Goal: Task Accomplishment & Management: Use online tool/utility

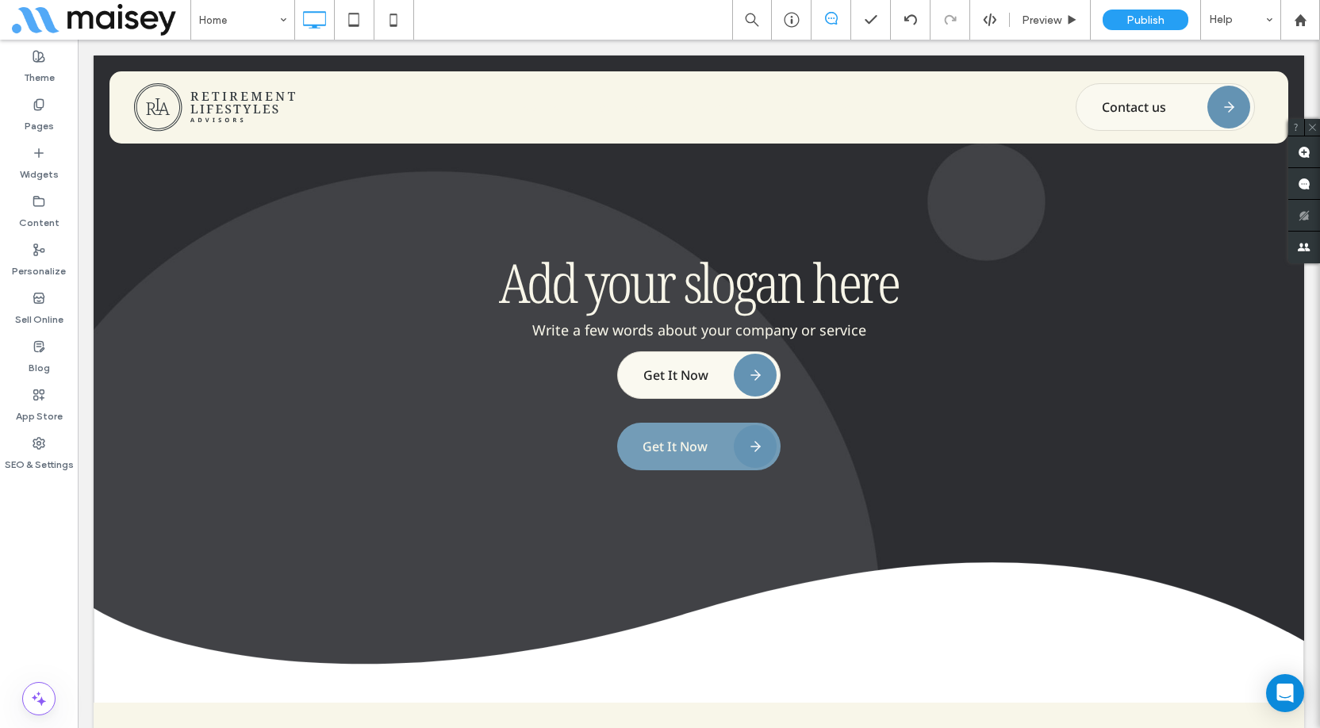
click at [574, 26] on div "Home Preview Publish Help" at bounding box center [755, 20] width 1130 height 40
click at [40, 599] on div "Theme Pages Widgets Content Personalize Sell Online Blog App Store SEO & Settin…" at bounding box center [39, 384] width 78 height 689
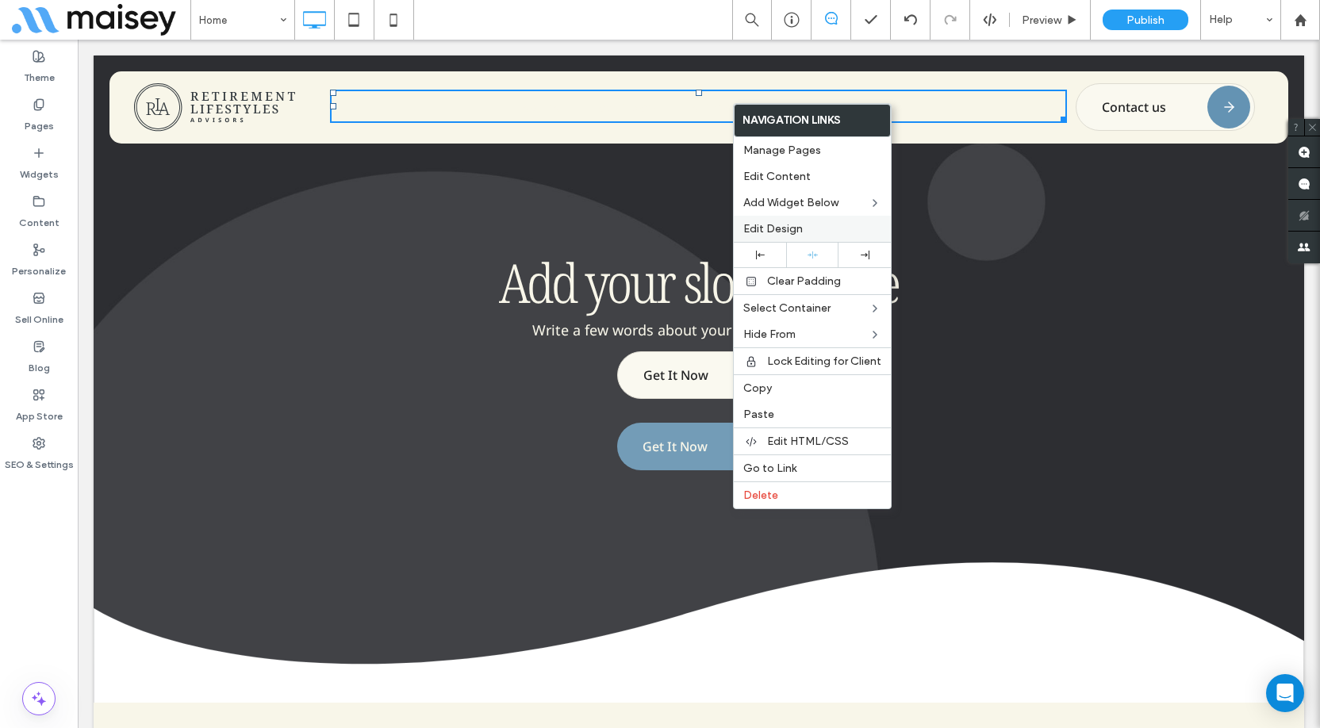
click at [798, 225] on span "Edit Design" at bounding box center [772, 228] width 59 height 13
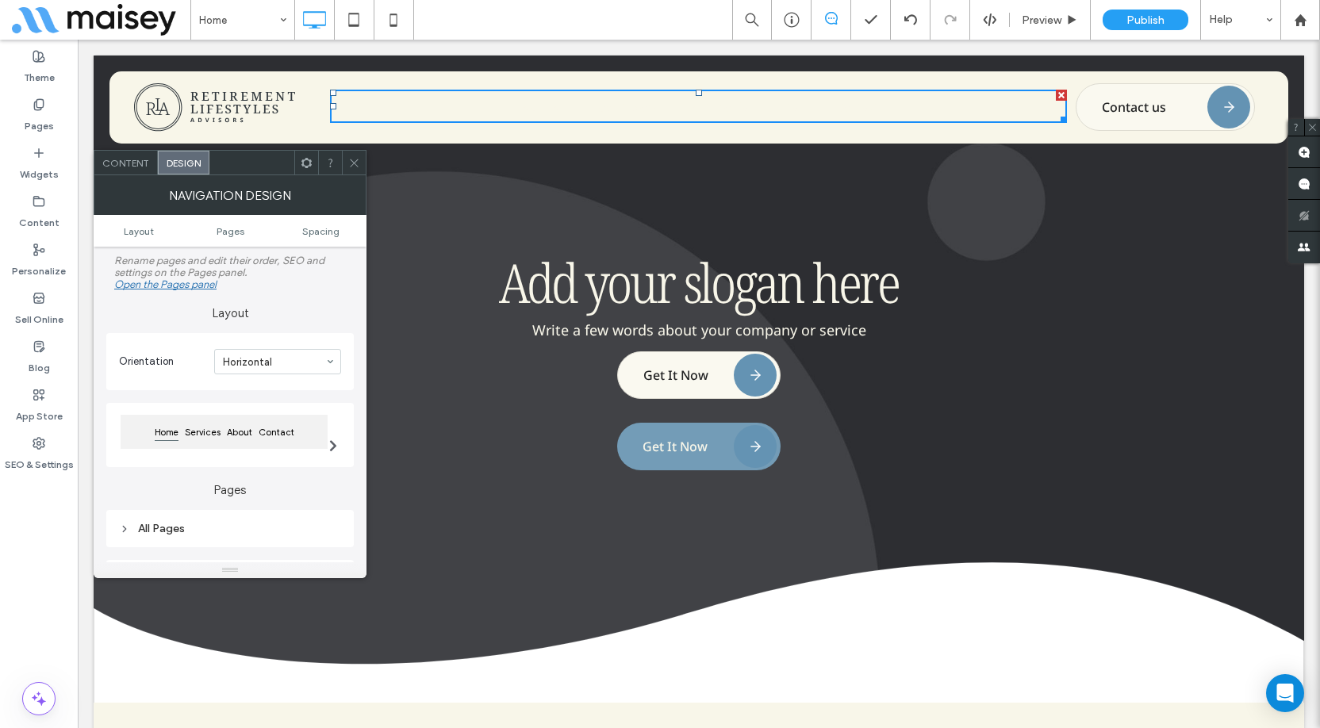
click at [178, 523] on div "All Pages" at bounding box center [230, 528] width 222 height 13
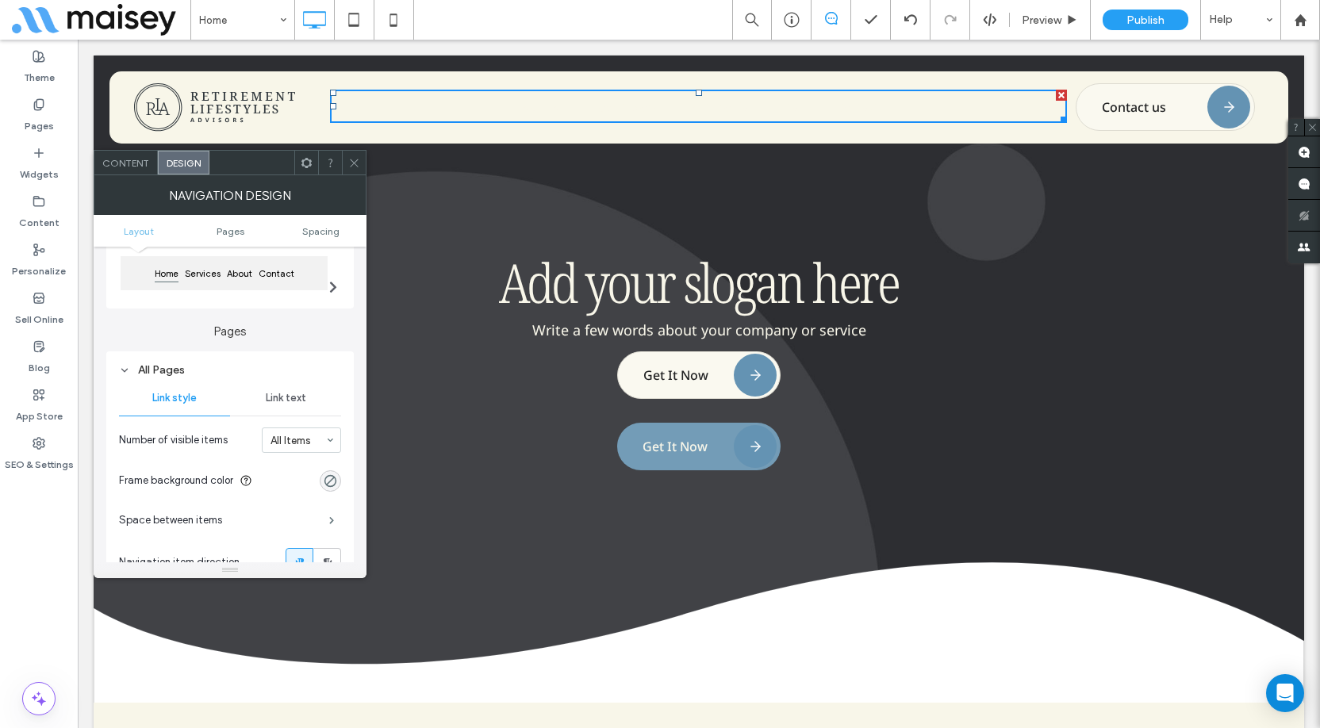
click at [292, 400] on span "Link text" at bounding box center [286, 398] width 40 height 13
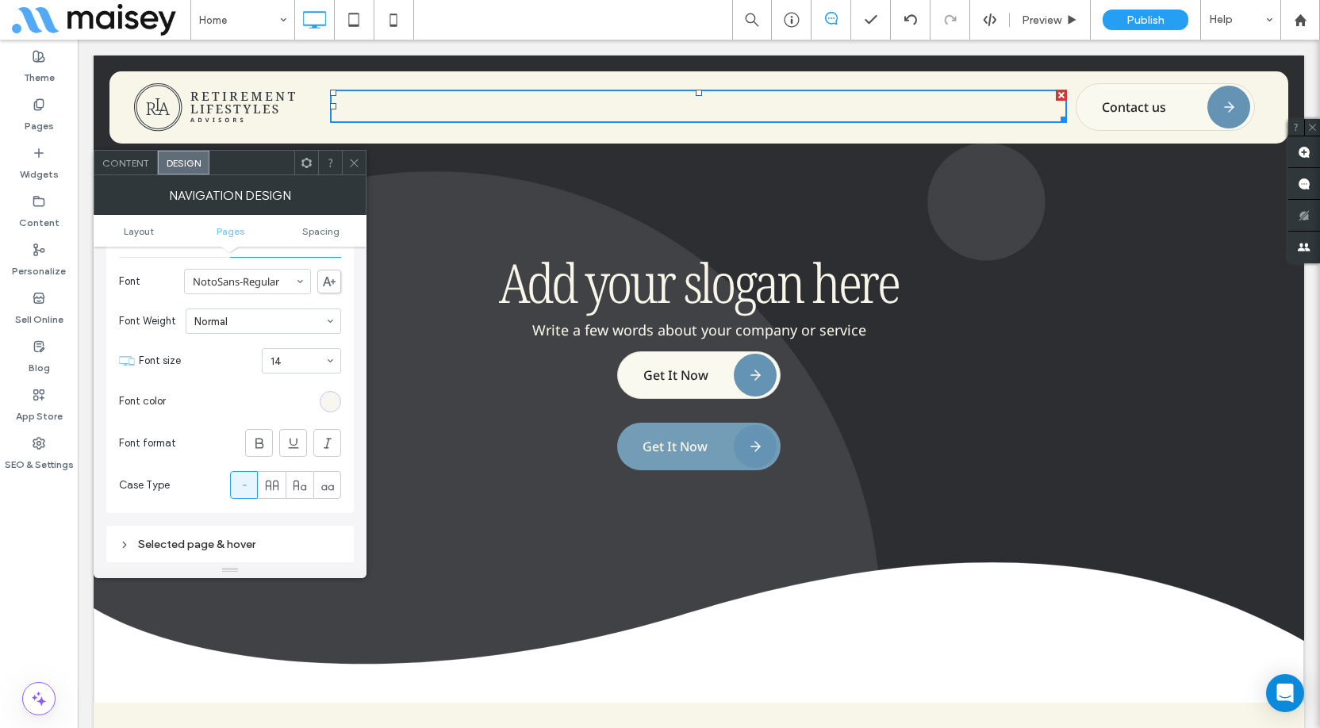
click at [332, 404] on div "rgb(248, 246, 233)" at bounding box center [330, 401] width 13 height 13
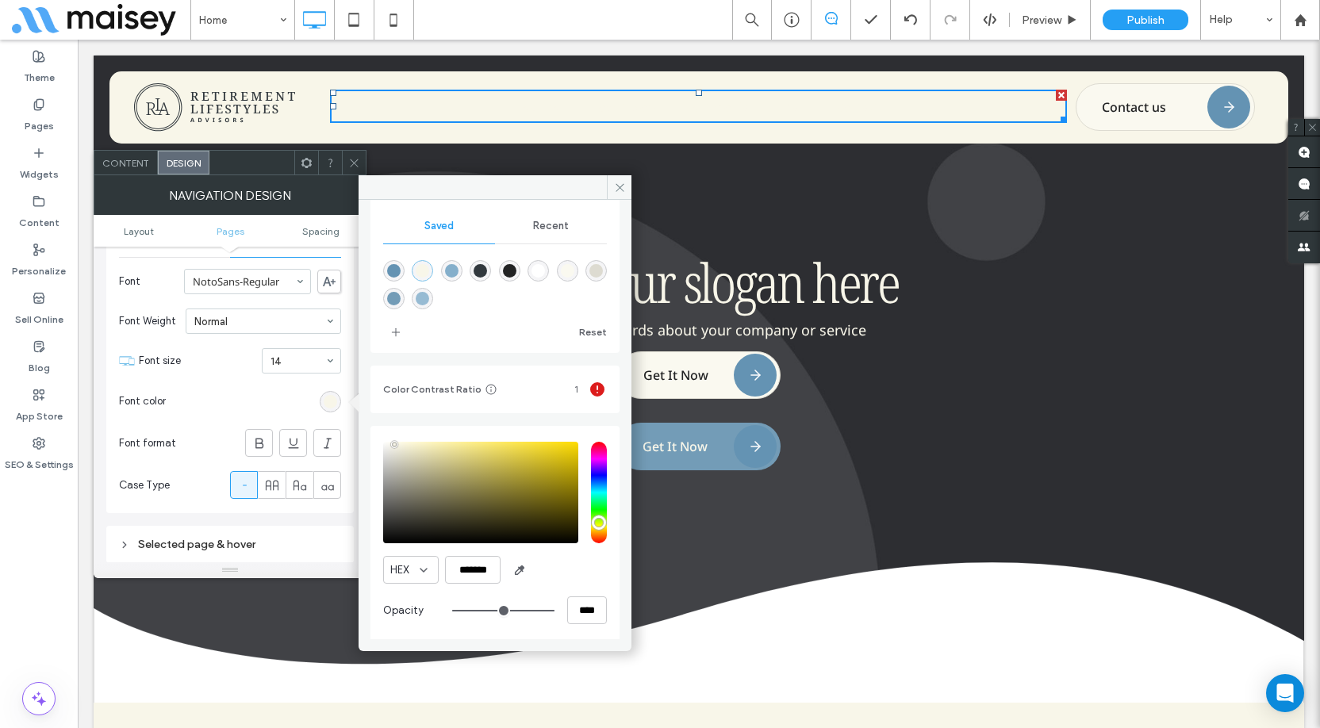
scroll to position [147, 0]
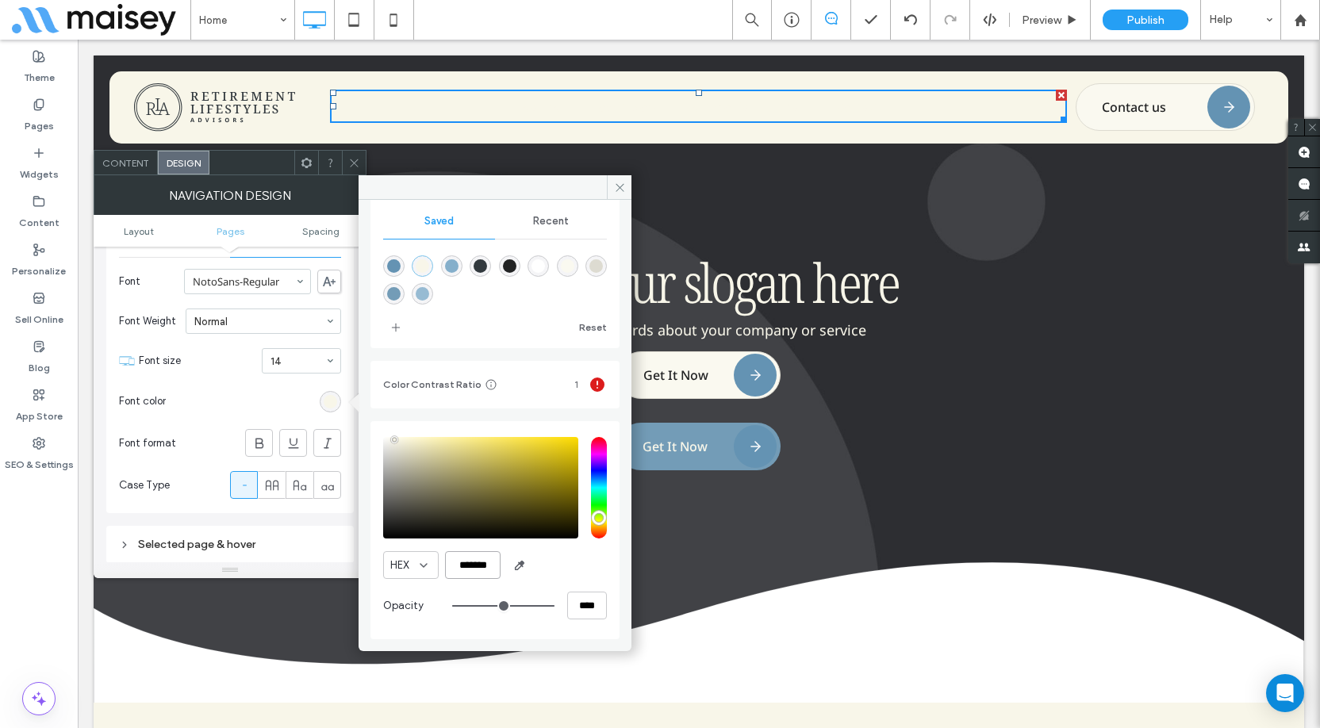
click at [471, 566] on input "*******" at bounding box center [473, 565] width 56 height 28
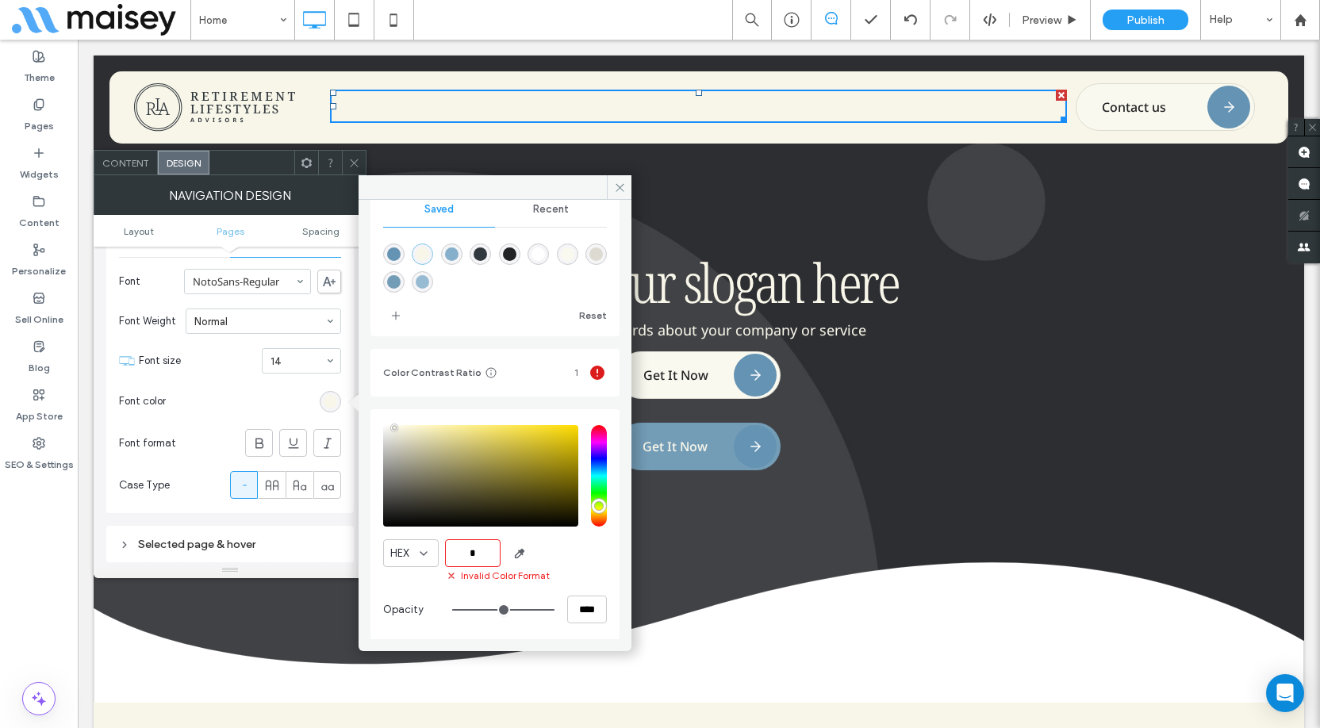
scroll to position [163, 0]
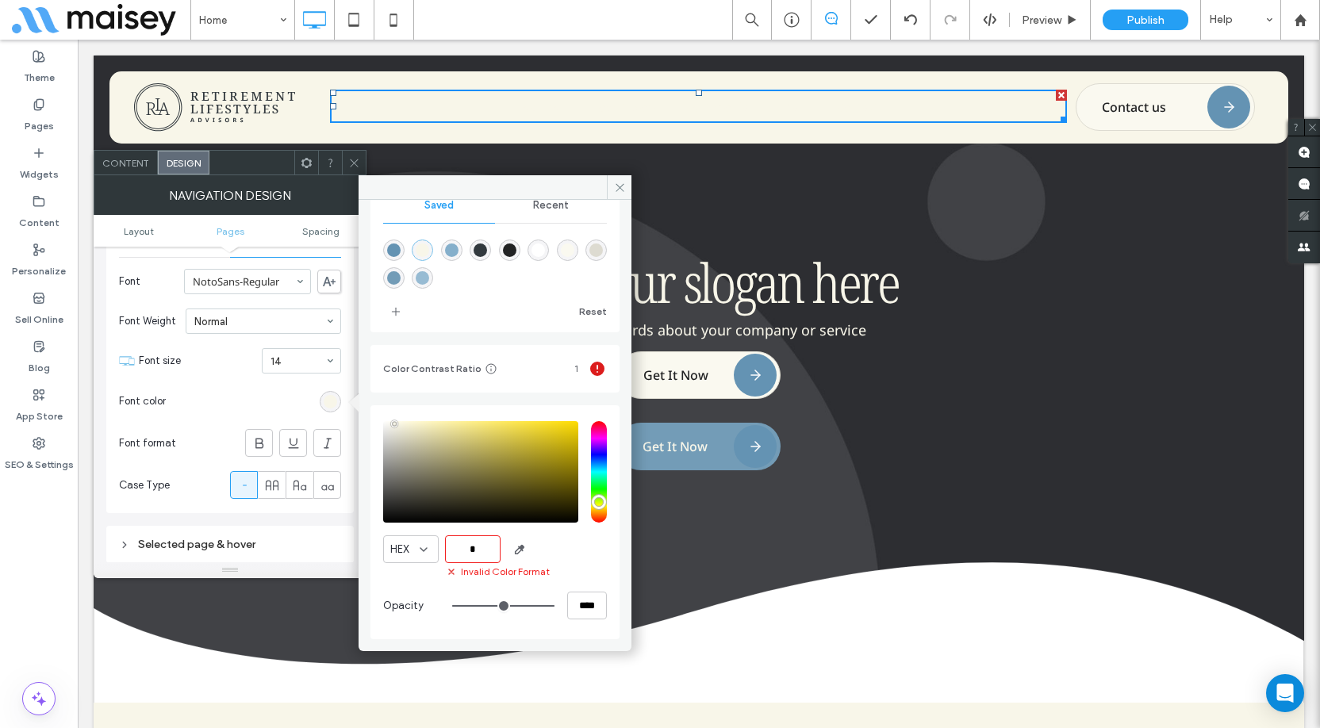
click at [481, 552] on input "*" at bounding box center [473, 549] width 56 height 28
paste input "******"
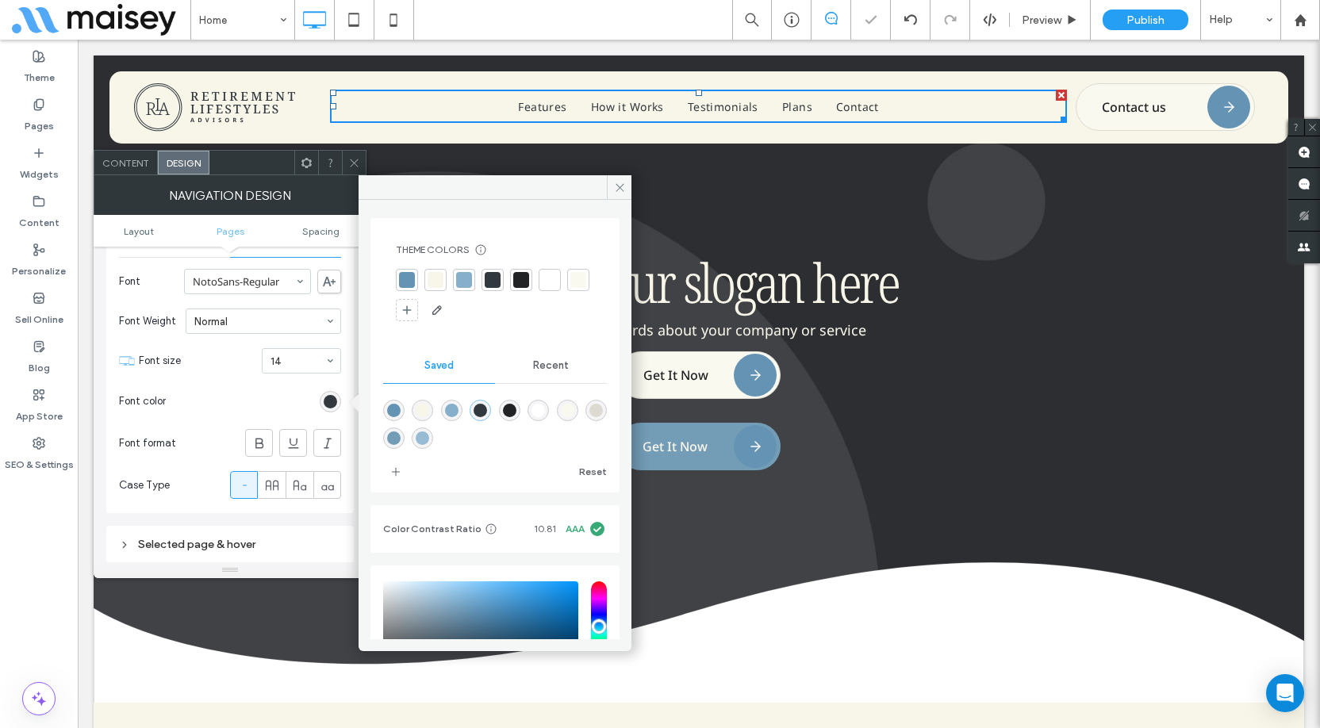
scroll to position [0, 0]
type input "*******"
click at [495, 282] on div at bounding box center [493, 282] width 16 height 16
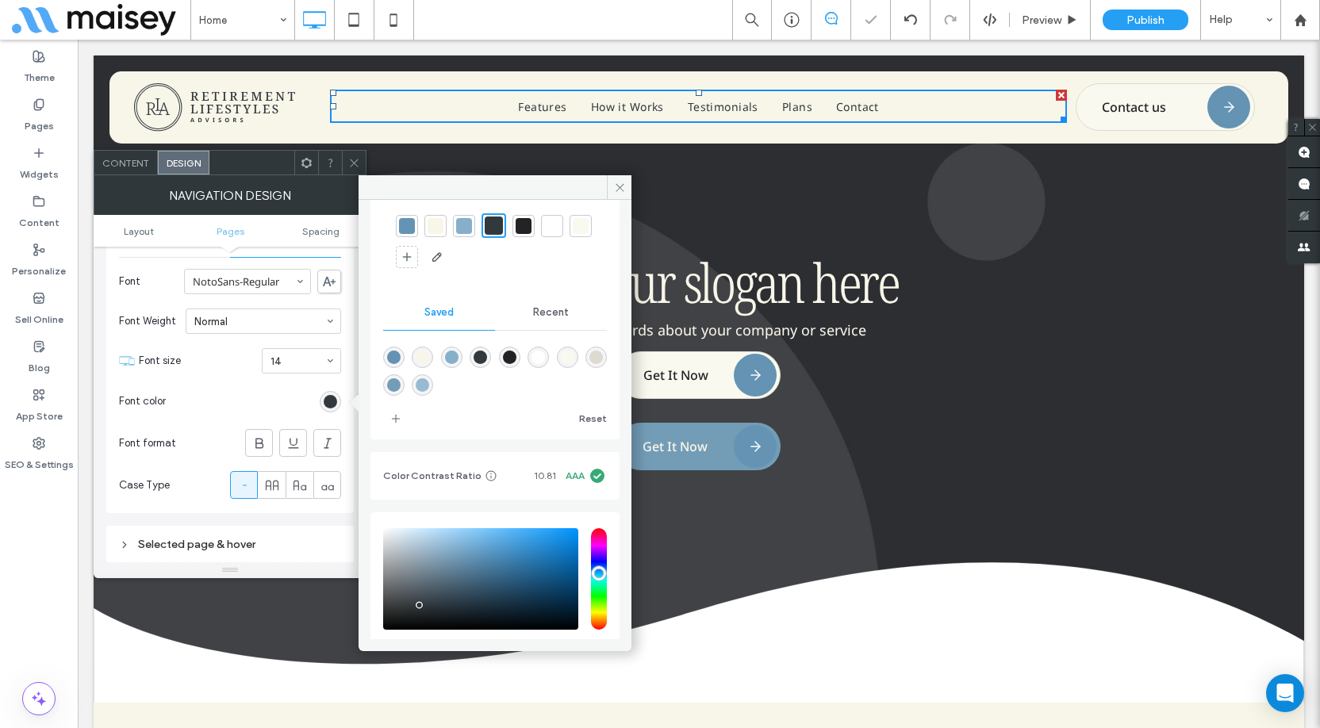
scroll to position [149, 0]
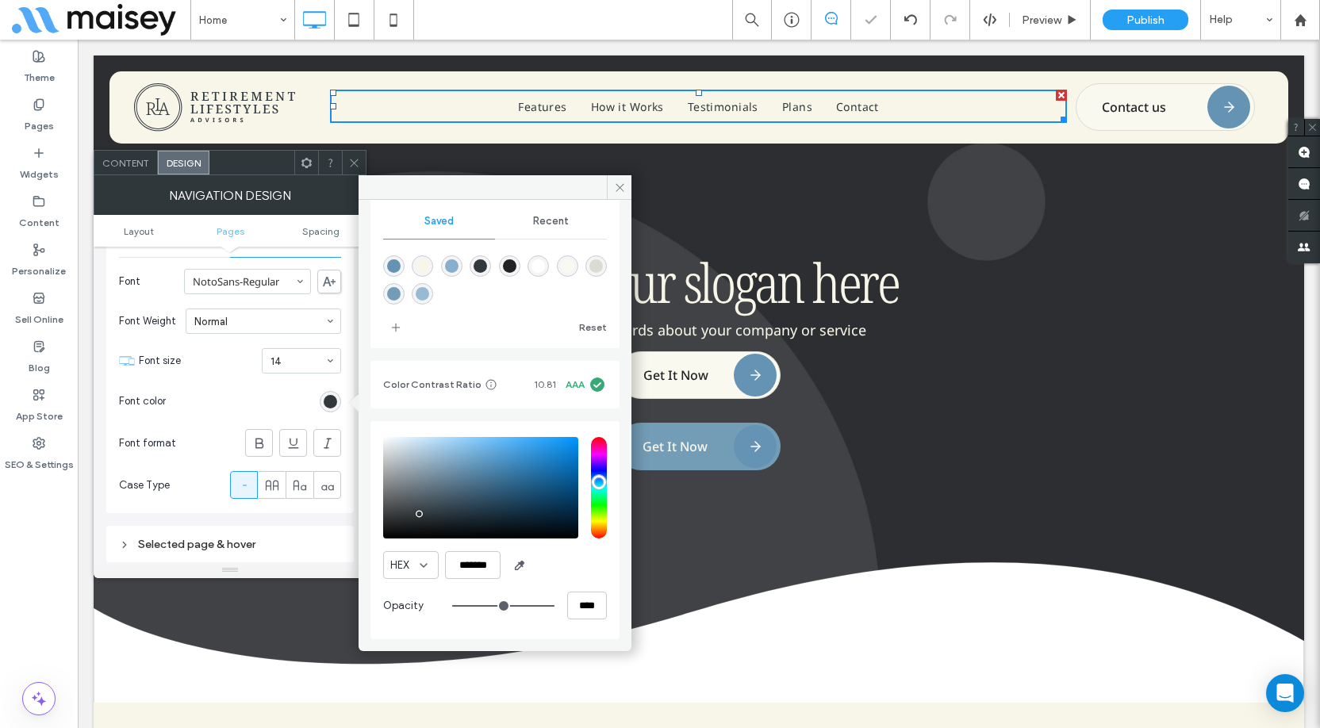
click at [354, 474] on div "Rename pages and edit their order, SEO and settings on the Pages panel. Open th…" at bounding box center [230, 405] width 273 height 316
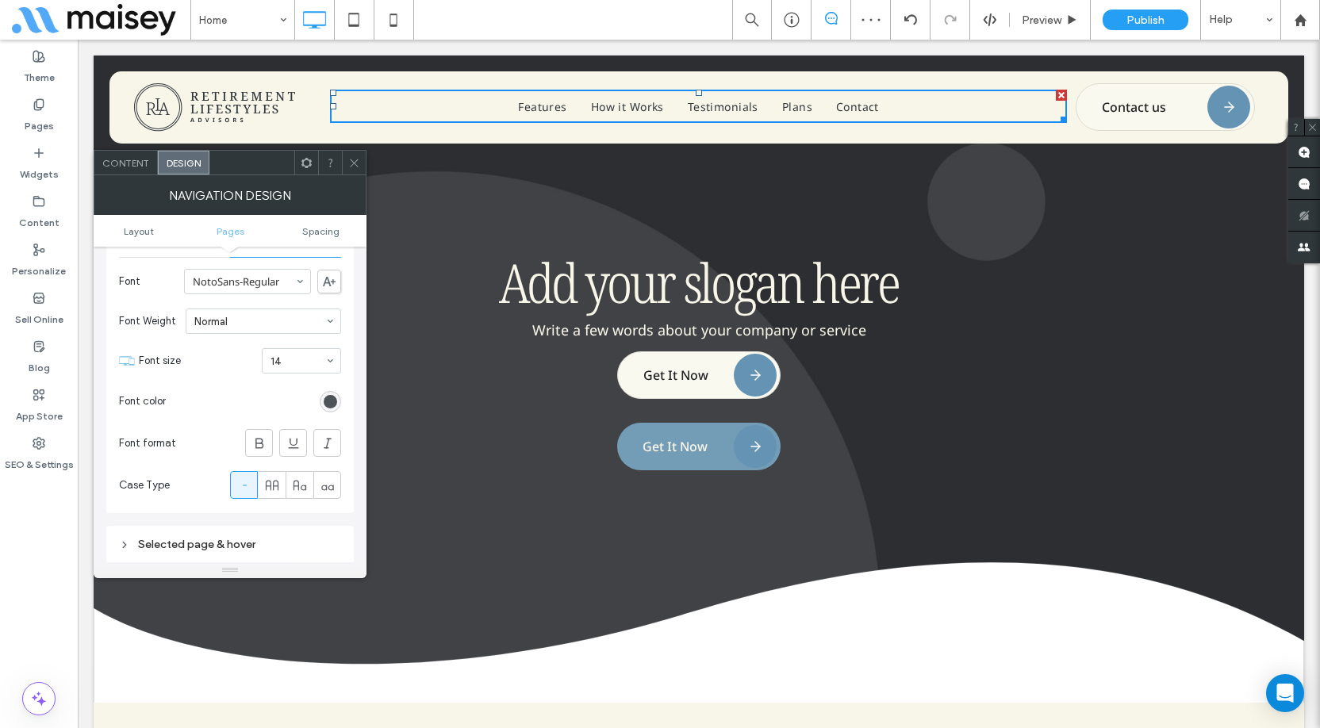
click at [332, 407] on div "rgba(50, 57, 62, 1)" at bounding box center [330, 401] width 13 height 13
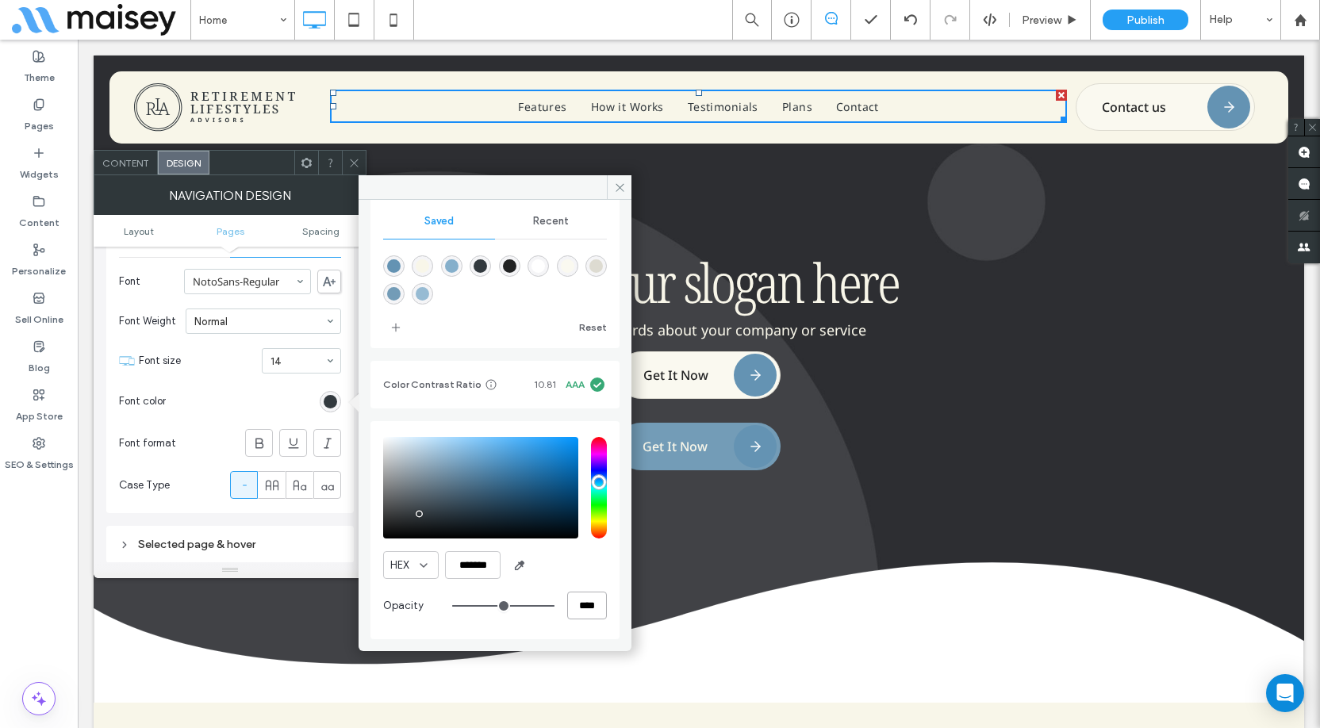
drag, startPoint x: 574, startPoint y: 608, endPoint x: 565, endPoint y: 608, distance: 9.5
click at [567, 608] on input "****" at bounding box center [587, 606] width 40 height 28
type input "**"
type input "***"
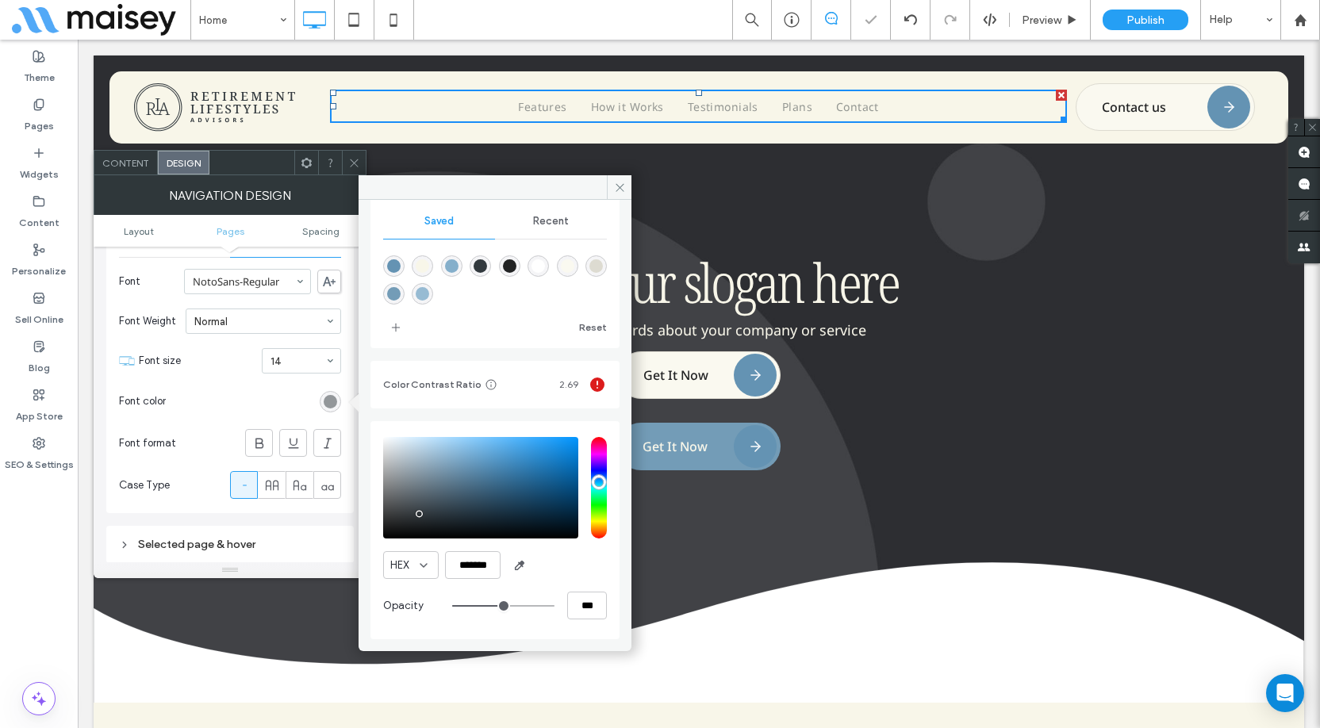
click at [593, 585] on div "HEX ******* Opacity ***" at bounding box center [495, 530] width 224 height 202
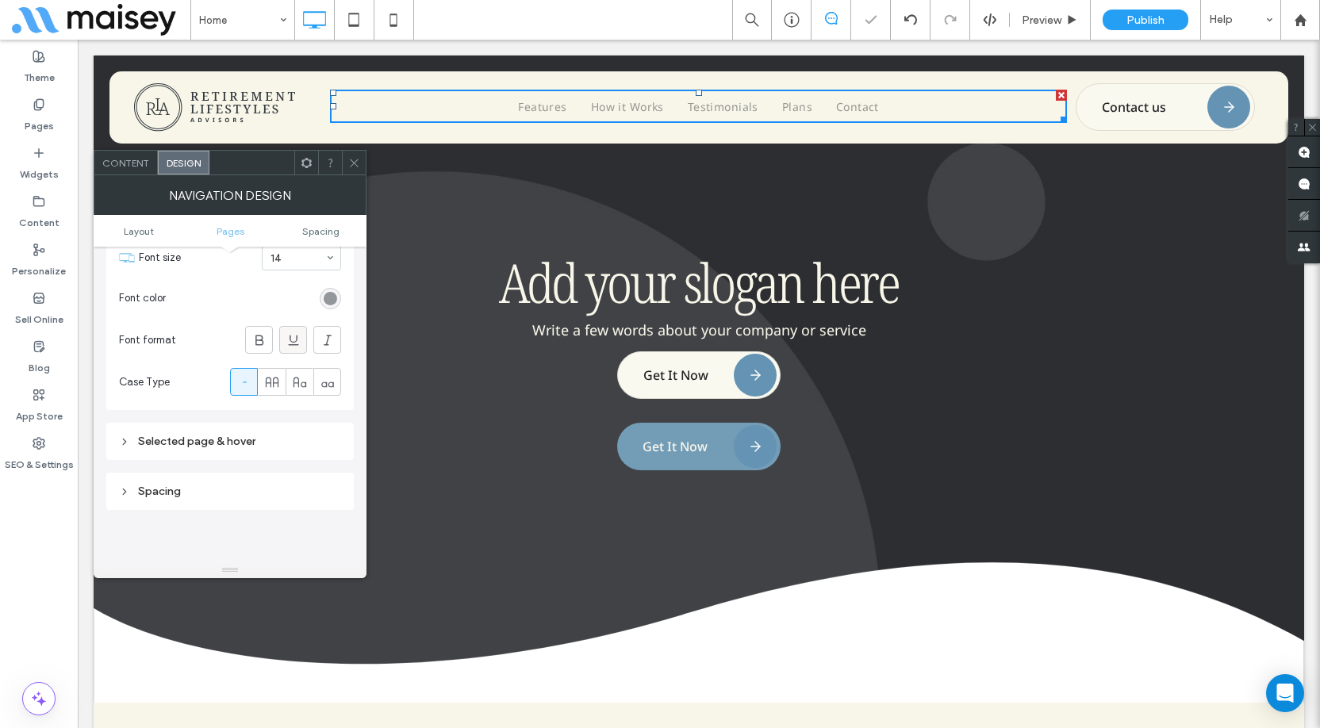
scroll to position [476, 0]
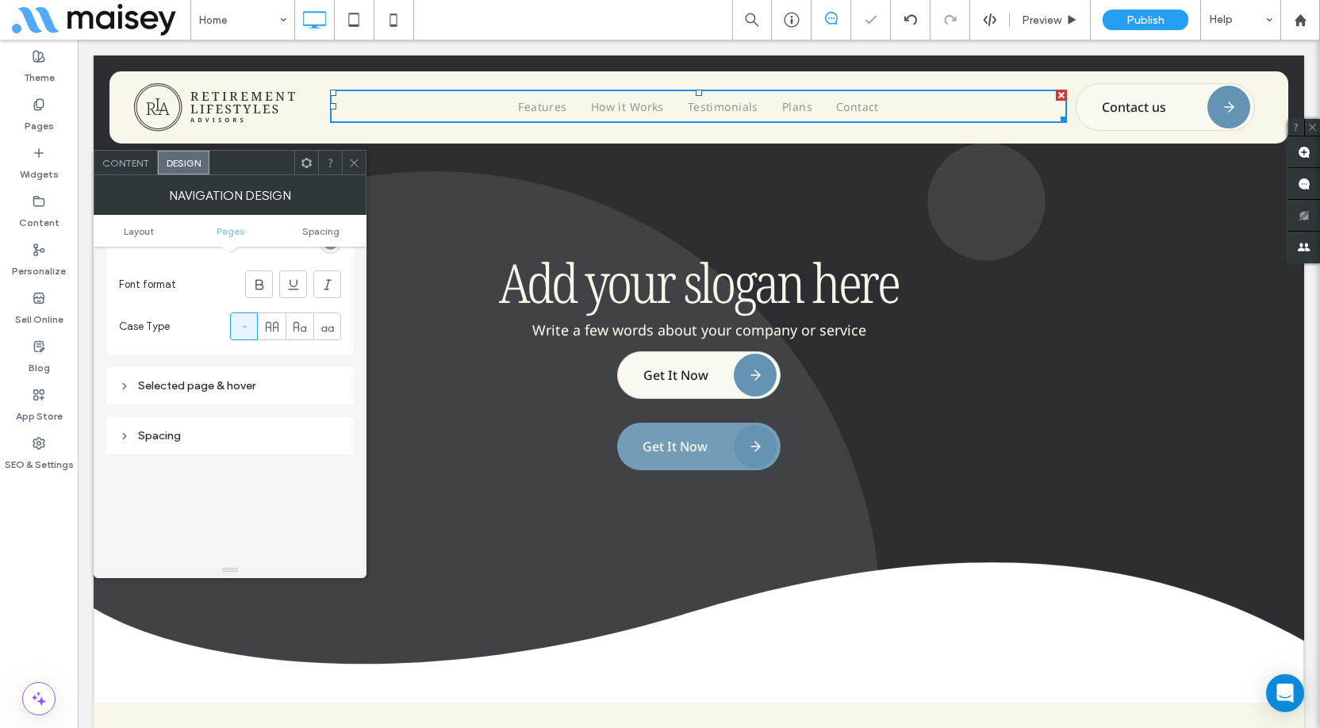
click at [211, 384] on div "Selected page & hover" at bounding box center [230, 385] width 222 height 13
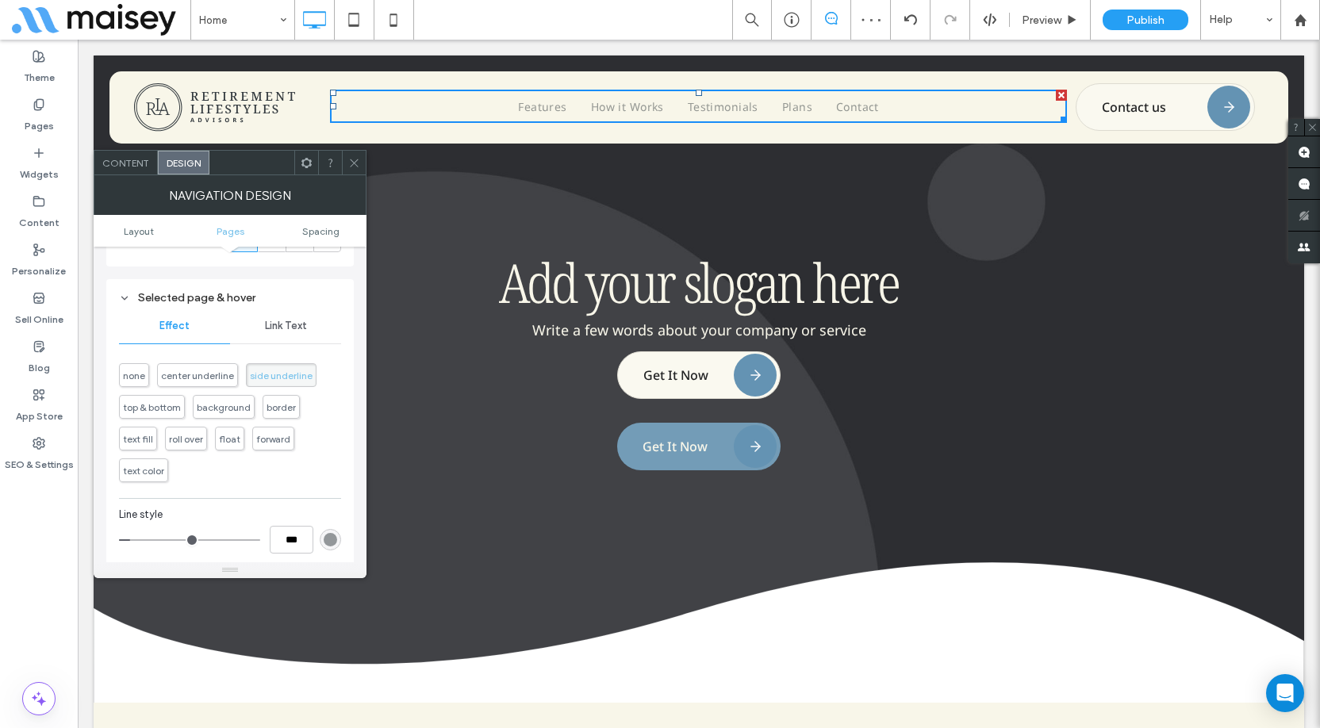
scroll to position [635, 0]
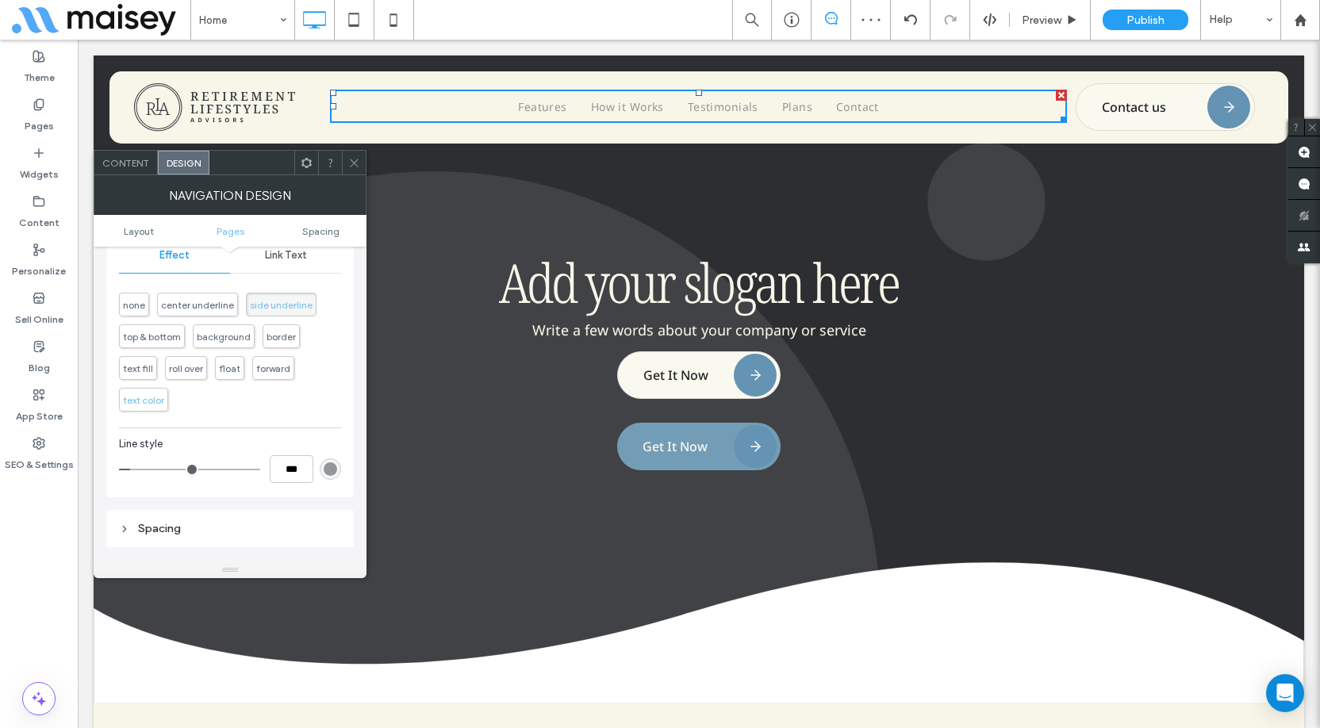
click at [141, 402] on span "text color" at bounding box center [143, 400] width 41 height 12
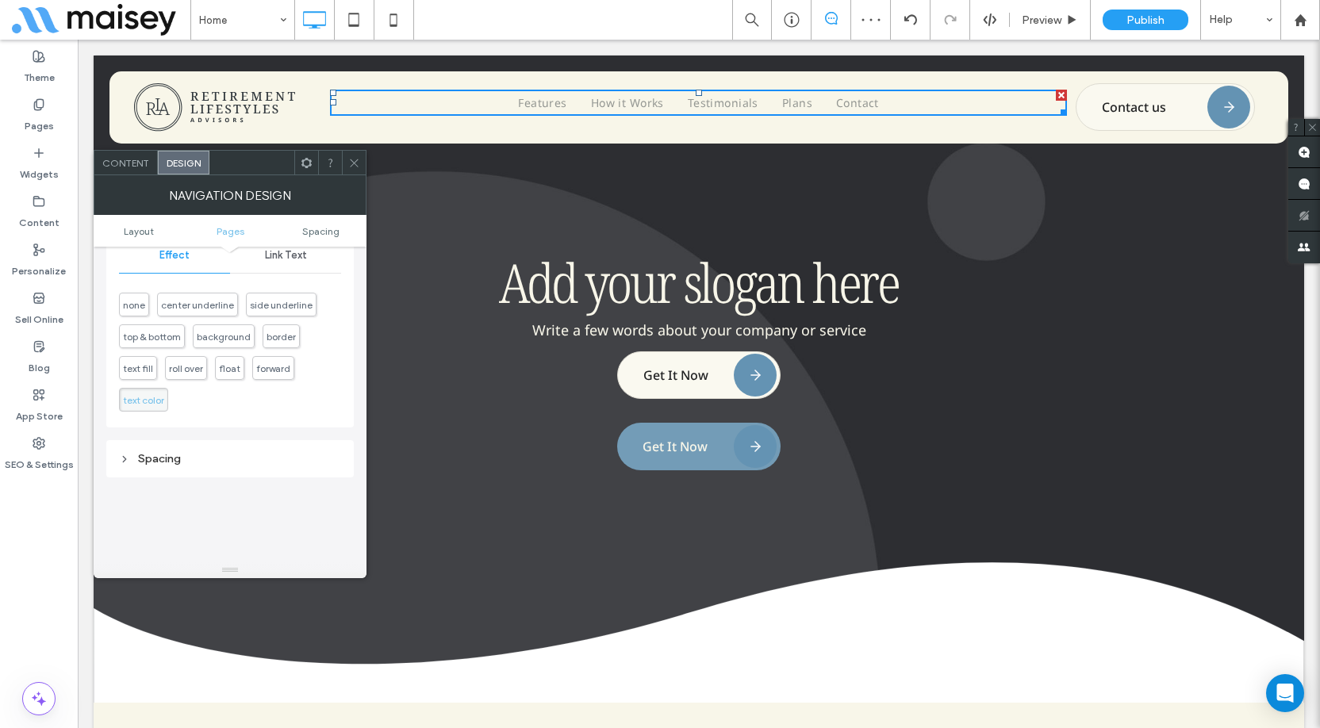
click at [297, 252] on span "Link Text" at bounding box center [286, 255] width 42 height 13
click at [326, 290] on div "rgba(50, 57, 62, 0.5)" at bounding box center [330, 296] width 13 height 13
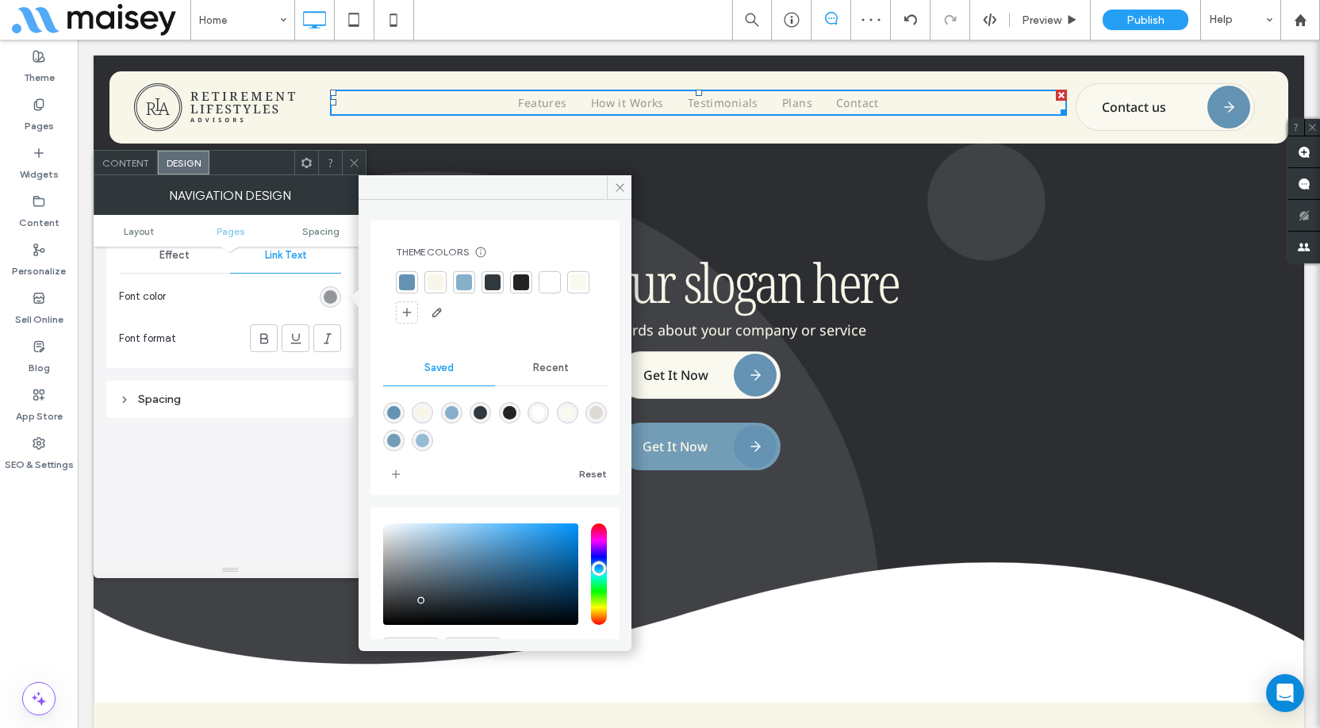
click at [498, 286] on div at bounding box center [493, 282] width 16 height 16
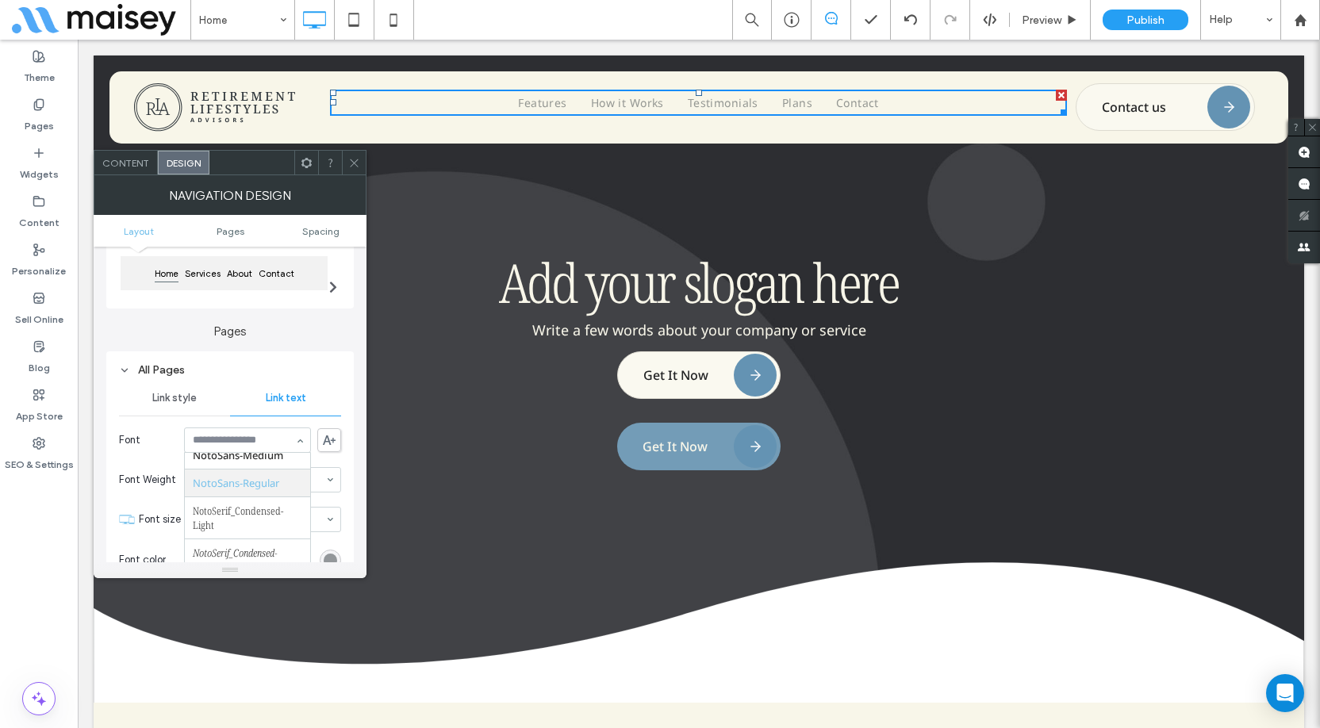
scroll to position [985, 0]
type input "***"
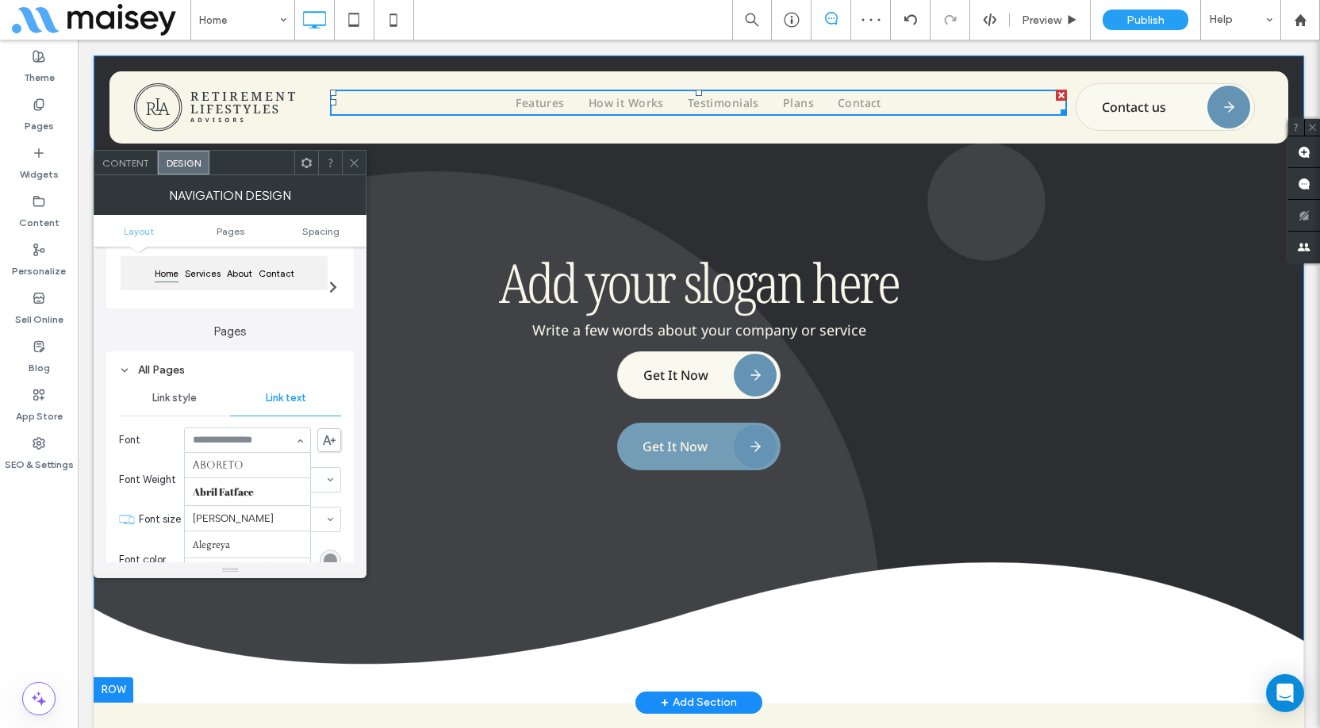
scroll to position [957, 0]
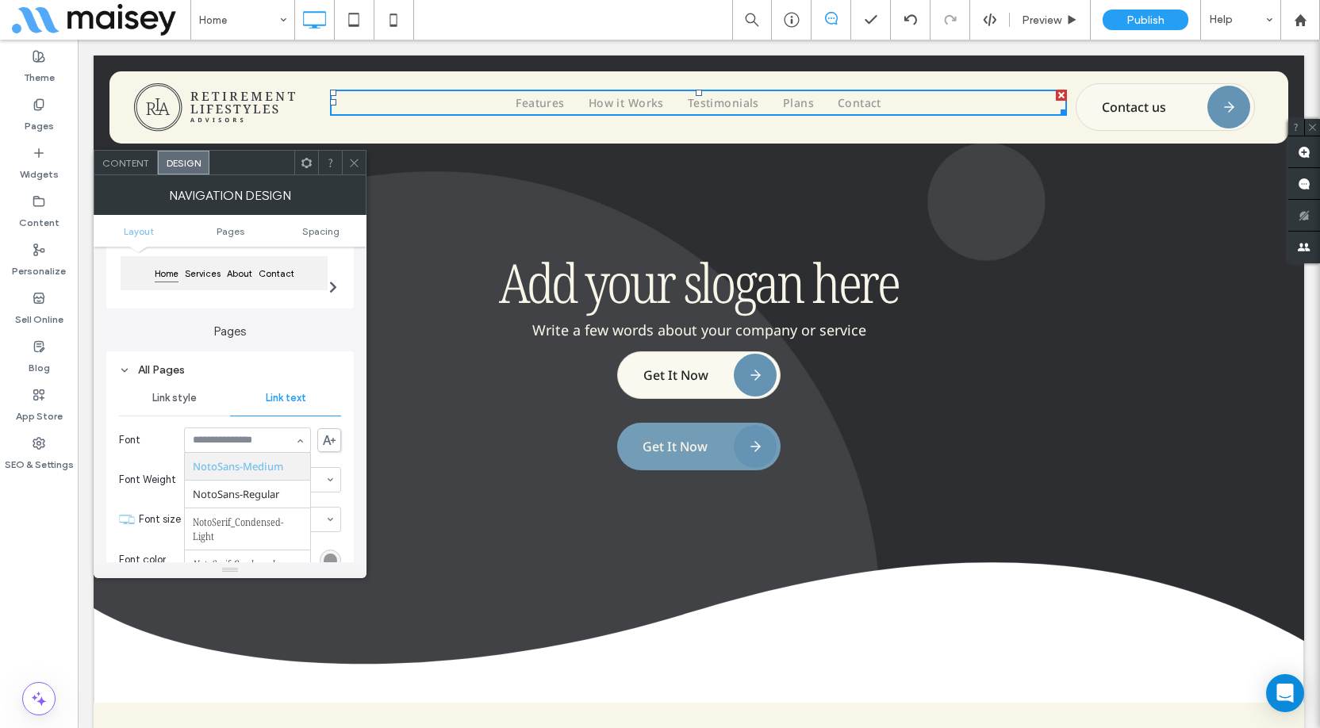
click at [308, 173] on span at bounding box center [307, 163] width 12 height 24
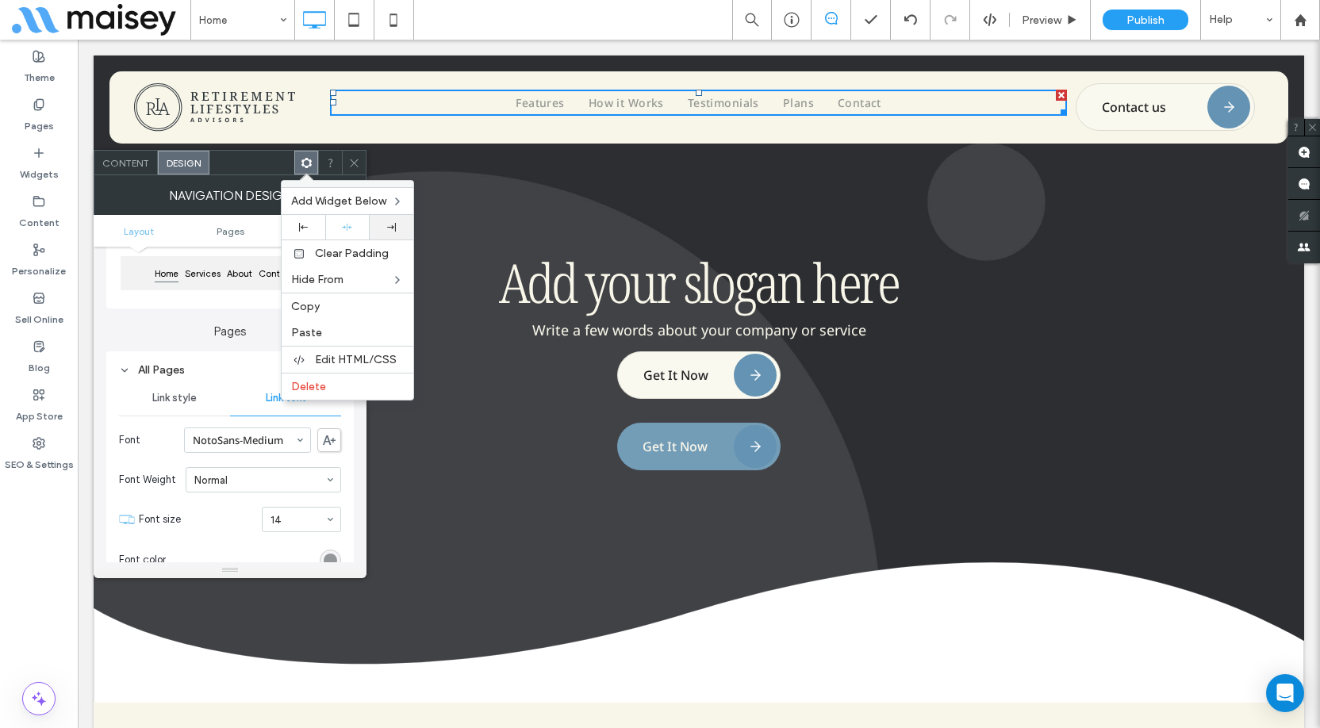
click at [388, 228] on use at bounding box center [391, 227] width 9 height 9
click at [347, 159] on div at bounding box center [354, 163] width 24 height 24
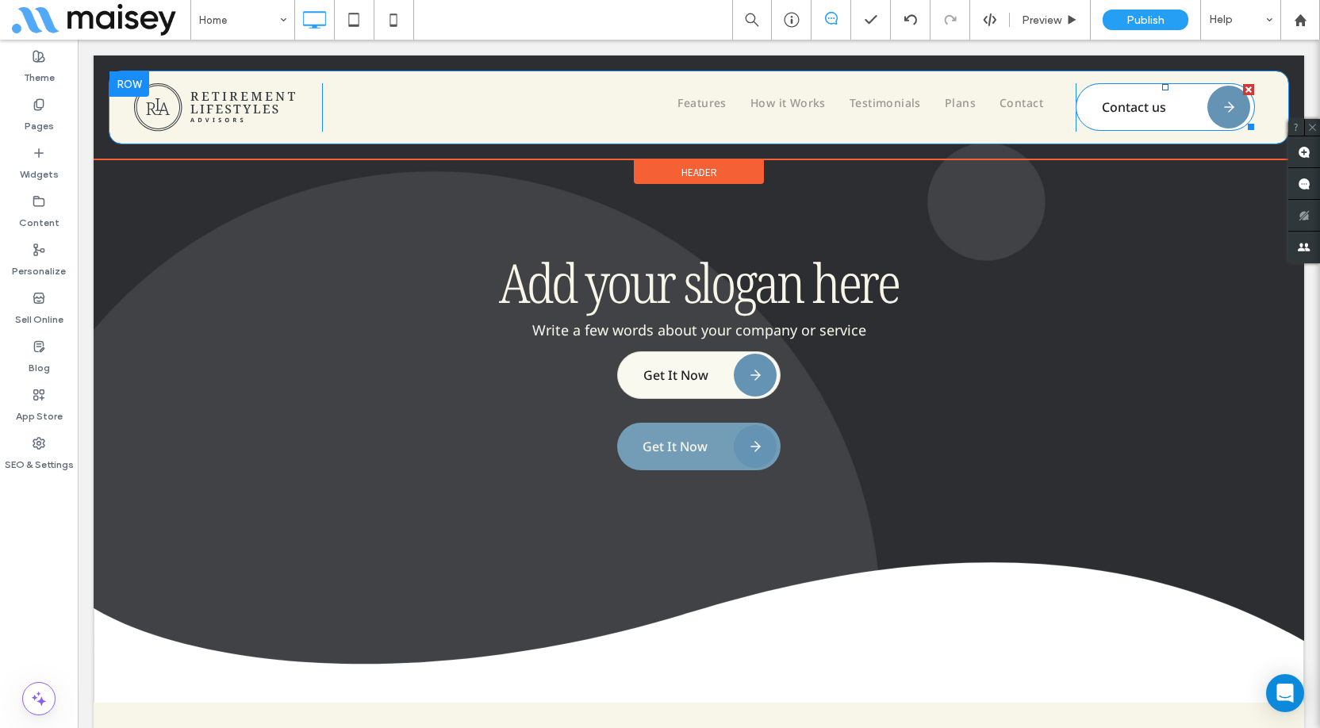
click at [1169, 99] on span "Contact us" at bounding box center [1165, 106] width 175 height 33
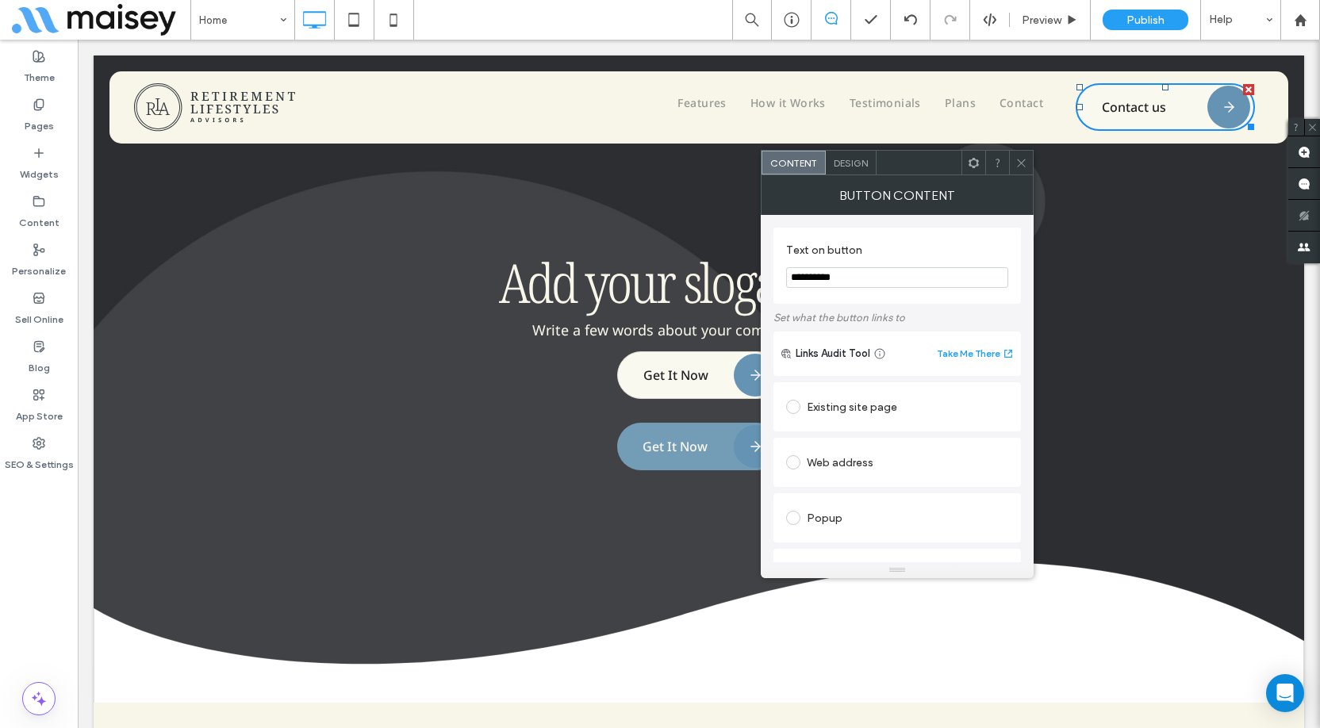
click at [859, 281] on input "**********" at bounding box center [897, 277] width 222 height 21
paste input "**********"
type input "**********"
click at [938, 246] on label "Text on button" at bounding box center [894, 252] width 216 height 17
click at [1050, 125] on div "Features How it Works Testimonials Plans Contact Click To Paste" at bounding box center [698, 107] width 753 height 48
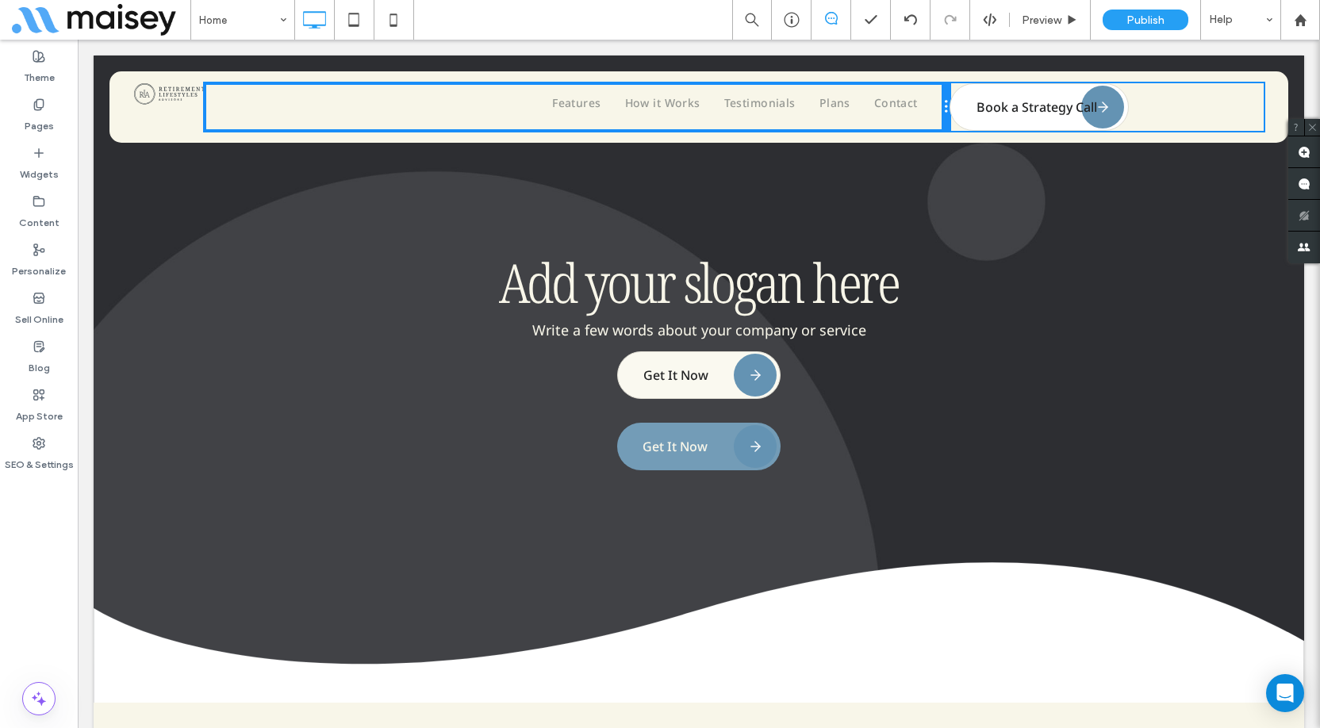
drag, startPoint x: 1063, startPoint y: 113, endPoint x: 1111, endPoint y: 152, distance: 62.6
click at [1034, 113] on div "Click To Paste Features How it Works Testimonials Plans Contact Click To Paste …" at bounding box center [699, 107] width 1130 height 48
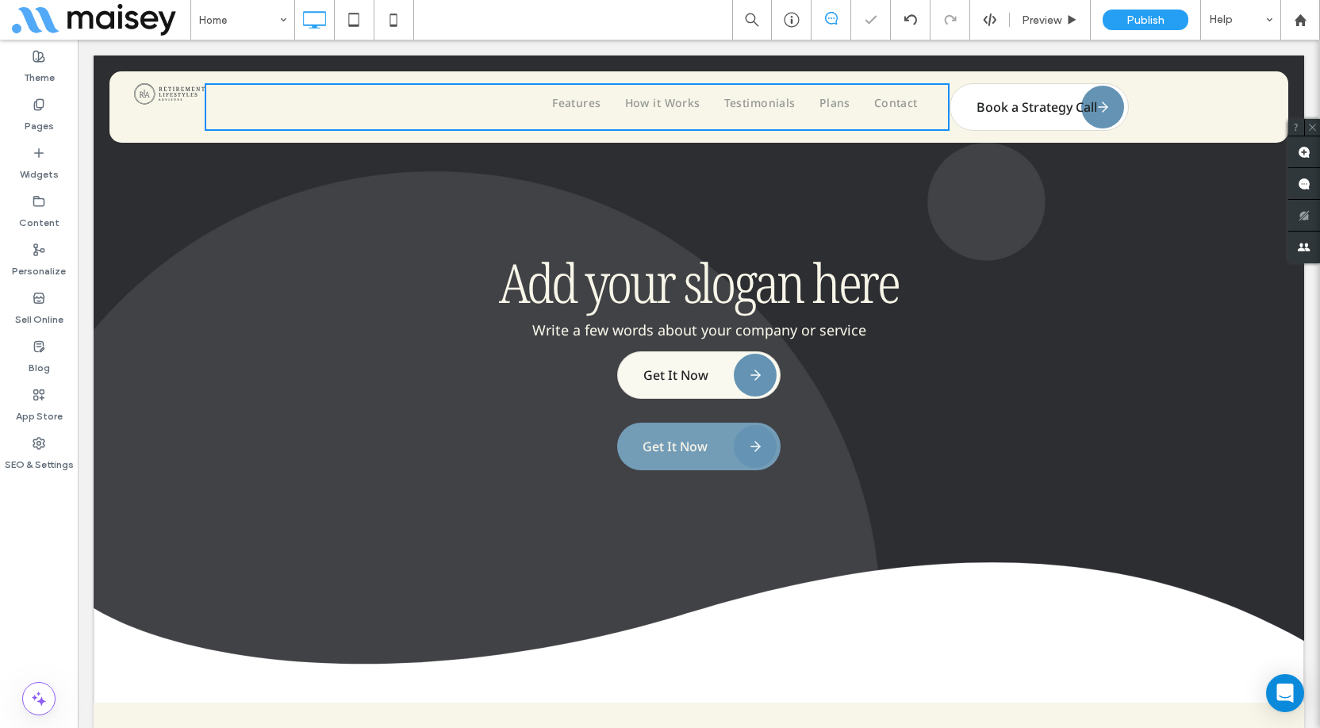
click at [1050, 113] on span "Book a Strategy Call" at bounding box center [1040, 106] width 175 height 33
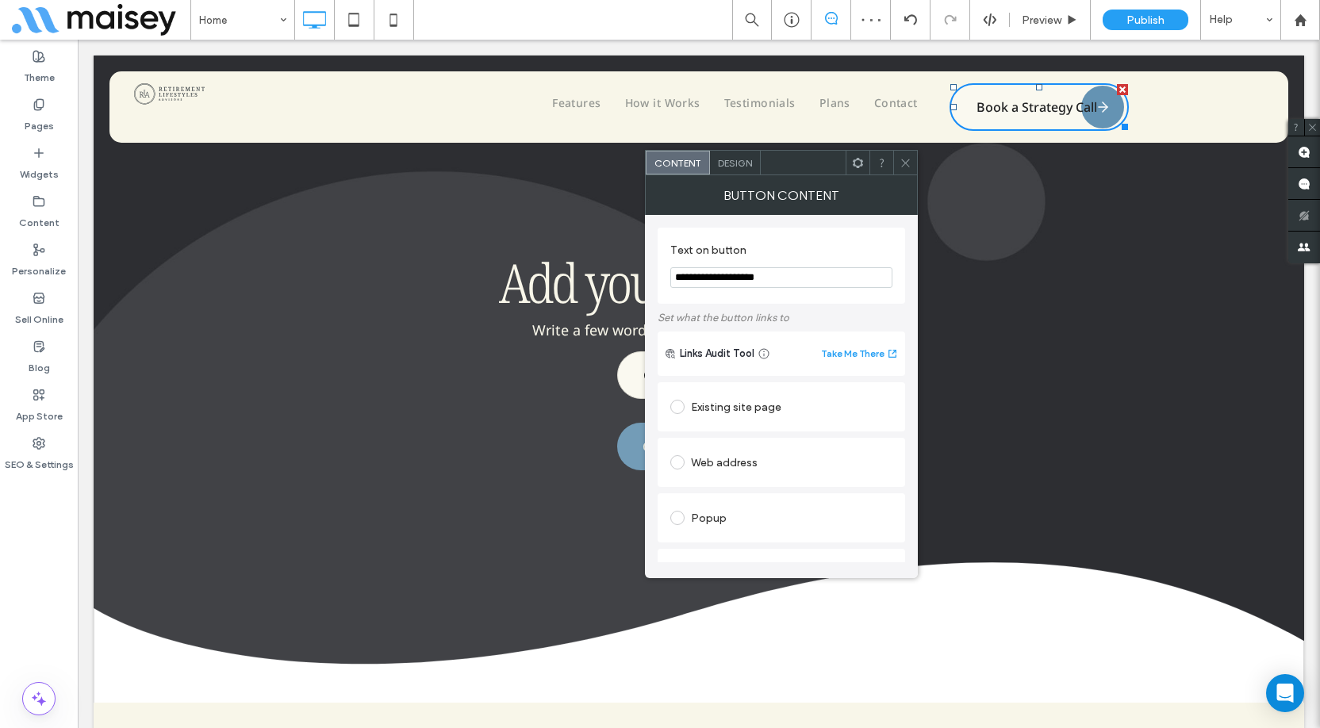
click at [743, 167] on span "Design" at bounding box center [735, 163] width 34 height 12
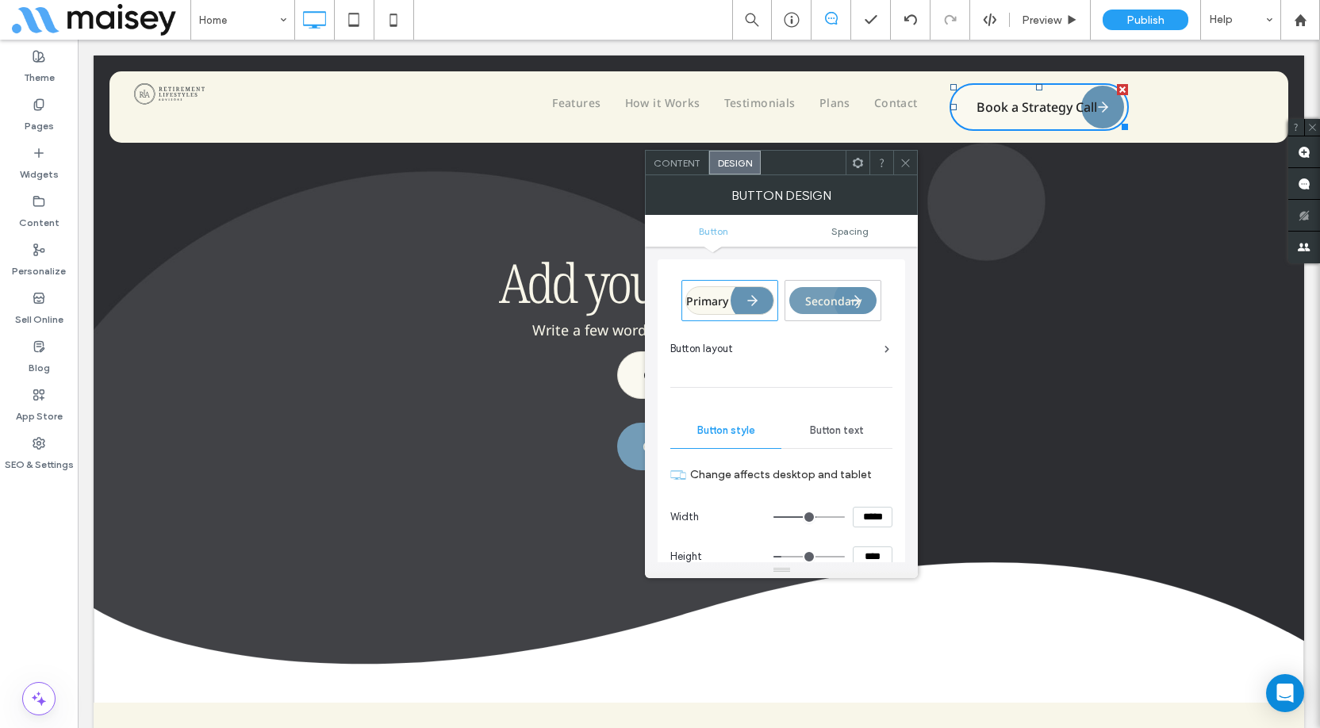
click at [869, 520] on input "*****" at bounding box center [873, 517] width 40 height 21
type input "***"
type input "*****"
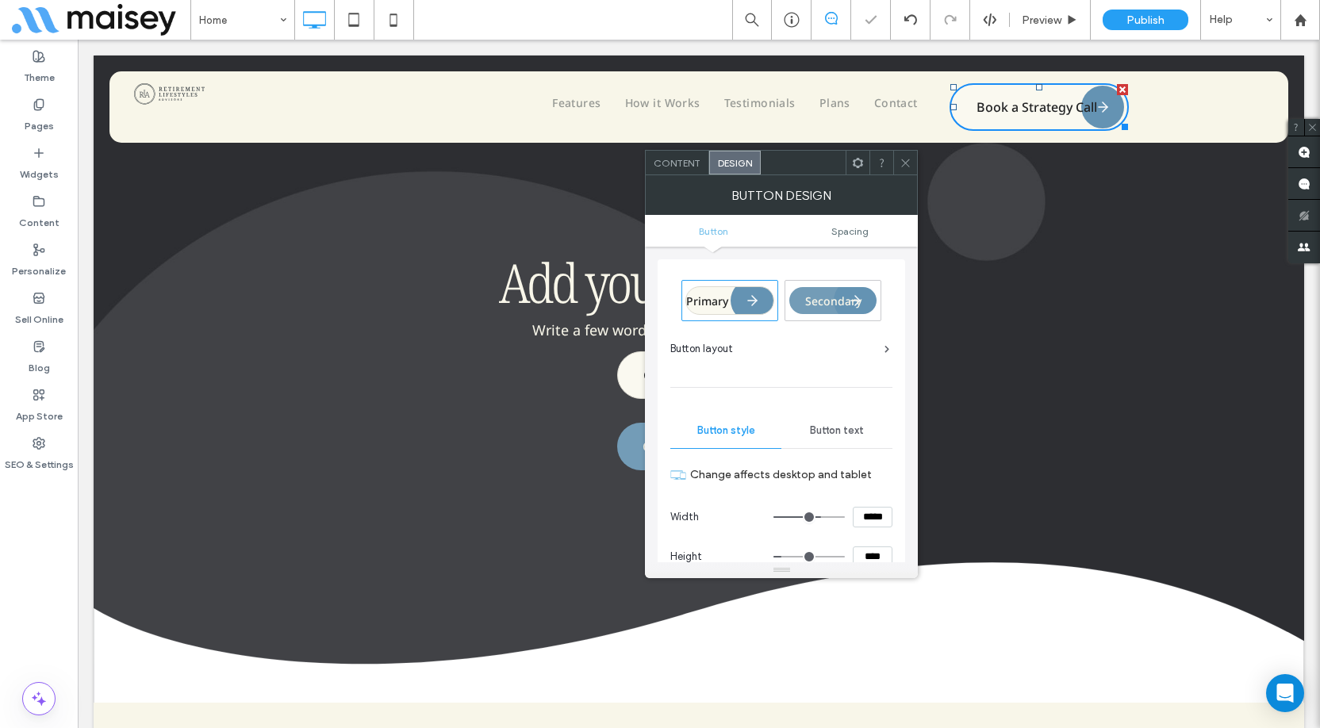
click at [861, 163] on icon at bounding box center [858, 163] width 12 height 12
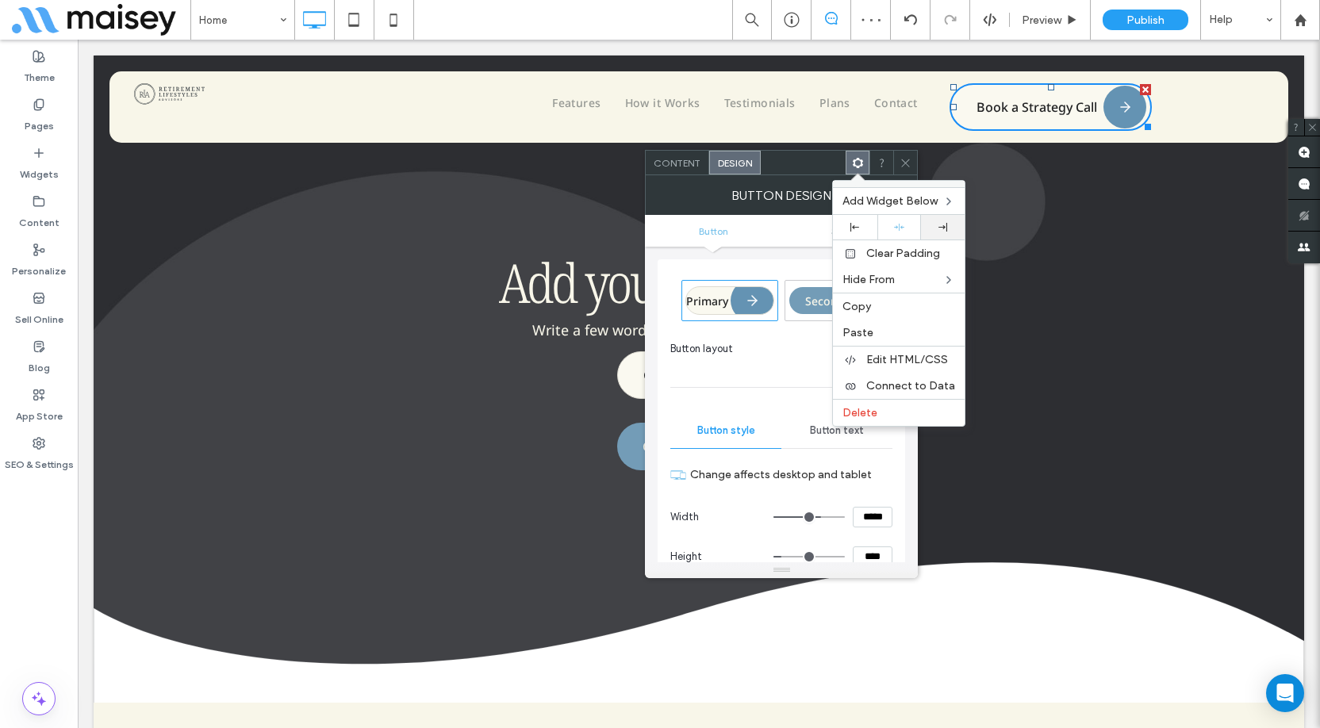
click at [934, 224] on div at bounding box center [943, 227] width 28 height 9
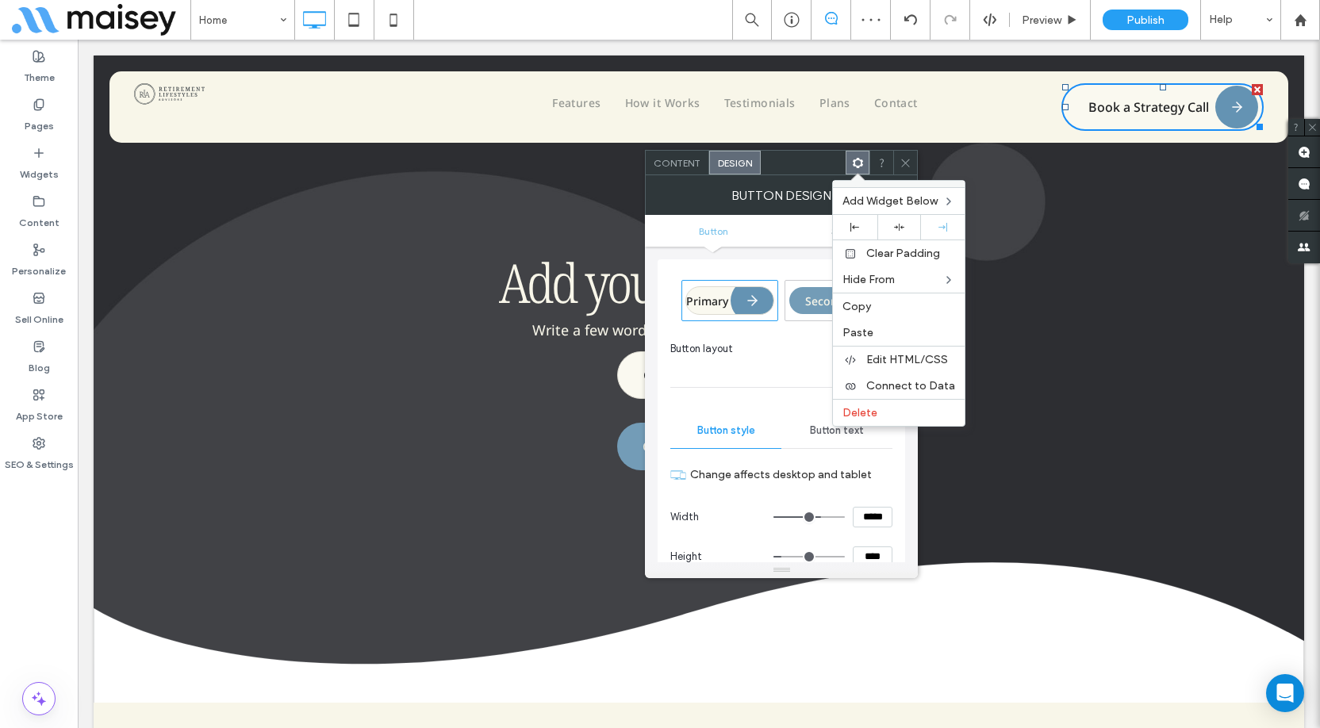
click at [911, 163] on icon at bounding box center [906, 163] width 12 height 12
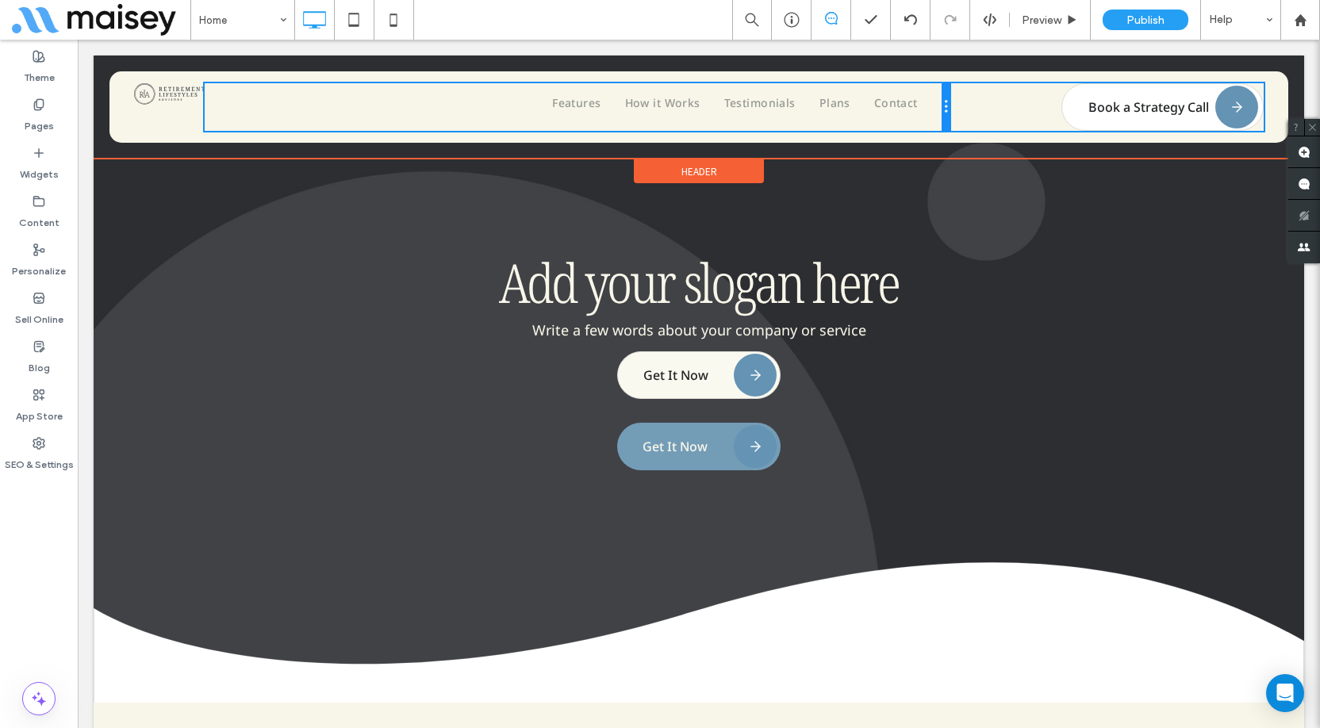
drag, startPoint x: 946, startPoint y: 103, endPoint x: 1115, endPoint y: 147, distance: 175.3
click at [1051, 104] on div "Click To Paste Features How it Works Testimonials Plans Contact Click To Paste …" at bounding box center [699, 107] width 1130 height 48
drag, startPoint x: 947, startPoint y: 107, endPoint x: 1065, endPoint y: 103, distance: 117.5
click at [1065, 103] on div "Click To Paste Features How it Works Testimonials Plans Contact Click To Paste …" at bounding box center [699, 107] width 1130 height 48
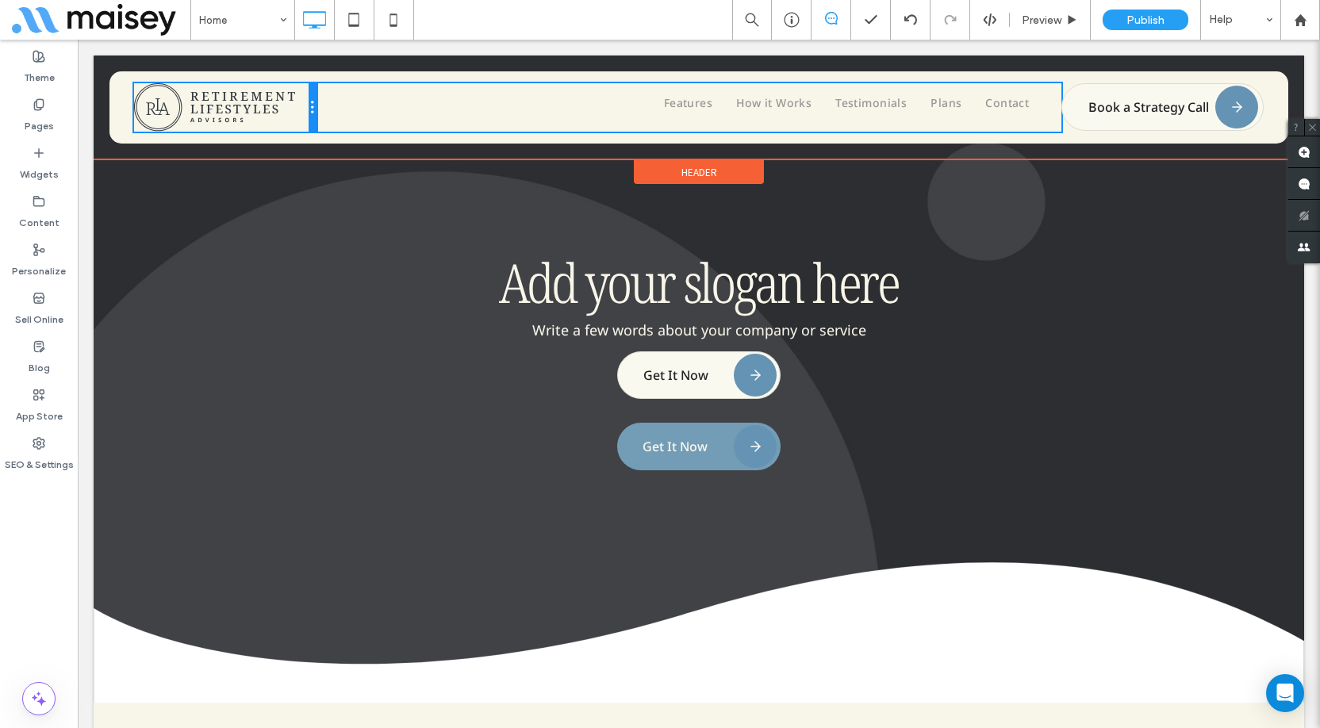
drag, startPoint x: 204, startPoint y: 112, endPoint x: 293, endPoint y: 109, distance: 88.9
click at [309, 109] on div at bounding box center [313, 107] width 8 height 48
drag, startPoint x: 204, startPoint y: 113, endPoint x: 421, endPoint y: 118, distance: 217.4
click at [421, 118] on div "Click To Paste Features How it Works Testimonials Plans Contact Click To Paste …" at bounding box center [699, 107] width 1130 height 48
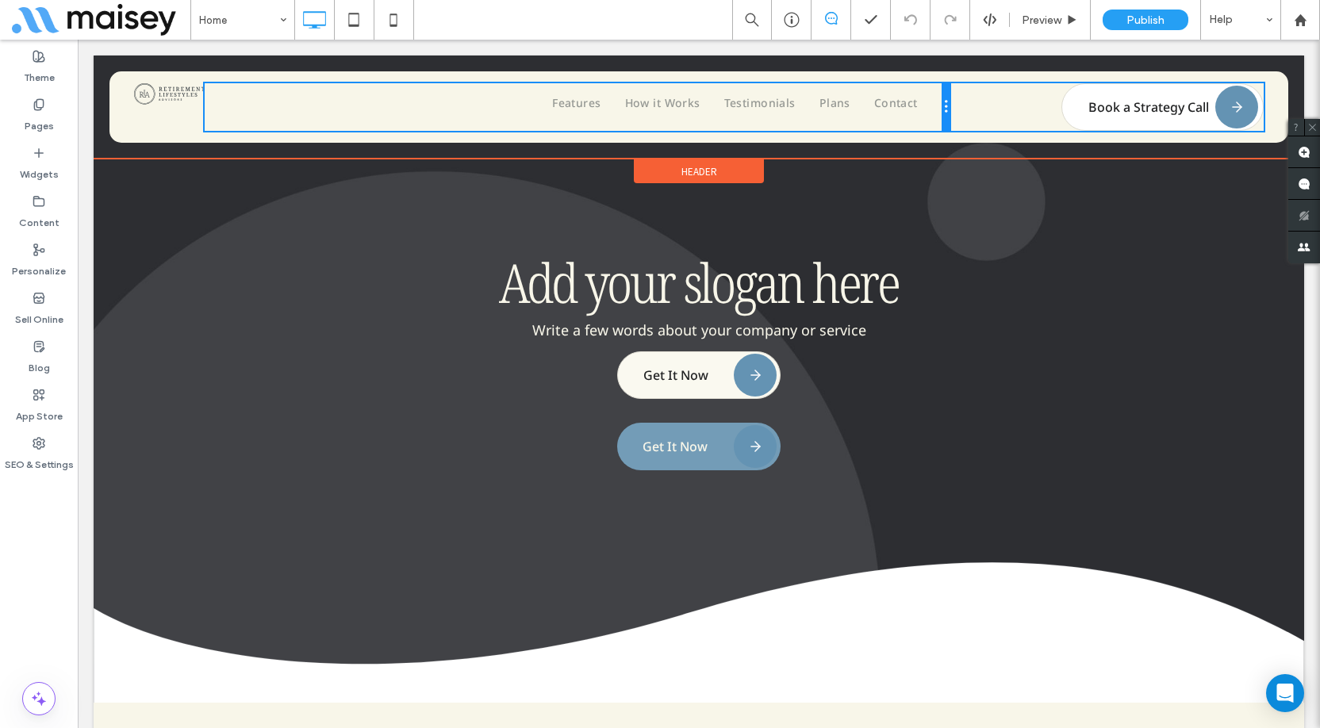
drag, startPoint x: 949, startPoint y: 107, endPoint x: 1071, endPoint y: 113, distance: 122.3
click at [1071, 113] on div "Click To Paste Features How it Works Testimonials Plans Contact Click To Paste …" at bounding box center [699, 107] width 1130 height 48
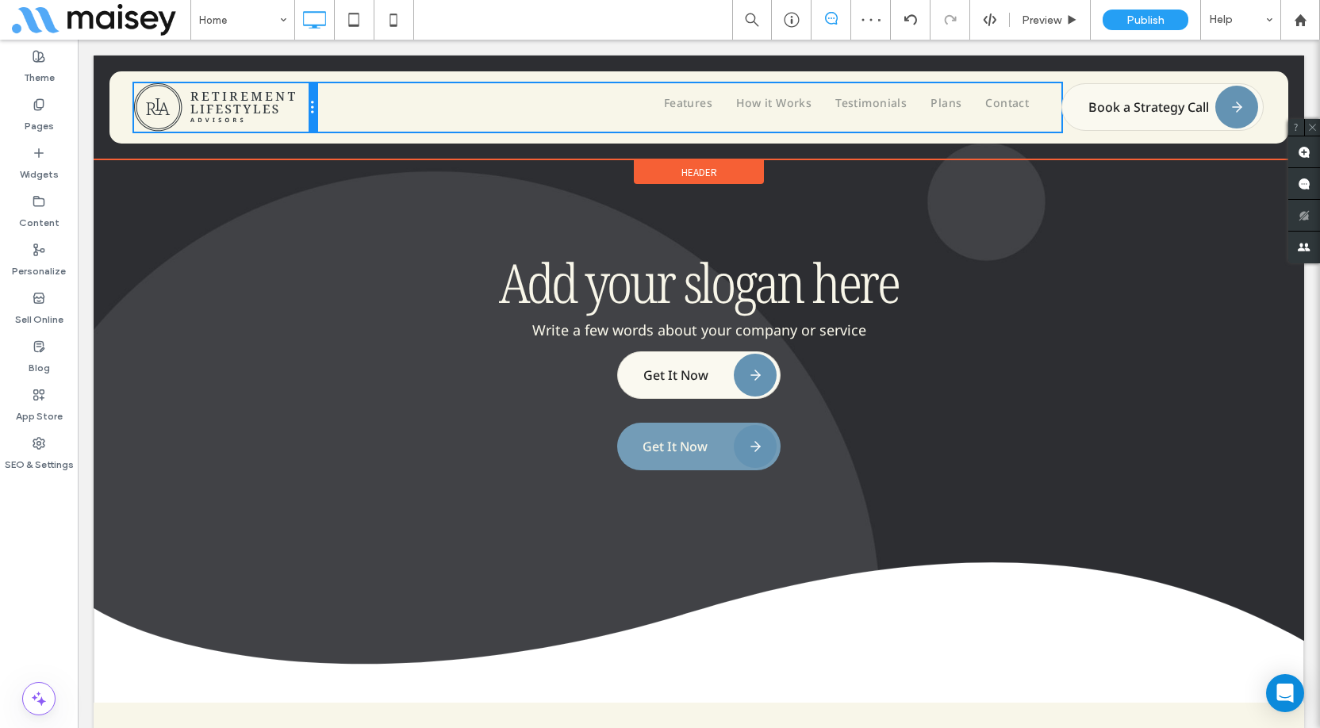
drag, startPoint x: 202, startPoint y: 115, endPoint x: 337, endPoint y: 115, distance: 134.9
click at [337, 115] on div "Click To Paste Features How it Works Testimonials Plans Contact Click To Paste …" at bounding box center [699, 107] width 1130 height 48
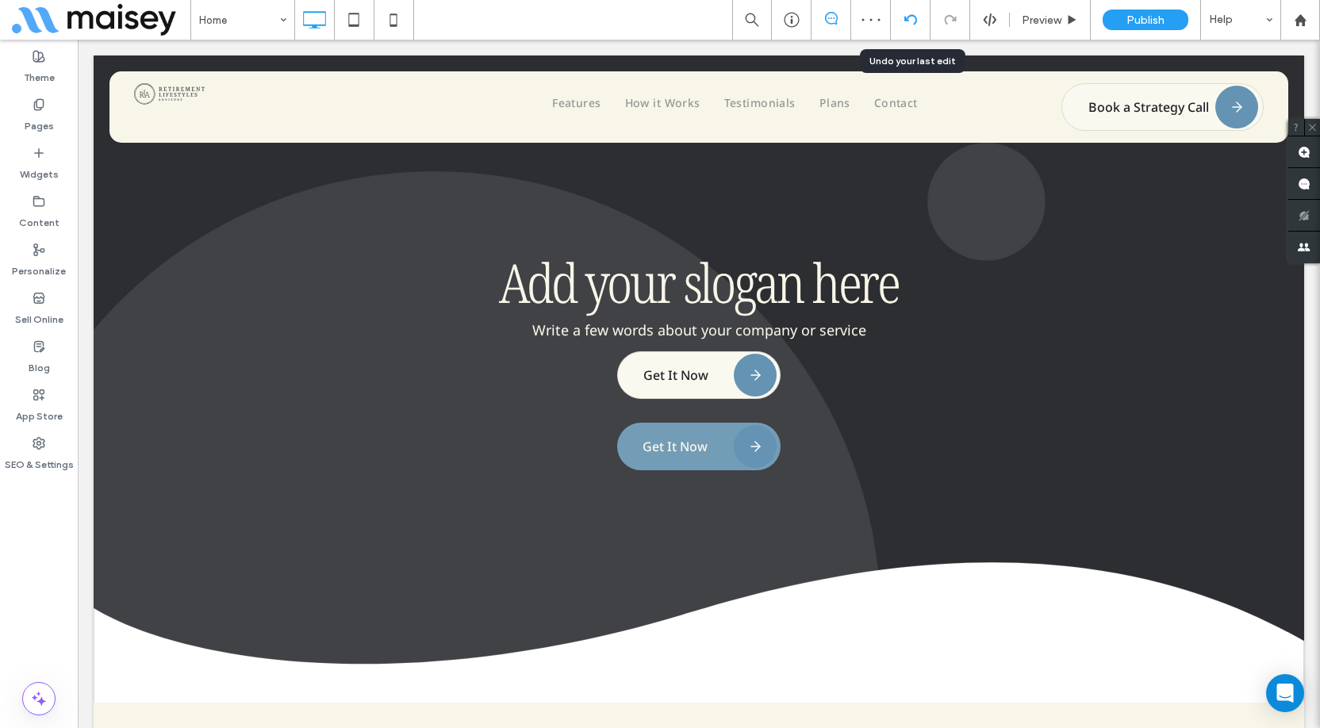
click at [917, 18] on div at bounding box center [910, 19] width 39 height 13
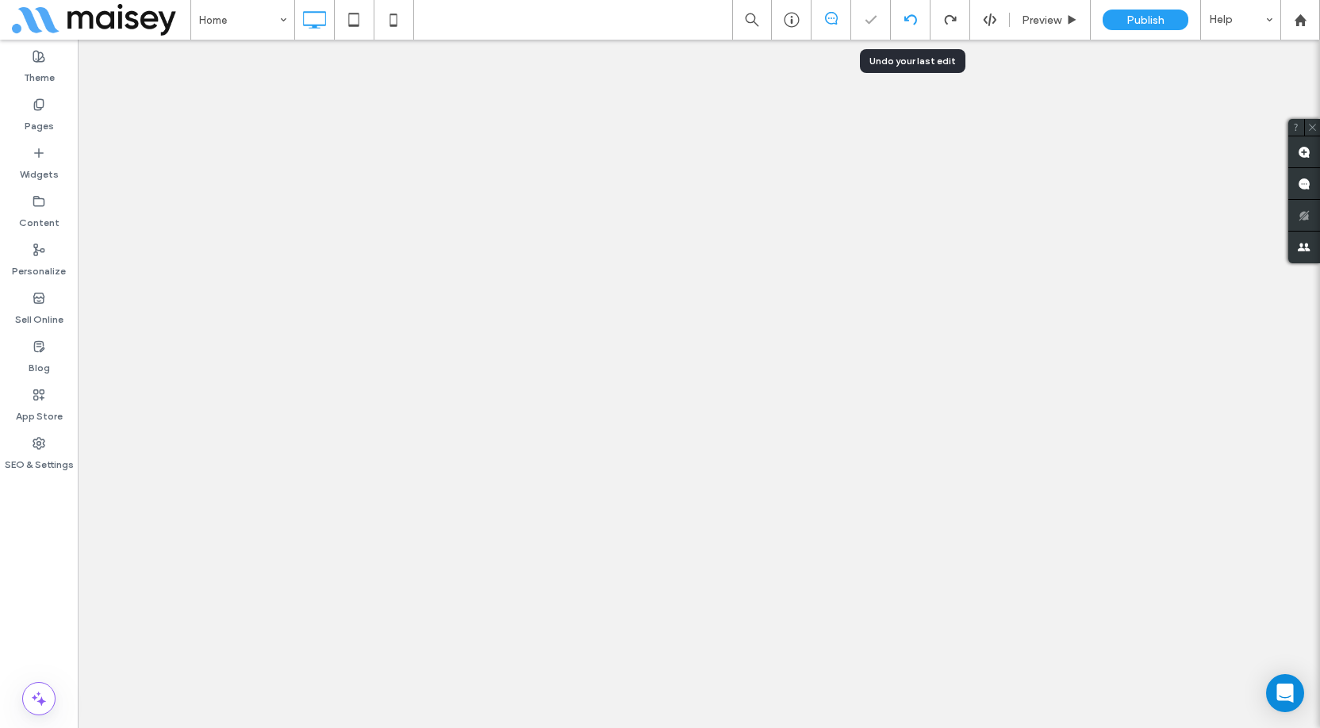
click at [908, 20] on use at bounding box center [910, 19] width 13 height 10
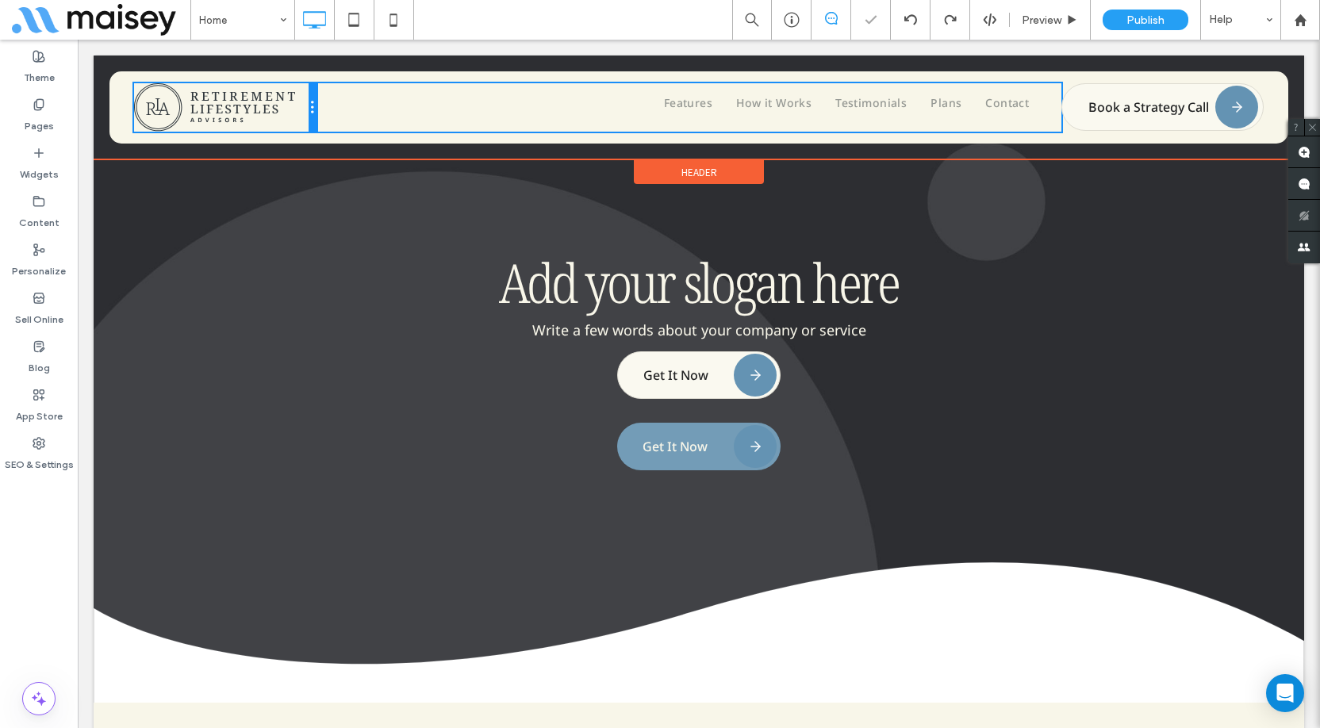
drag, startPoint x: 201, startPoint y: 115, endPoint x: 271, endPoint y: 115, distance: 69.8
click at [271, 115] on div "Click To Paste" at bounding box center [225, 107] width 182 height 48
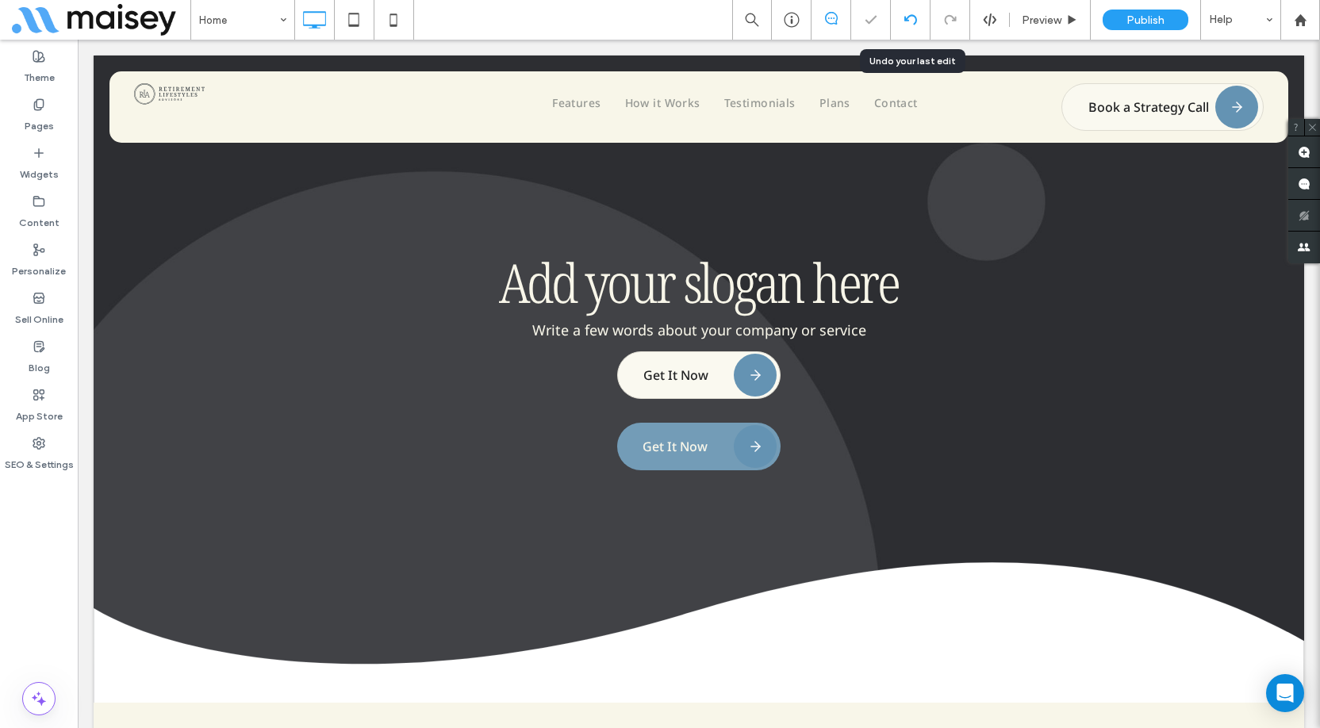
click at [917, 21] on div at bounding box center [910, 19] width 39 height 13
click at [914, 20] on icon at bounding box center [910, 19] width 13 height 13
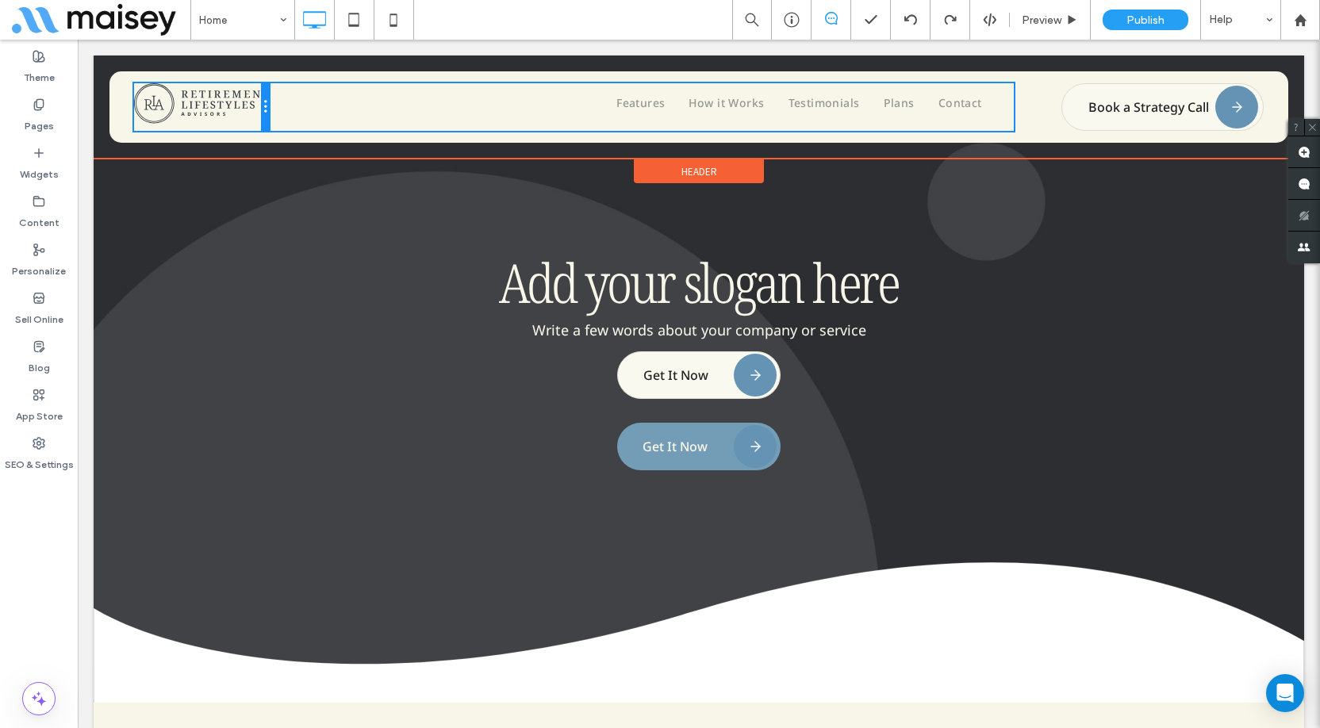
drag, startPoint x: 203, startPoint y: 109, endPoint x: 596, endPoint y: 110, distance: 392.7
click at [596, 110] on div "Click To Paste Features How it Works Testimonials Plans Contact Click To Paste …" at bounding box center [699, 107] width 1130 height 48
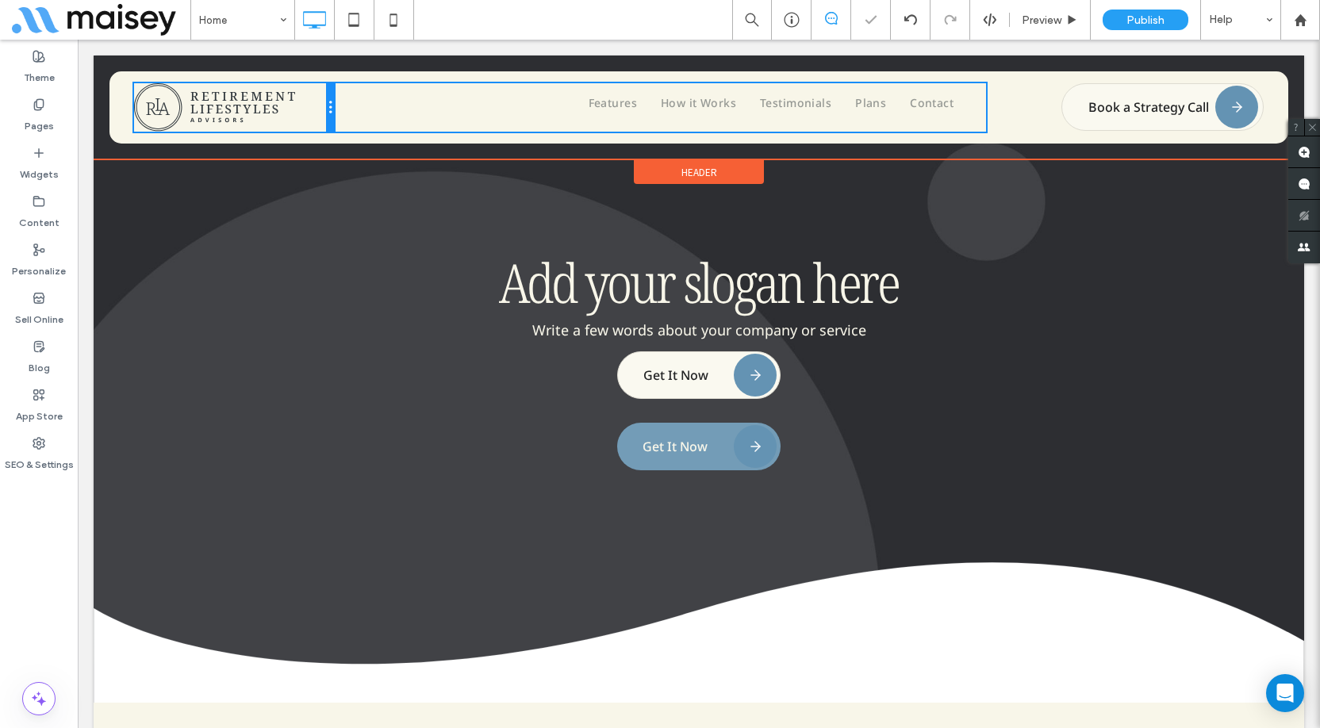
drag, startPoint x: 340, startPoint y: 150, endPoint x: 460, endPoint y: 111, distance: 125.9
click at [460, 111] on div "Click To Paste Features How it Works Testimonials Plans Contact Click To Paste …" at bounding box center [699, 107] width 1130 height 48
drag, startPoint x: 289, startPoint y: 112, endPoint x: 405, endPoint y: 152, distance: 122.4
click at [327, 112] on div at bounding box center [330, 107] width 8 height 48
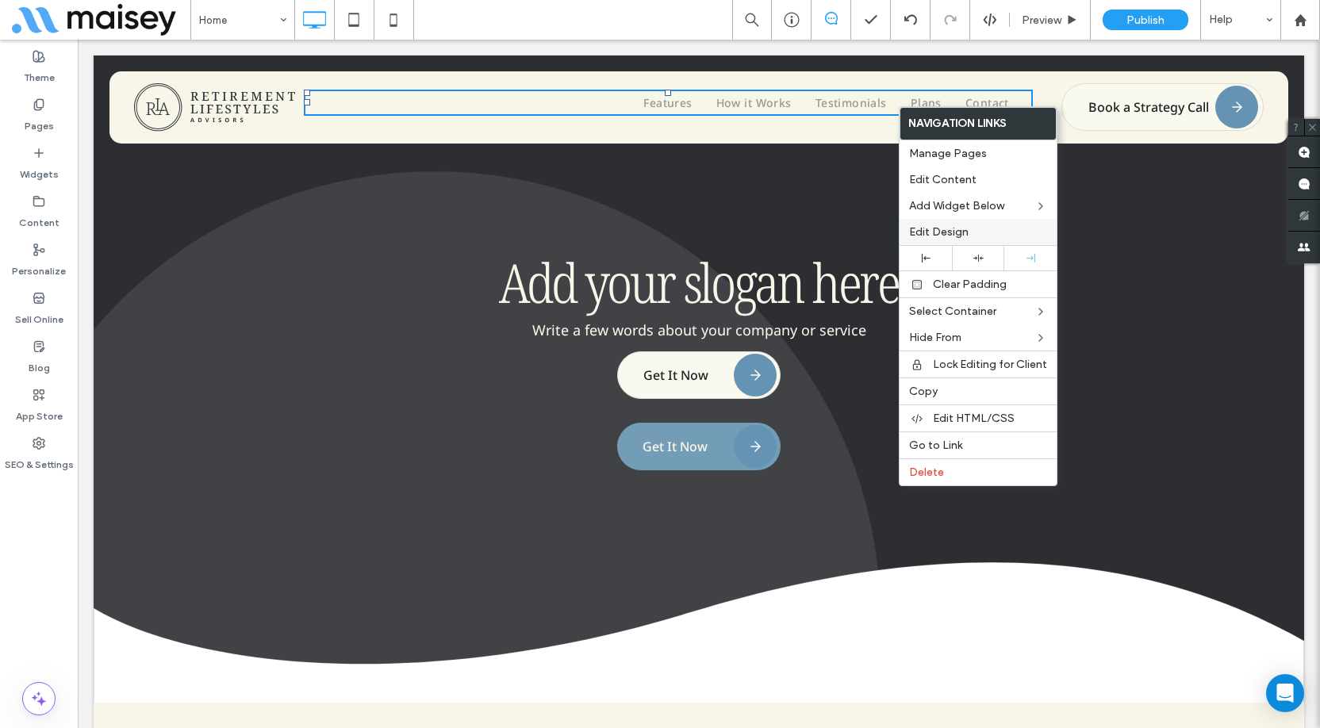
click at [955, 230] on span "Edit Design" at bounding box center [938, 231] width 59 height 13
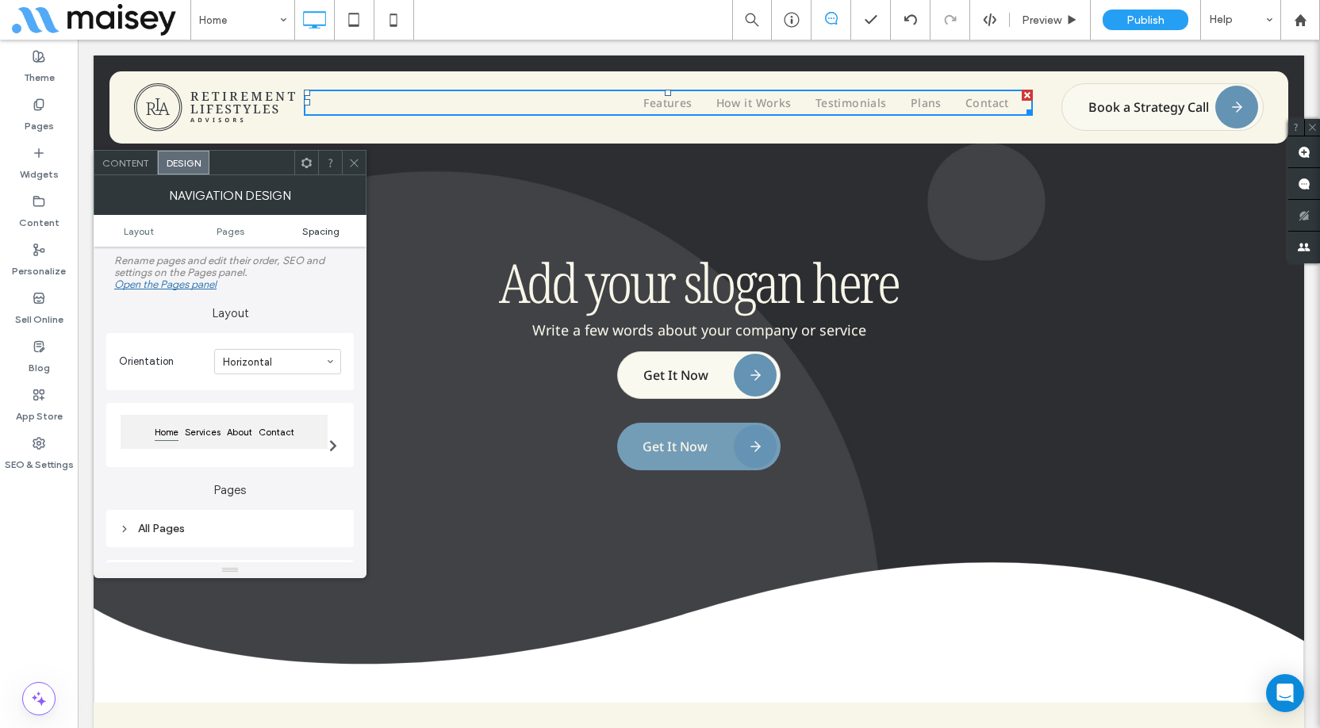
click at [317, 229] on span "Spacing" at bounding box center [320, 231] width 37 height 12
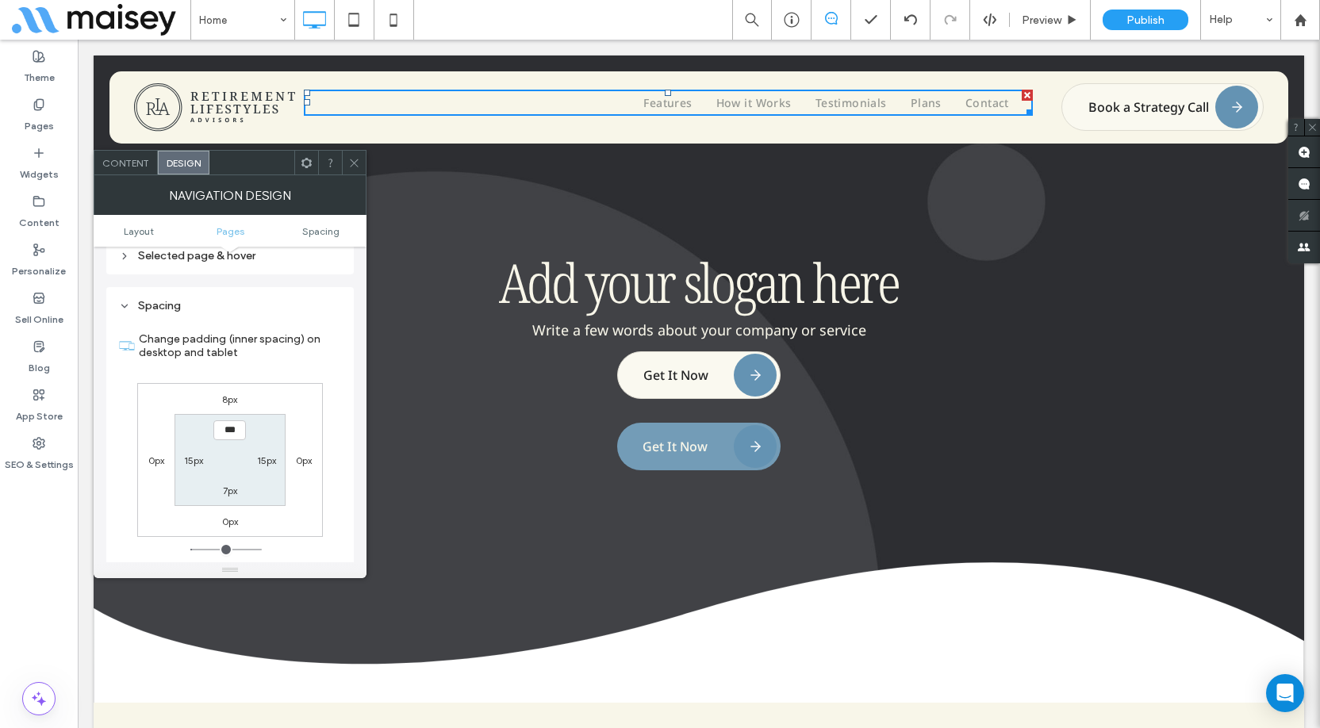
scroll to position [351, 0]
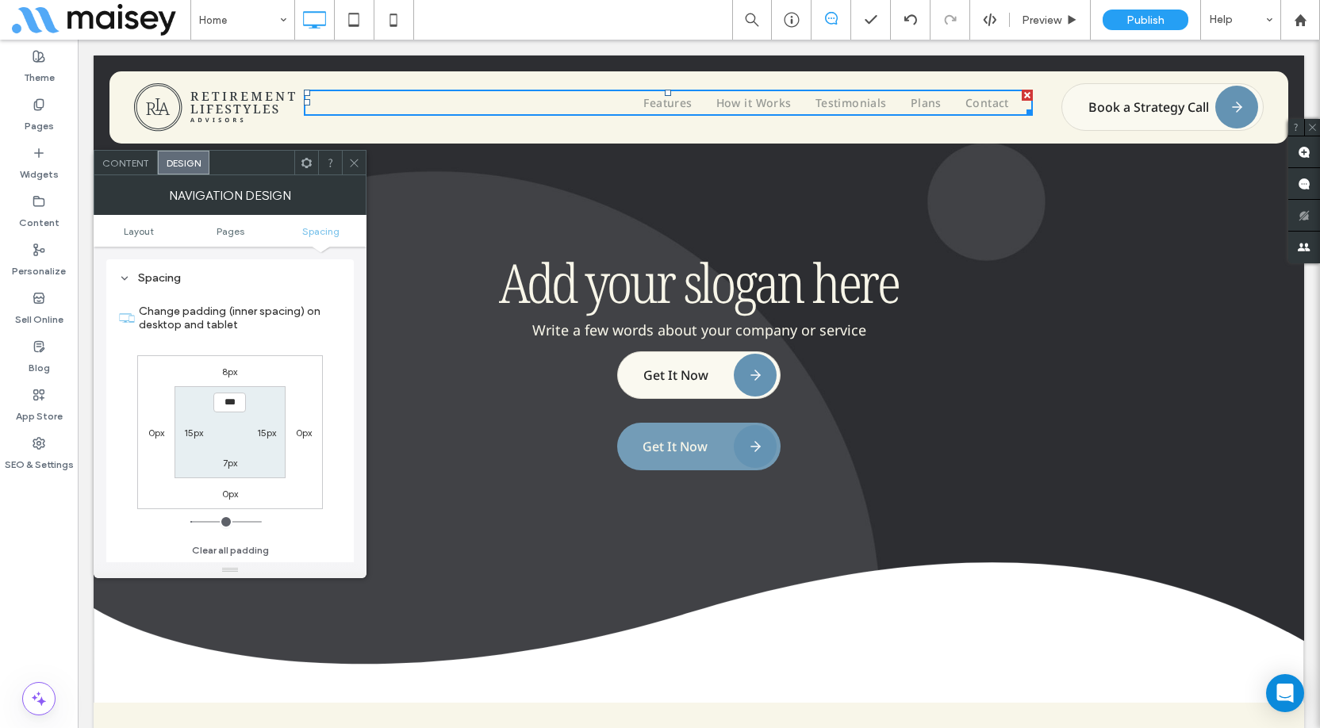
click at [266, 436] on label "15px" at bounding box center [266, 433] width 19 height 12
type input "**"
type input "*"
type input "***"
click at [311, 401] on div "8px 0px 0px 0px 7px *** 7px 15px" at bounding box center [230, 432] width 186 height 154
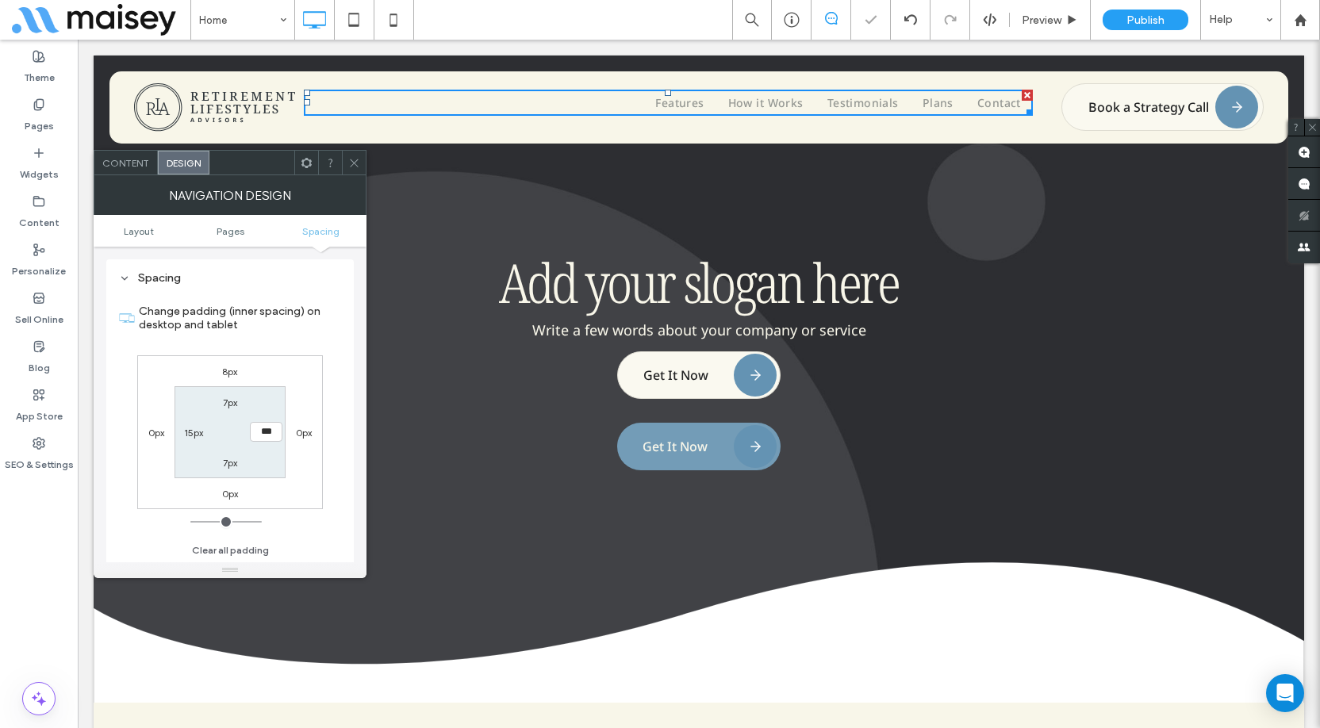
click at [356, 163] on icon at bounding box center [354, 163] width 12 height 12
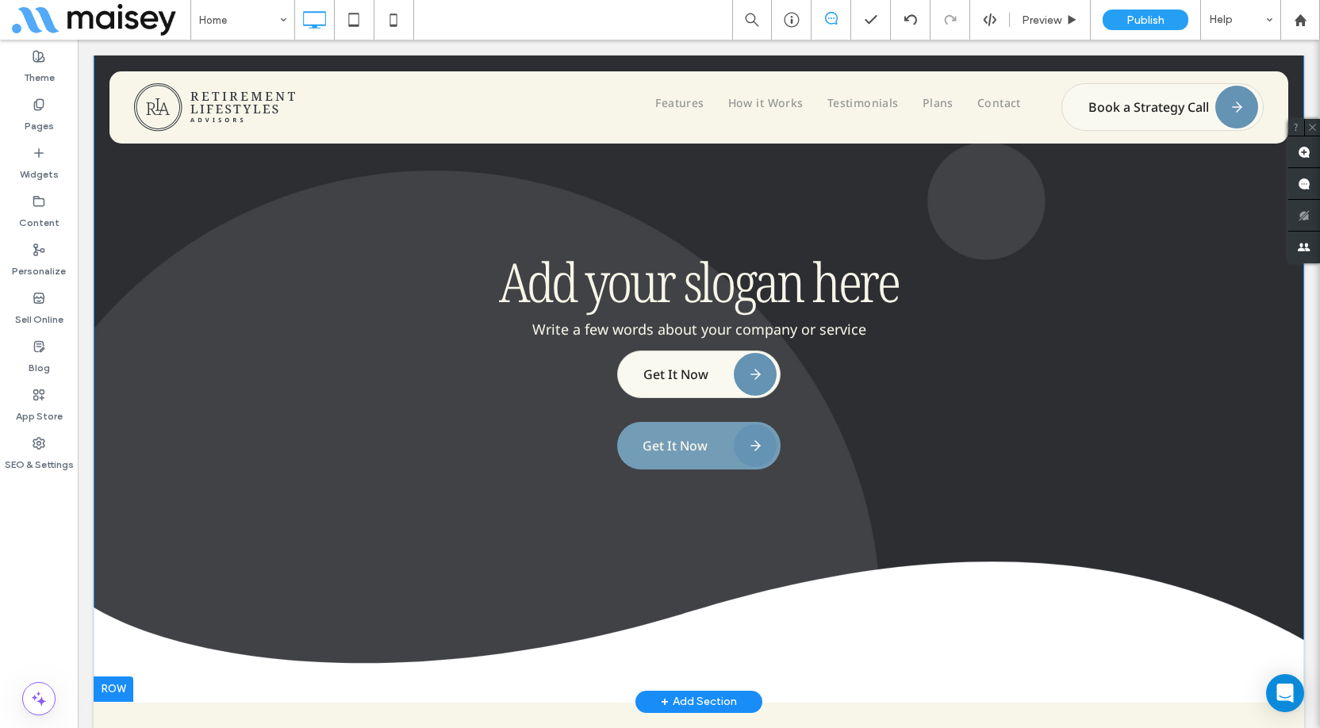
scroll to position [0, 0]
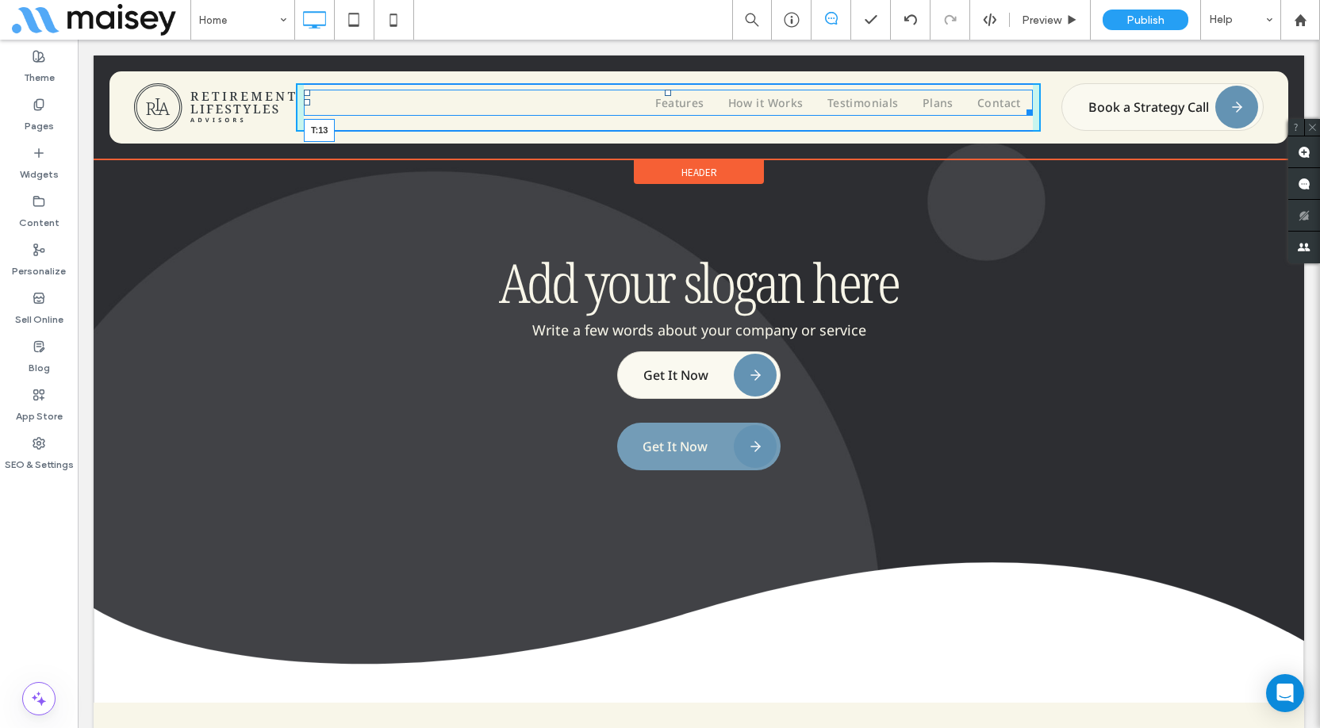
drag, startPoint x: 661, startPoint y: 92, endPoint x: 739, endPoint y: 136, distance: 89.8
click at [665, 96] on div at bounding box center [668, 93] width 6 height 6
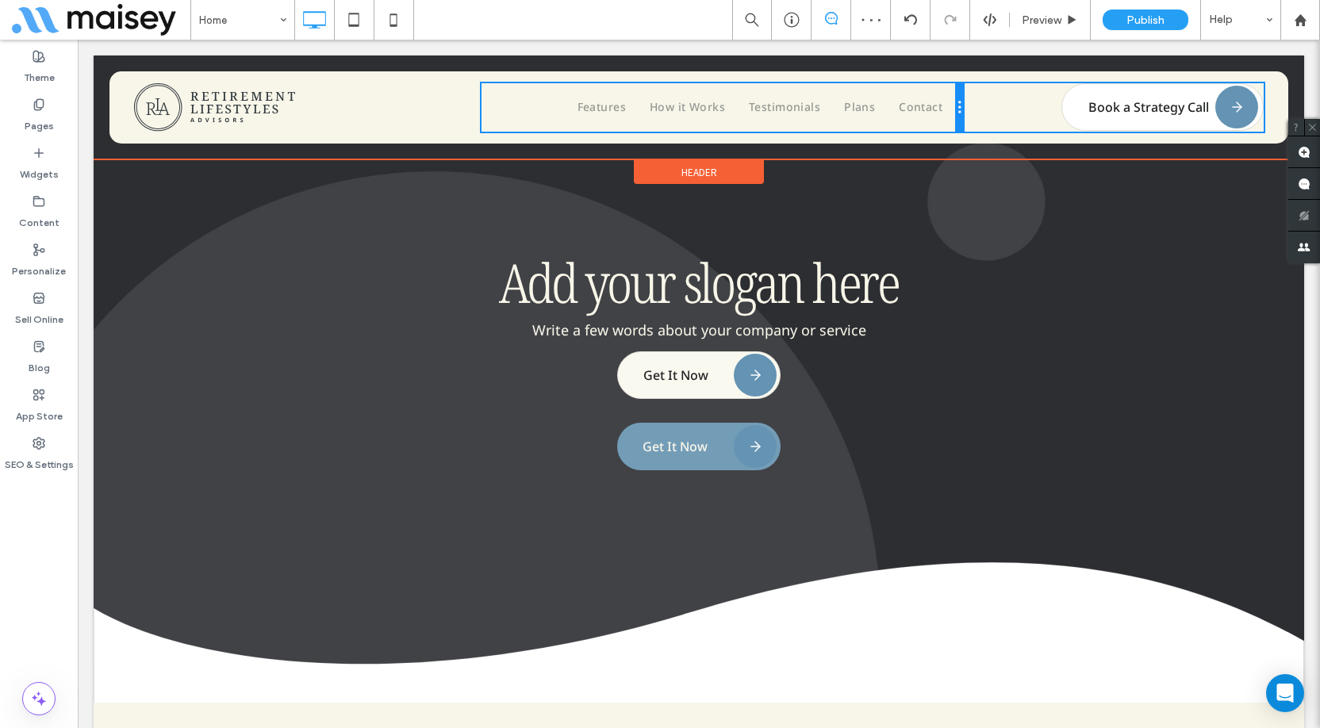
drag, startPoint x: 796, startPoint y: 121, endPoint x: 1135, endPoint y: 127, distance: 339.6
click at [1135, 127] on div "Click To Paste Features How it Works Testimonials Plans Contact Click To Paste …" at bounding box center [699, 107] width 1130 height 48
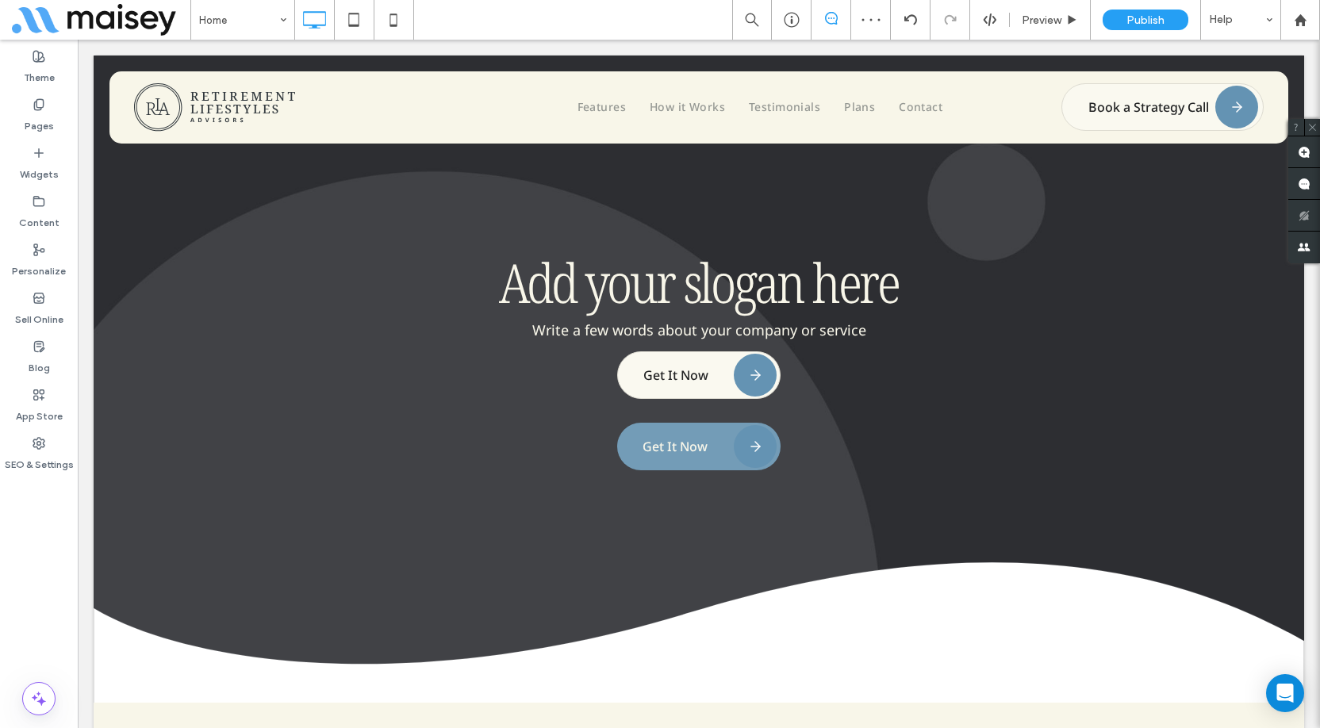
click at [1135, 127] on div at bounding box center [660, 364] width 1320 height 728
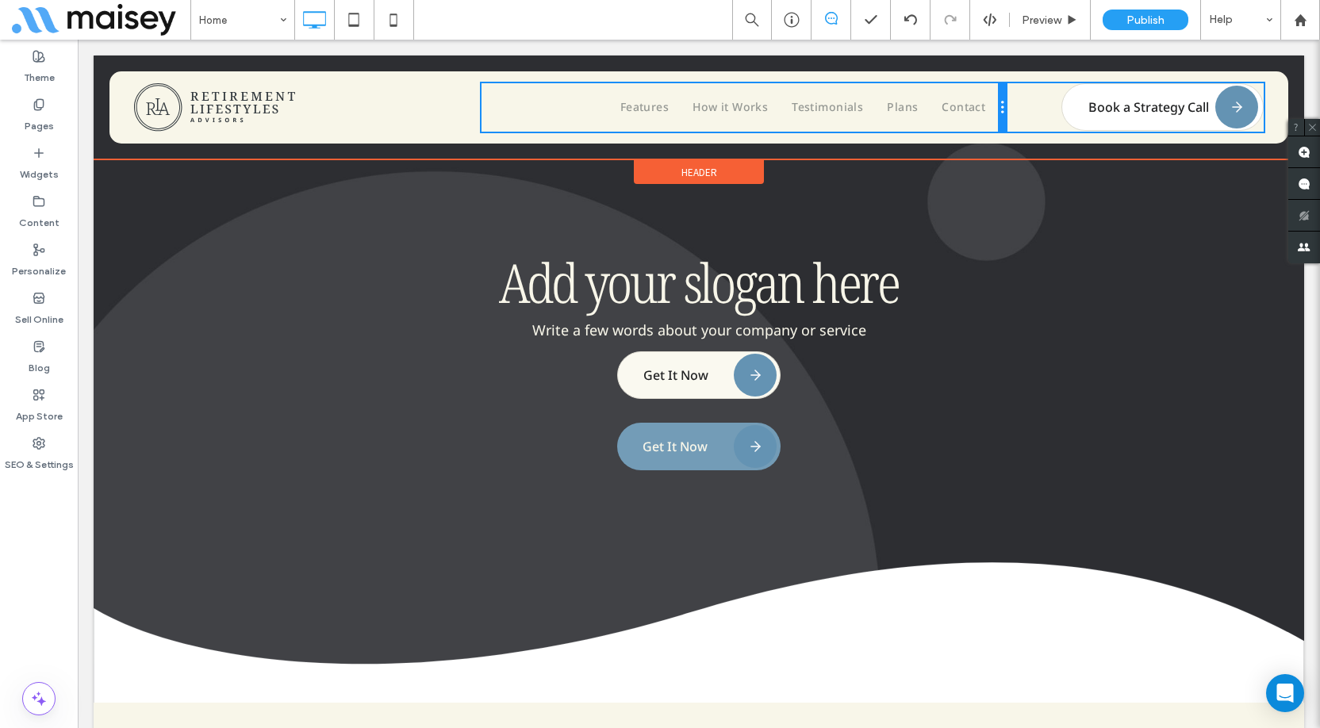
drag, startPoint x: 951, startPoint y: 102, endPoint x: 1167, endPoint y: 142, distance: 219.4
click at [1089, 102] on div "Click To Paste Features How it Works Testimonials Plans Contact Click To Paste …" at bounding box center [699, 107] width 1130 height 48
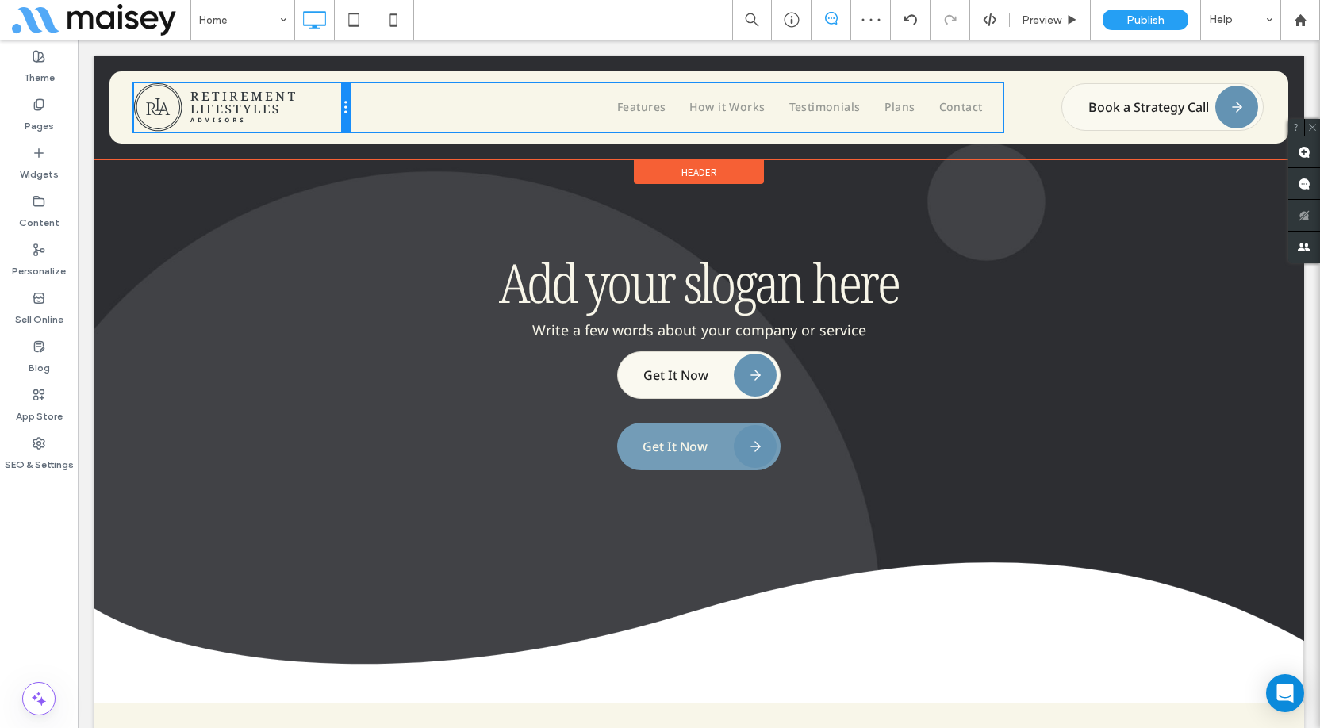
drag, startPoint x: 470, startPoint y: 100, endPoint x: 362, endPoint y: 150, distance: 118.9
click at [235, 105] on div "Click To Paste" at bounding box center [241, 107] width 215 height 48
drag, startPoint x: 424, startPoint y: 100, endPoint x: 392, endPoint y: 141, distance: 52.0
click at [313, 100] on div "Click To Paste Features How it Works Testimonials Plans Contact Click To Paste …" at bounding box center [699, 107] width 1130 height 48
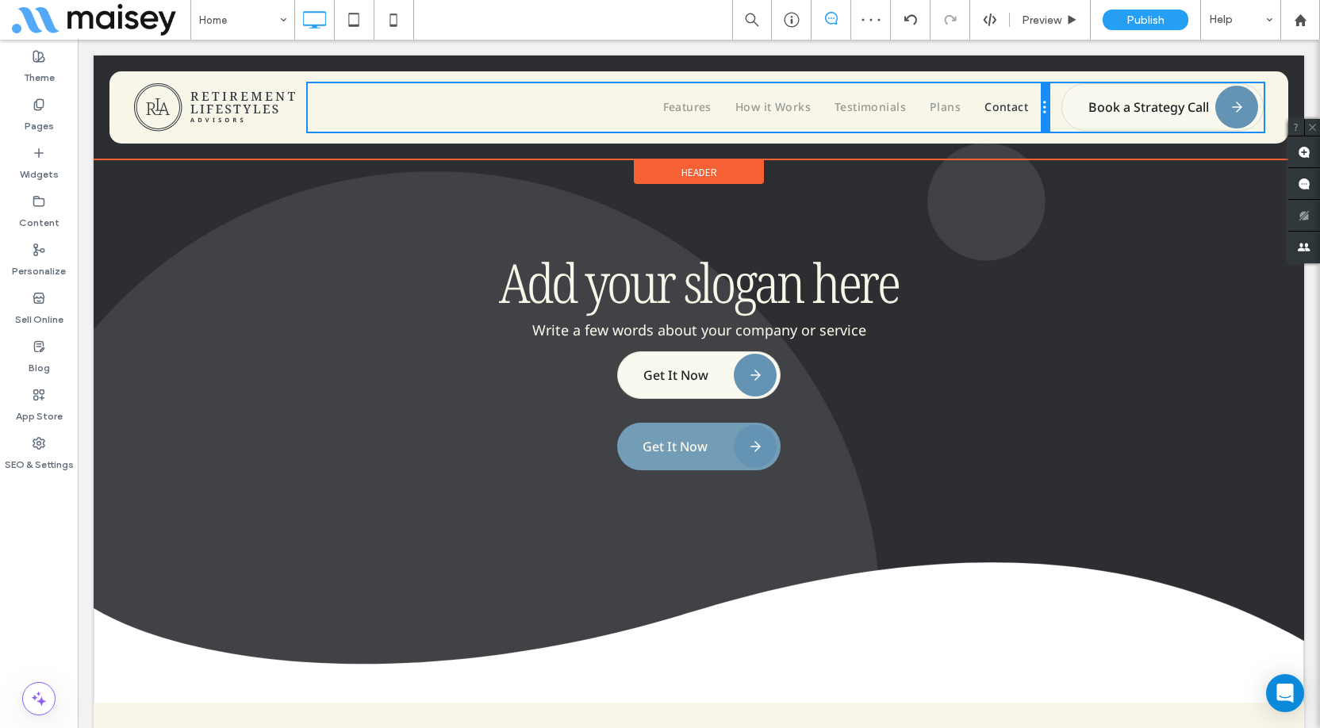
drag, startPoint x: 877, startPoint y: 105, endPoint x: 971, endPoint y: 106, distance: 94.4
click at [971, 106] on div "Features How it Works Testimonials Plans Contact Click To Paste" at bounding box center [678, 107] width 740 height 48
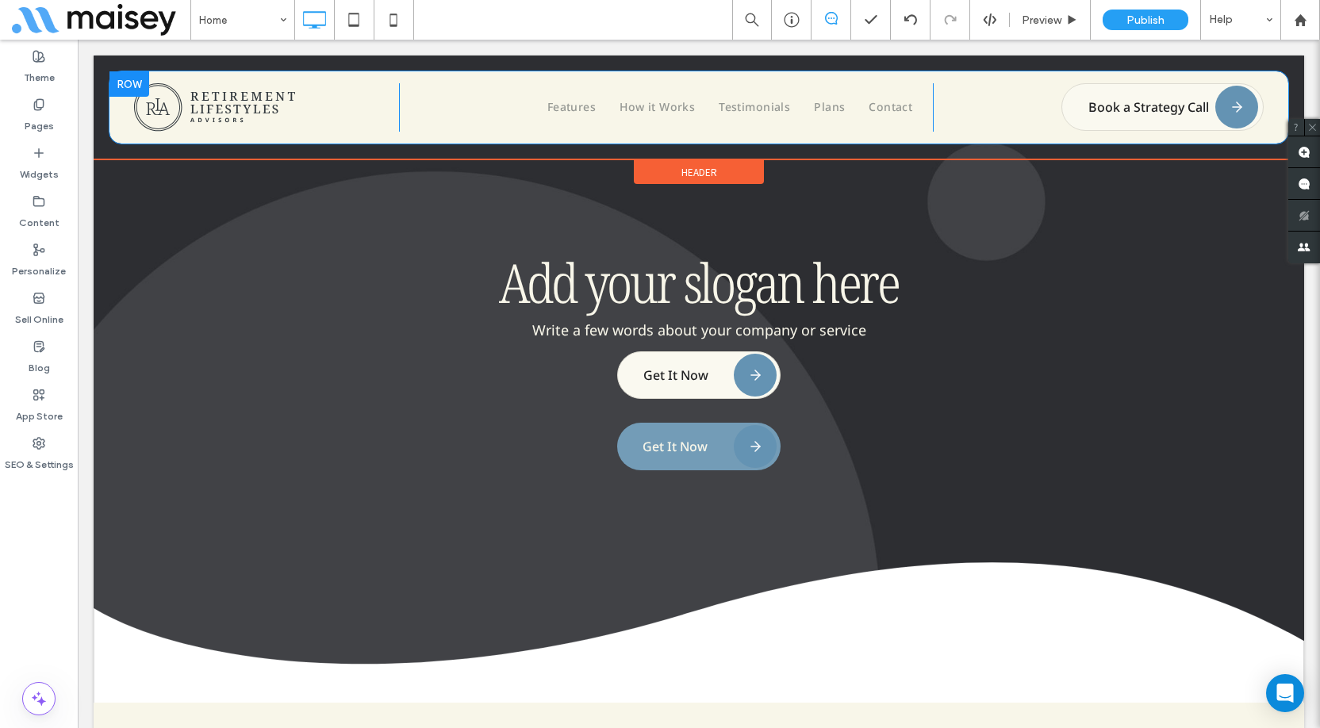
click at [128, 79] on div at bounding box center [129, 83] width 40 height 25
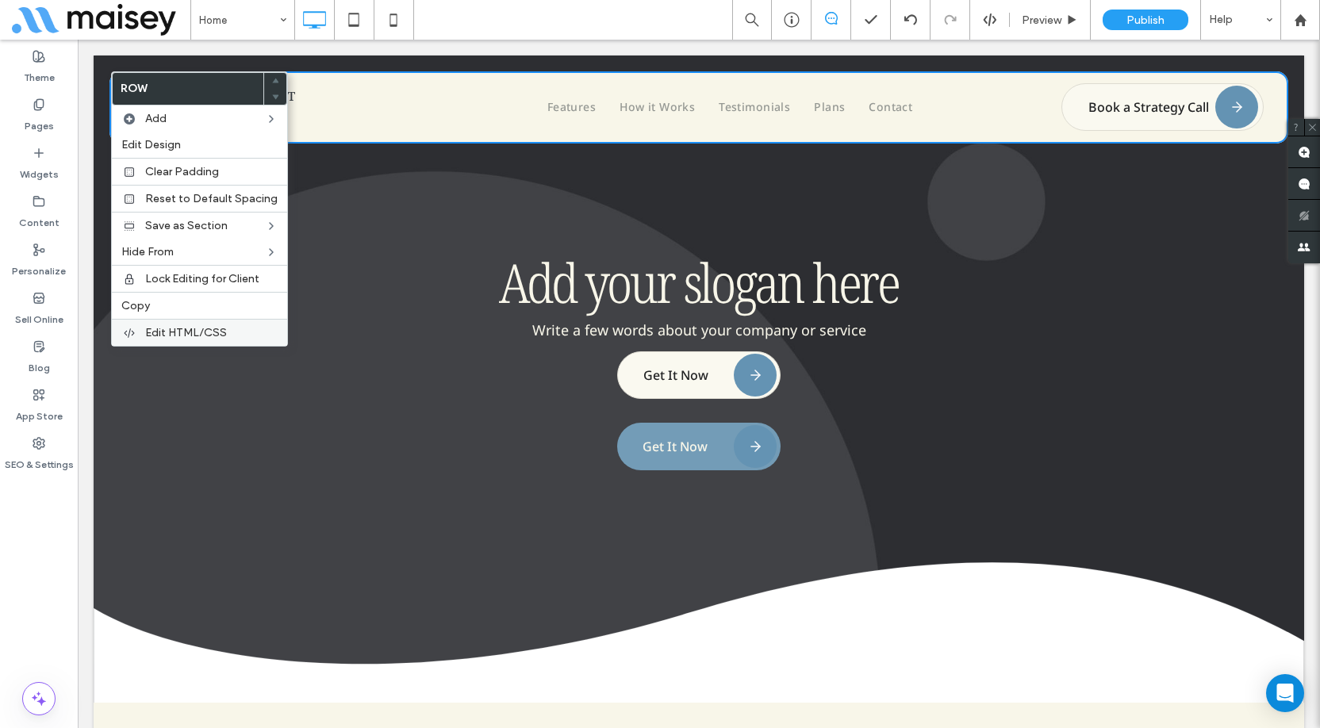
click at [213, 327] on span "Edit HTML/CSS" at bounding box center [186, 332] width 82 height 13
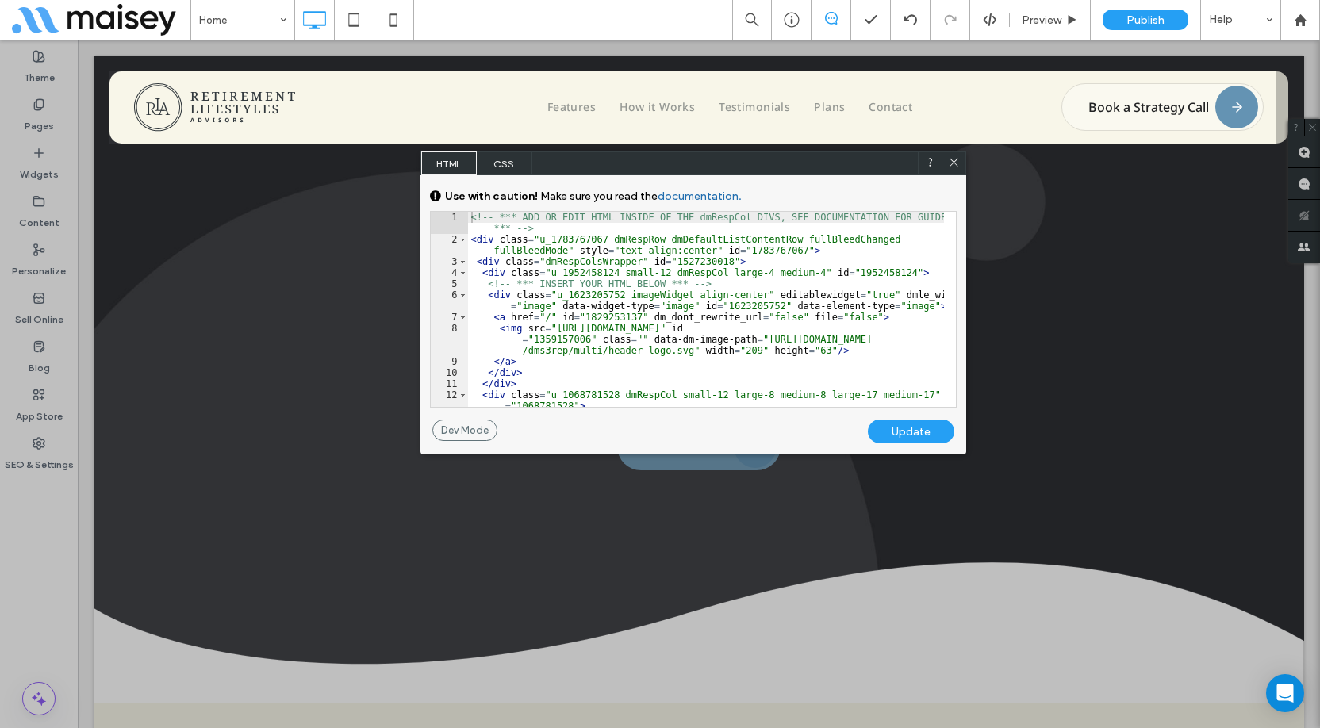
click at [518, 174] on span "CSS" at bounding box center [505, 164] width 56 height 24
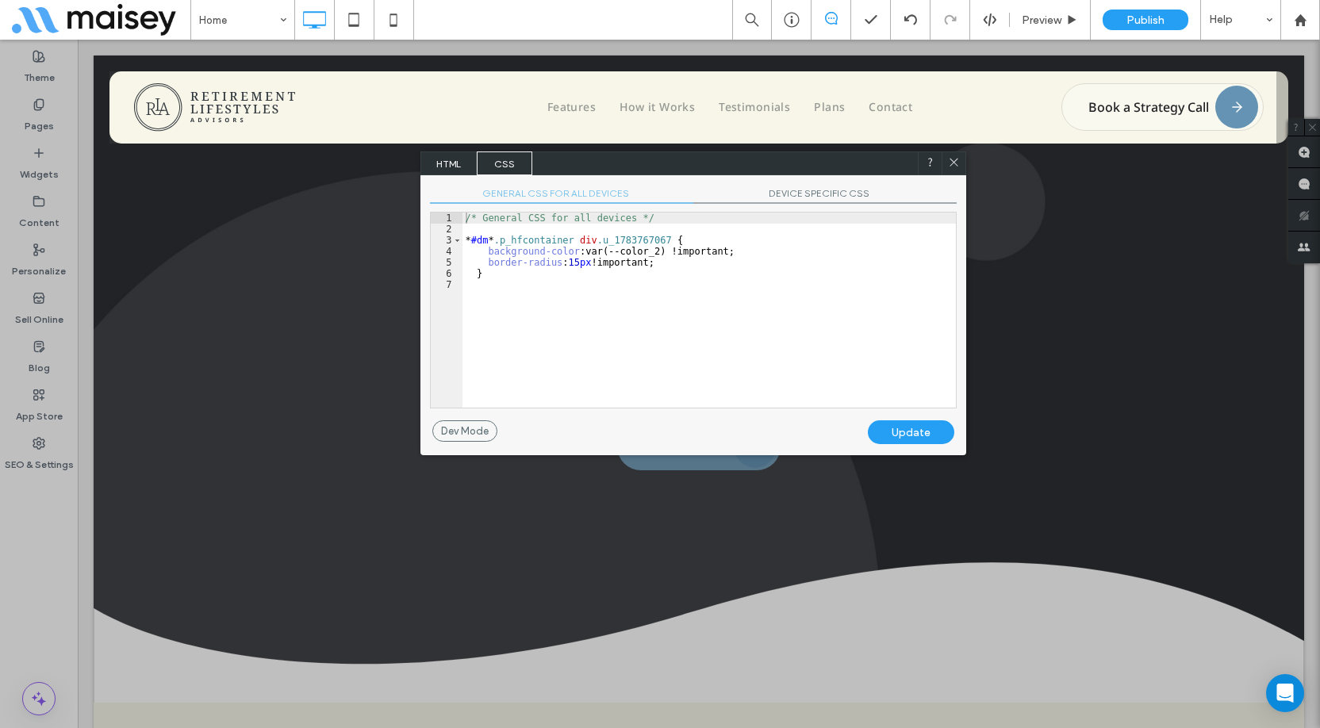
click at [823, 188] on span "DEVICE SPECIFIC CSS" at bounding box center [824, 195] width 263 height 17
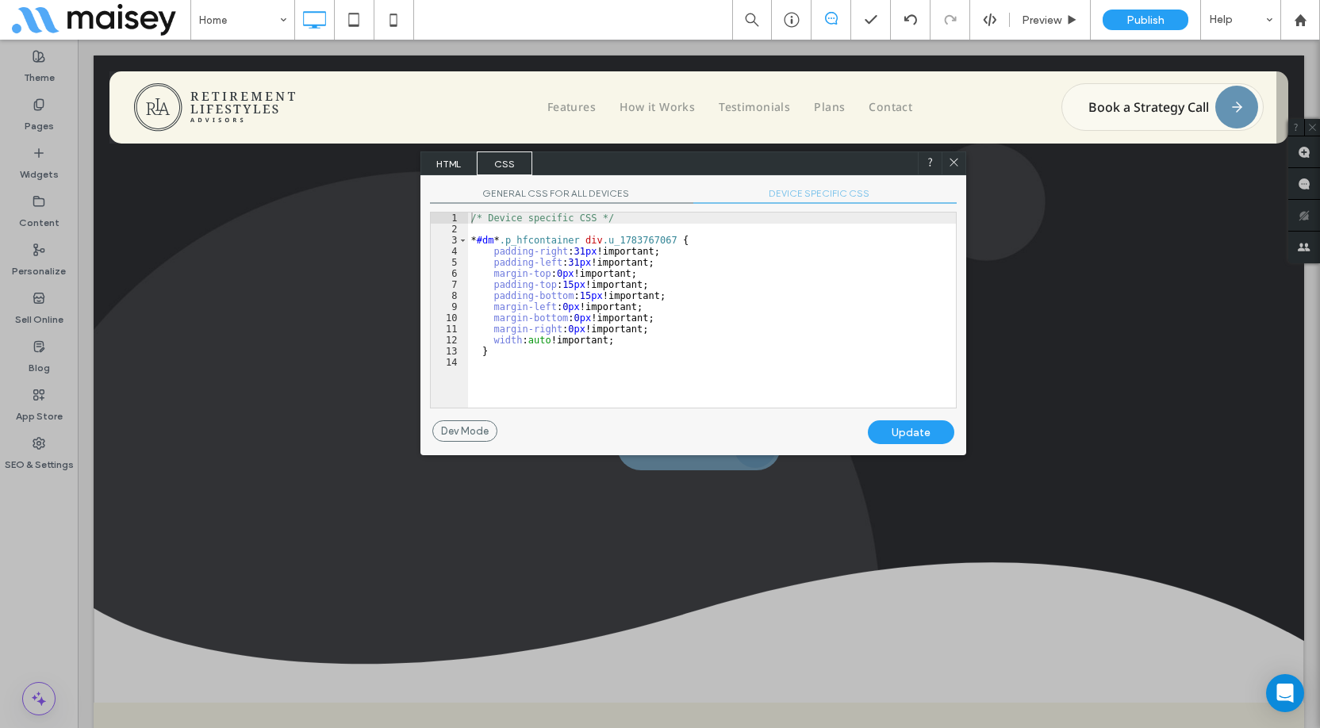
click at [770, 293] on div "/* Device specific CSS */ * #dm * .p_hfcontainer div .u_1783767067 { padding-ri…" at bounding box center [712, 321] width 488 height 217
click at [725, 315] on div "/* Device specific CSS */ * #dm * .p_hfcontainer div .u_1783767067 { padding-ri…" at bounding box center [712, 321] width 488 height 217
click at [539, 342] on div "/* Device specific CSS */ * #dm * .p_hfcontainer div .u_1783767067 { padding-ri…" at bounding box center [712, 321] width 488 height 217
type textarea "**"
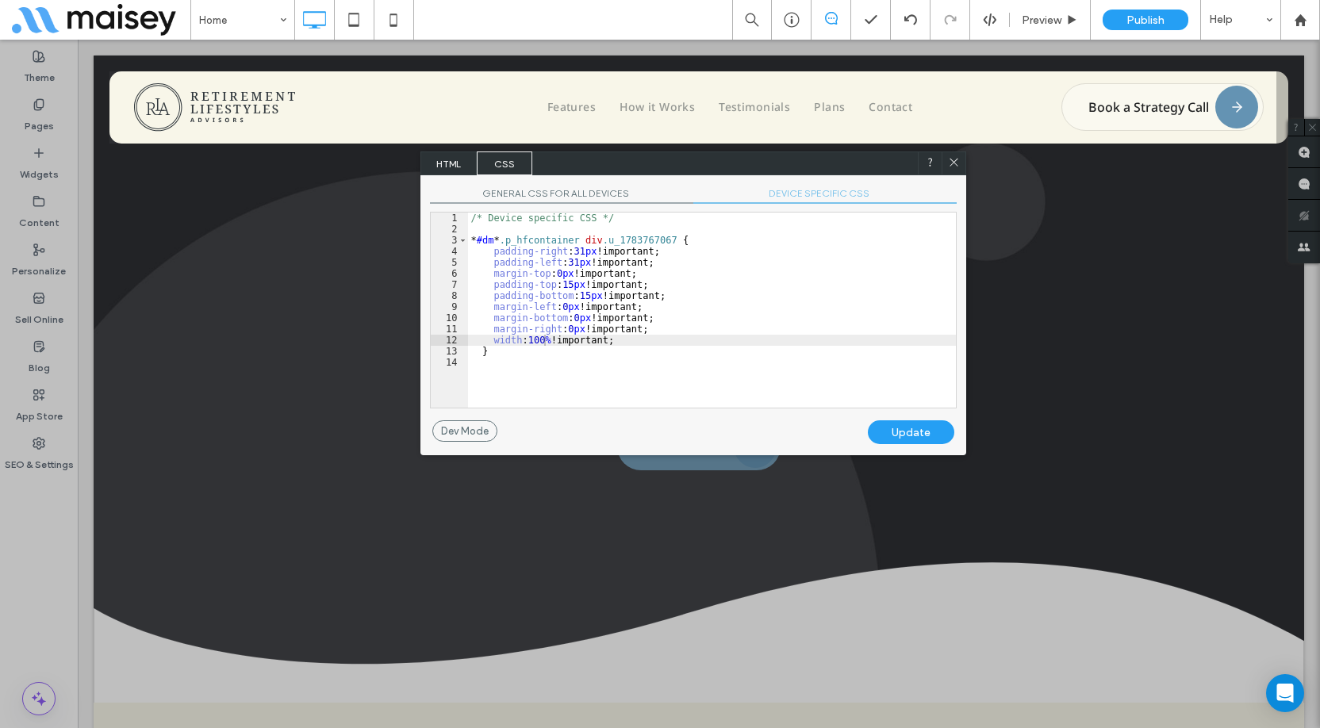
click at [889, 434] on div "Update" at bounding box center [911, 432] width 86 height 24
click at [954, 165] on icon at bounding box center [954, 162] width 12 height 12
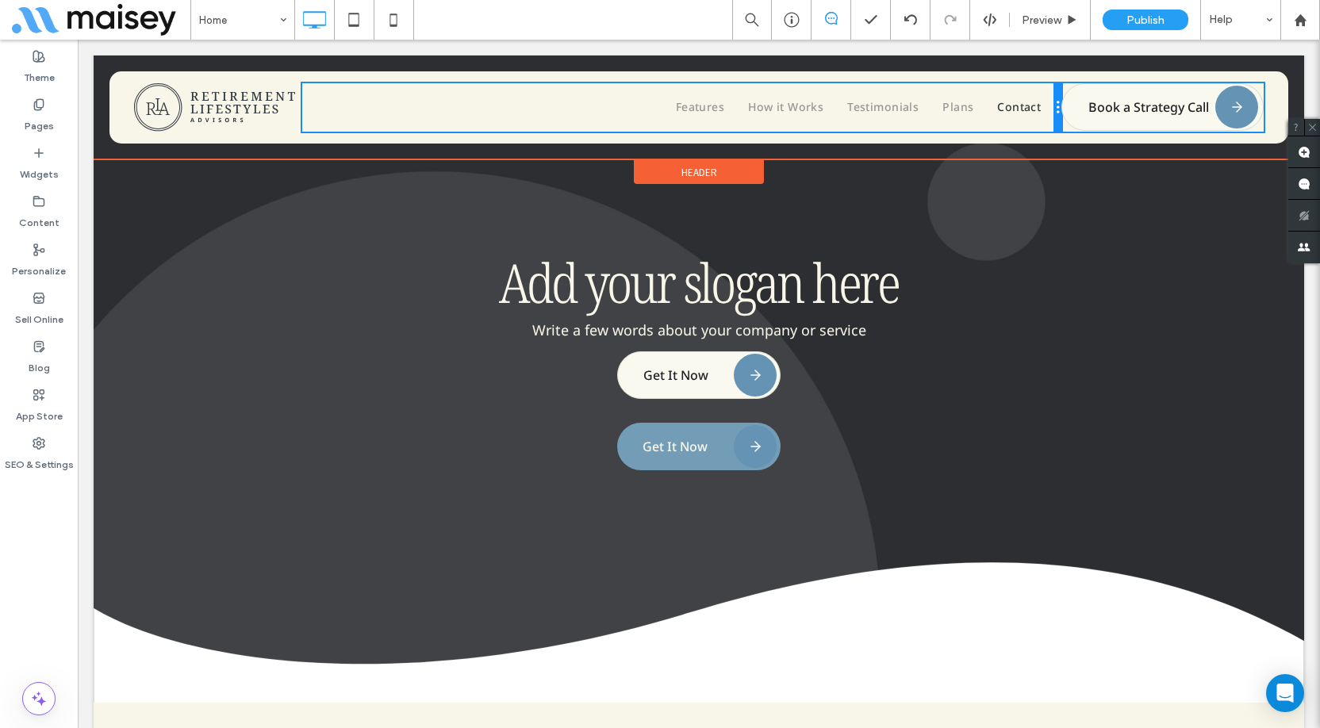
drag, startPoint x: 924, startPoint y: 105, endPoint x: 1053, endPoint y: 144, distance: 134.5
click at [975, 105] on div "Features How it Works Testimonials Plans Contact Click To Paste" at bounding box center [681, 107] width 759 height 48
drag, startPoint x: 973, startPoint y: 107, endPoint x: 987, endPoint y: 107, distance: 13.5
click at [987, 107] on div "Features How it Works Testimonials Plans Contact Click To Paste" at bounding box center [681, 107] width 759 height 48
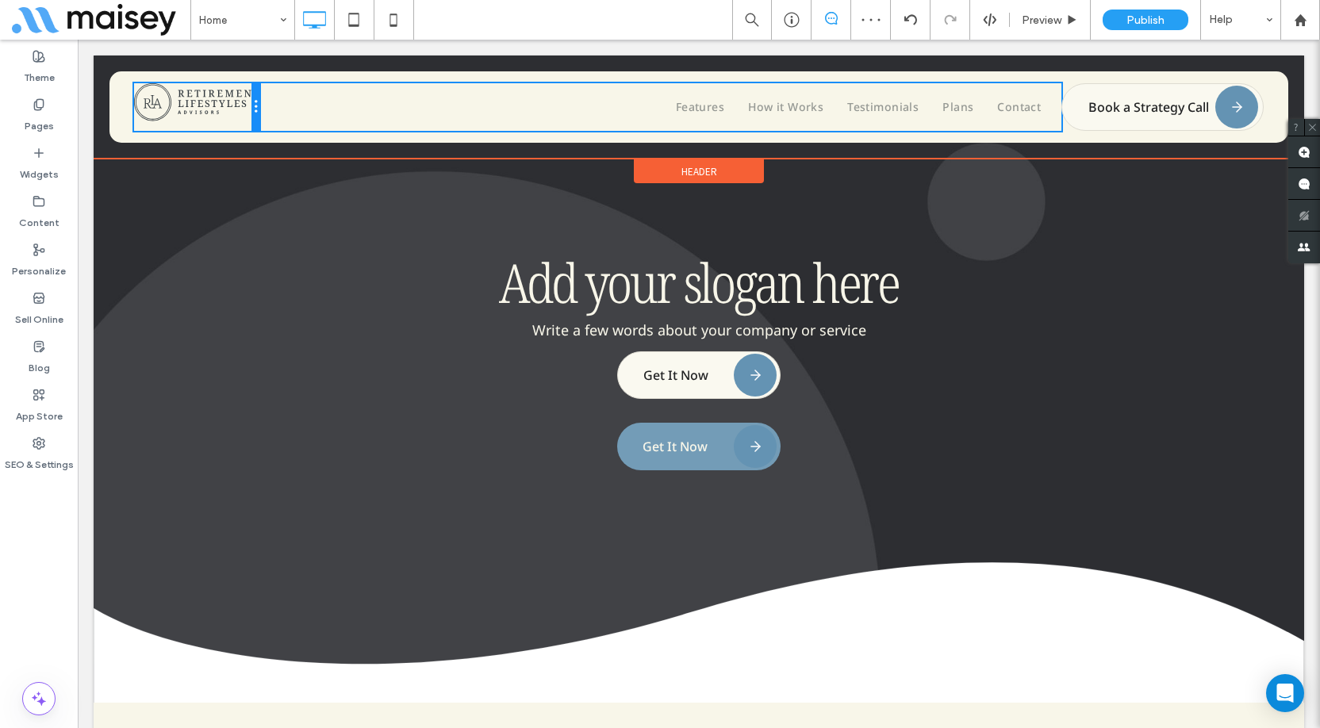
drag, startPoint x: 413, startPoint y: 105, endPoint x: 436, endPoint y: 148, distance: 48.3
click at [358, 108] on div "Click To Paste Features How it Works Testimonials Plans Contact Click To Paste …" at bounding box center [699, 107] width 1130 height 48
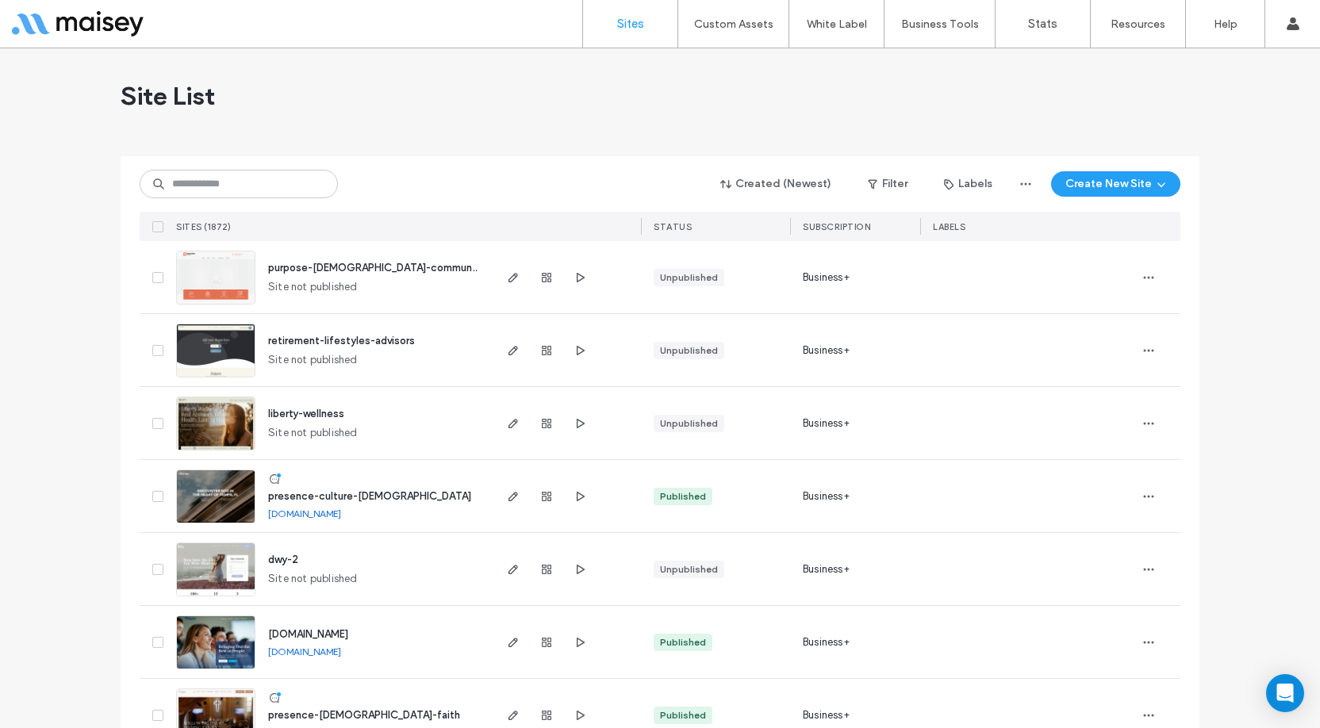
click at [358, 340] on span "retirement-lifestyles-advisors" at bounding box center [341, 341] width 147 height 12
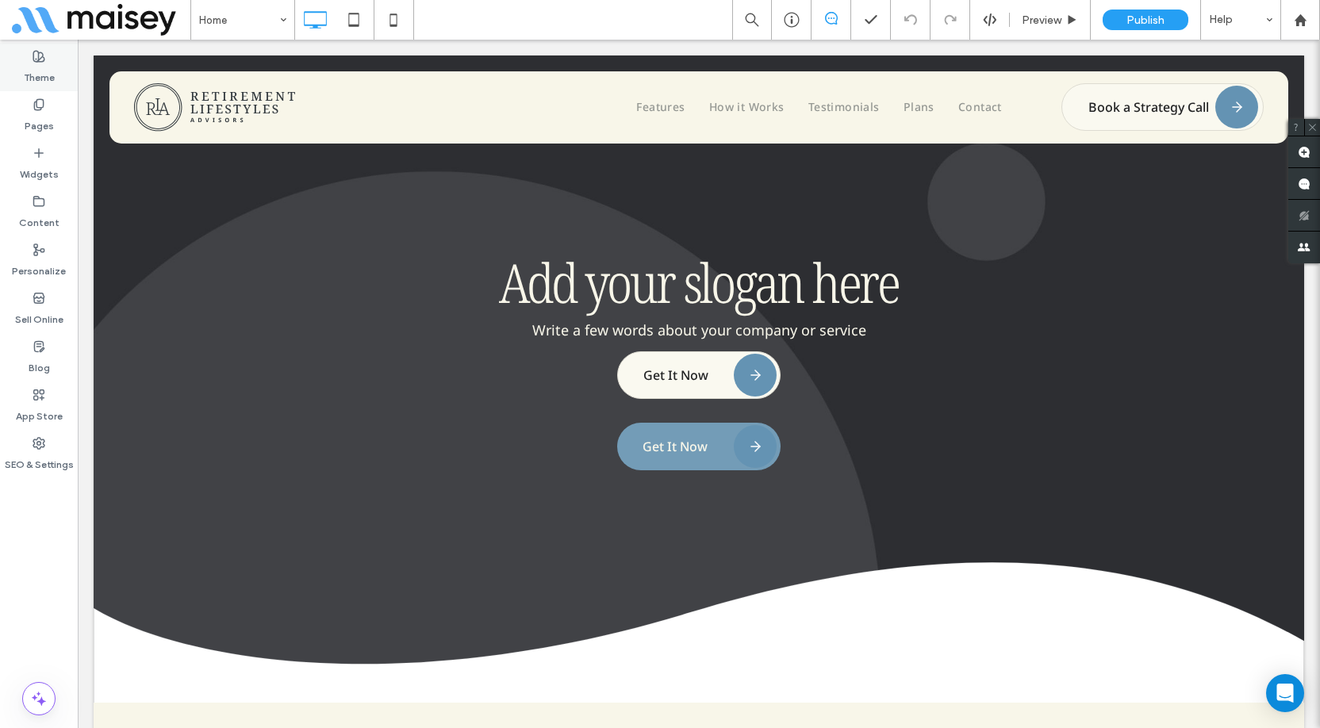
click at [44, 68] on label "Theme" at bounding box center [39, 74] width 31 height 22
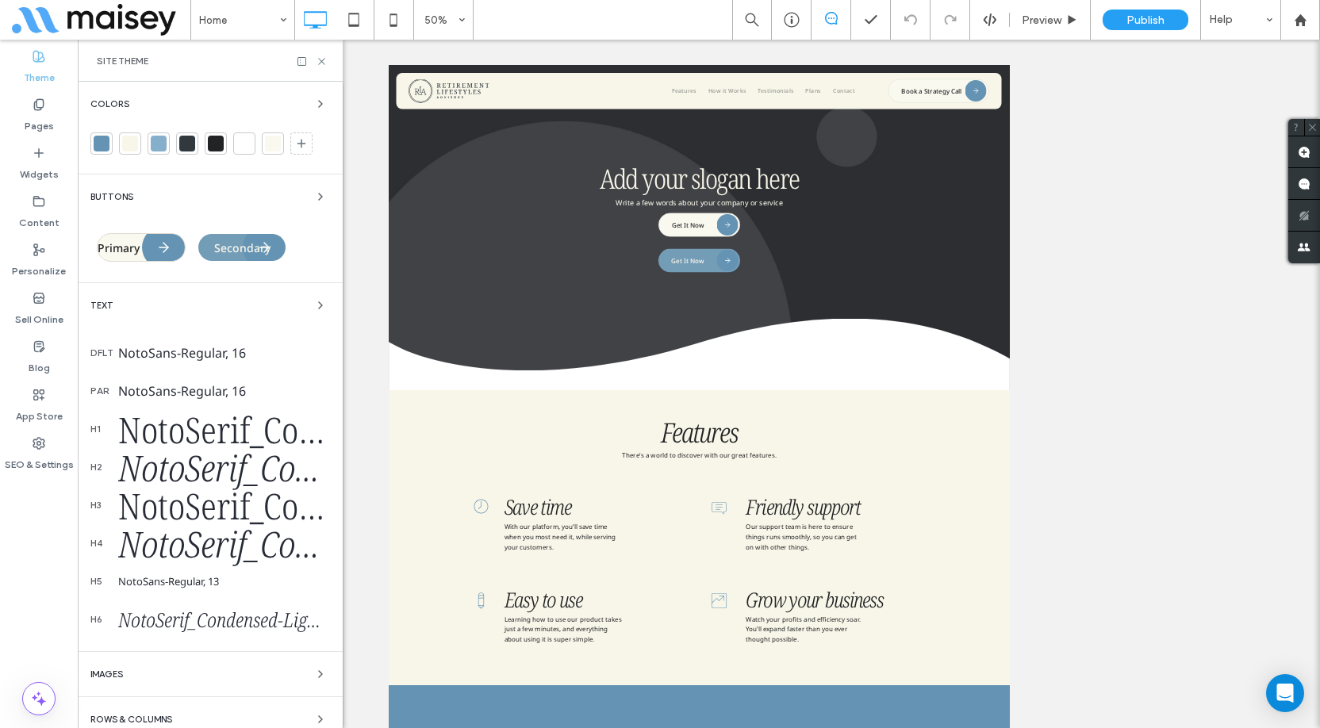
scroll to position [105, 0]
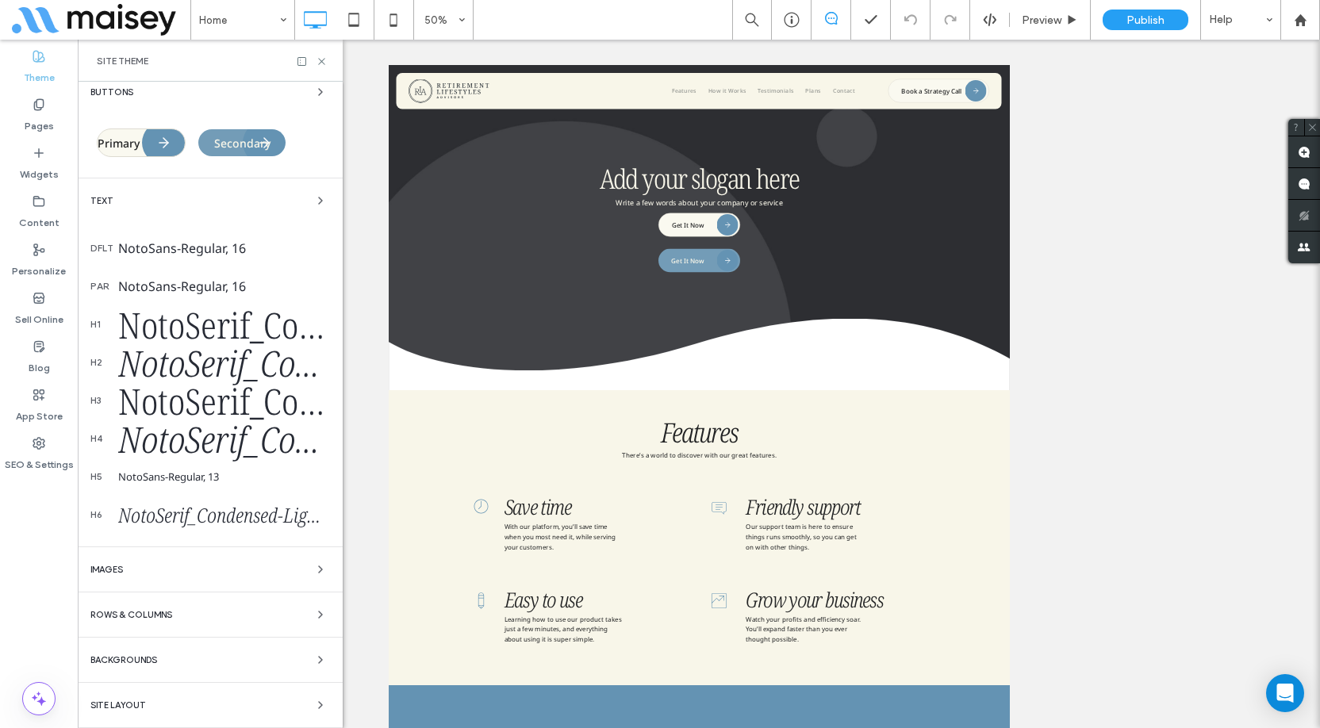
click at [209, 664] on div "Backgrounds" at bounding box center [210, 659] width 240 height 19
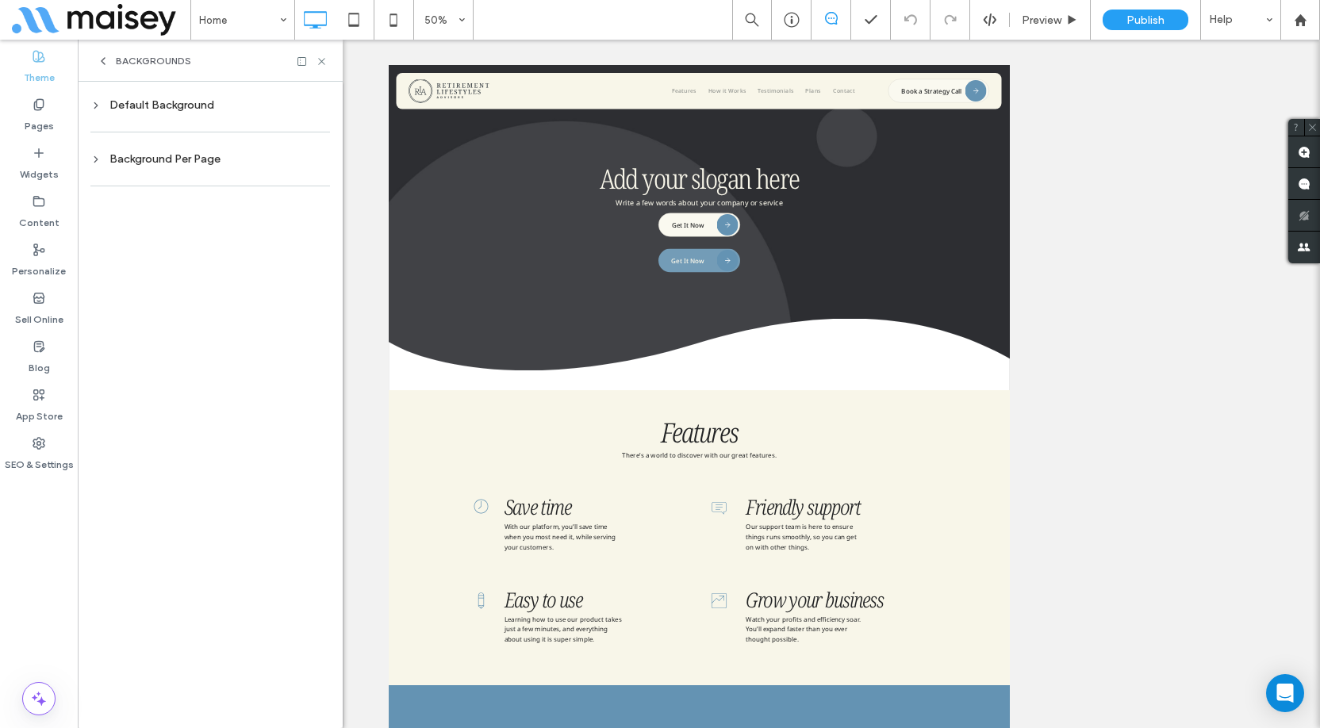
scroll to position [0, 0]
click at [192, 111] on div "Default Background" at bounding box center [210, 104] width 240 height 13
click at [312, 240] on div "rgb(248, 246, 233)" at bounding box center [306, 240] width 13 height 13
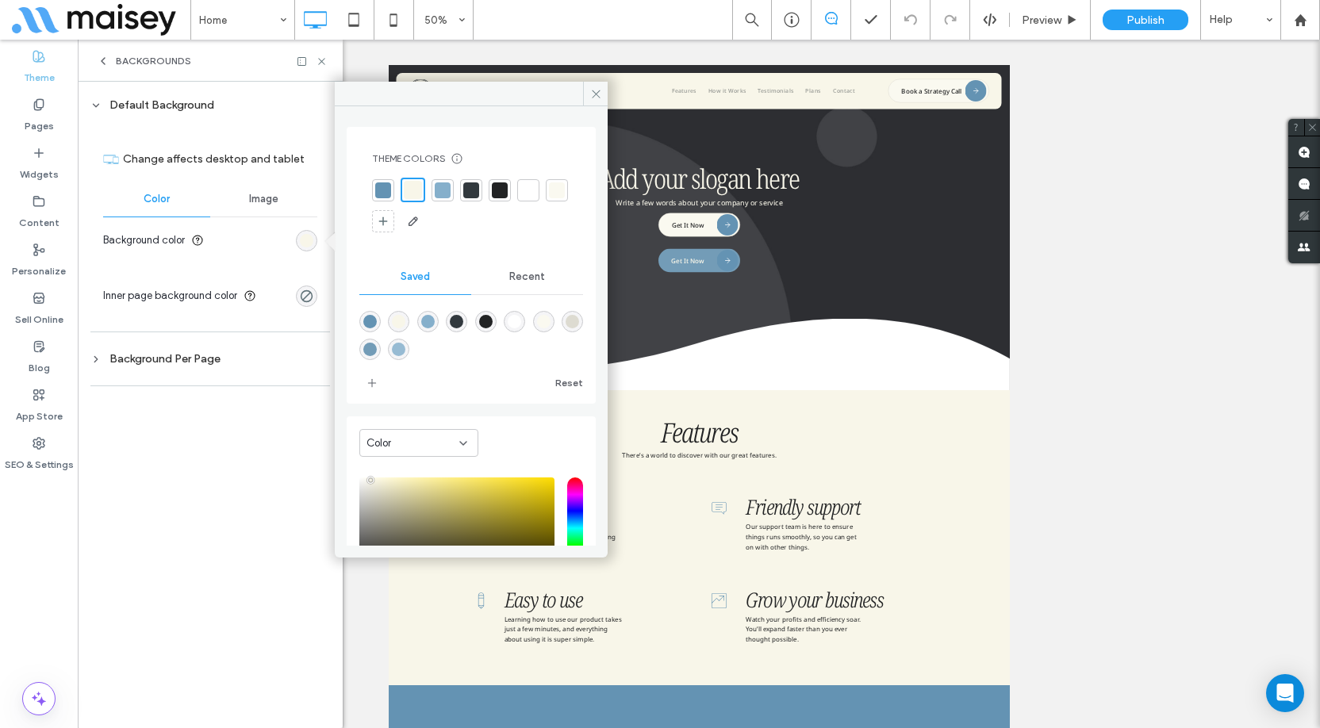
scroll to position [134, 0]
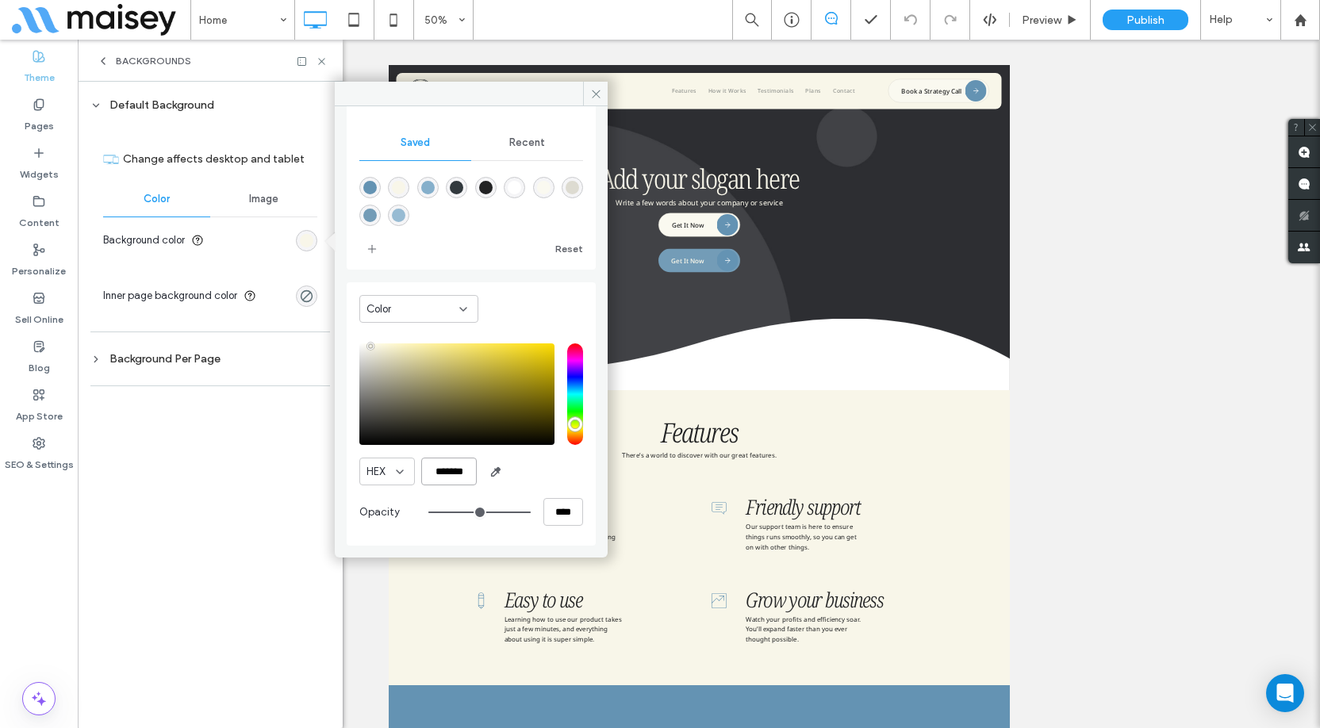
click at [456, 471] on input "*******" at bounding box center [449, 472] width 56 height 28
paste input "color picker textbox"
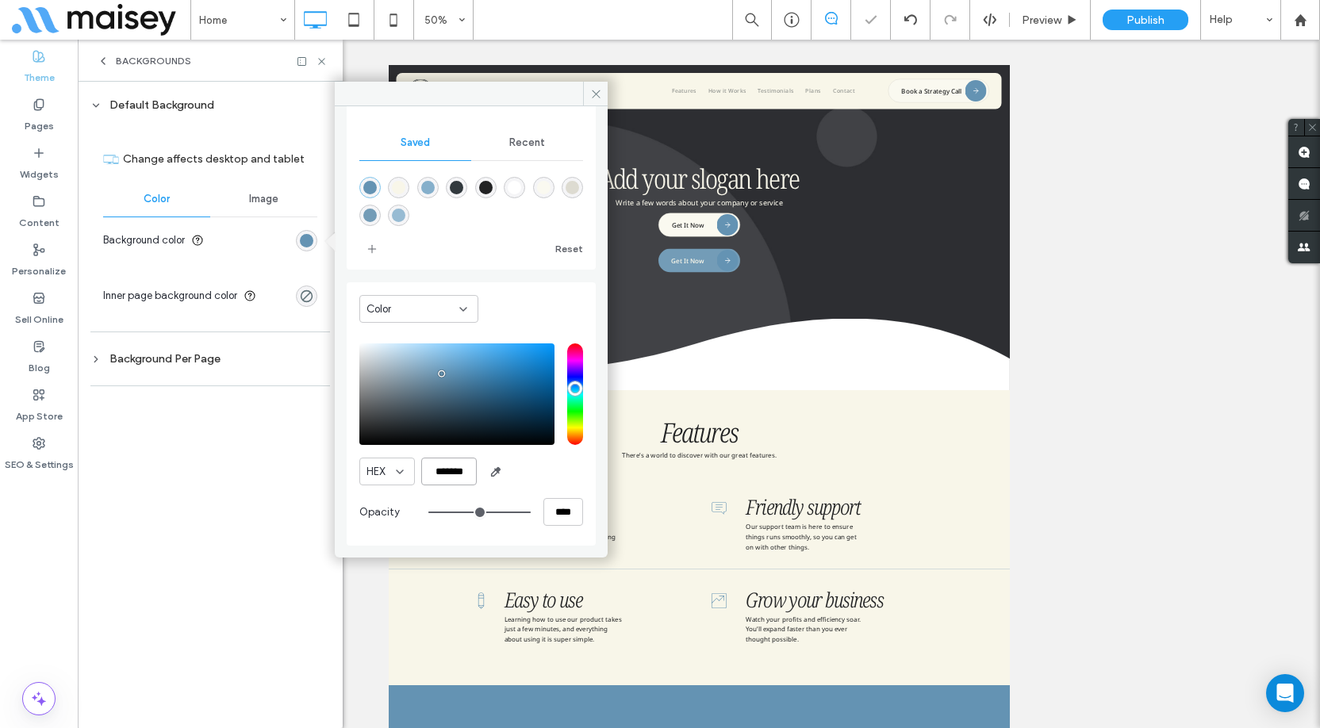
scroll to position [0, 0]
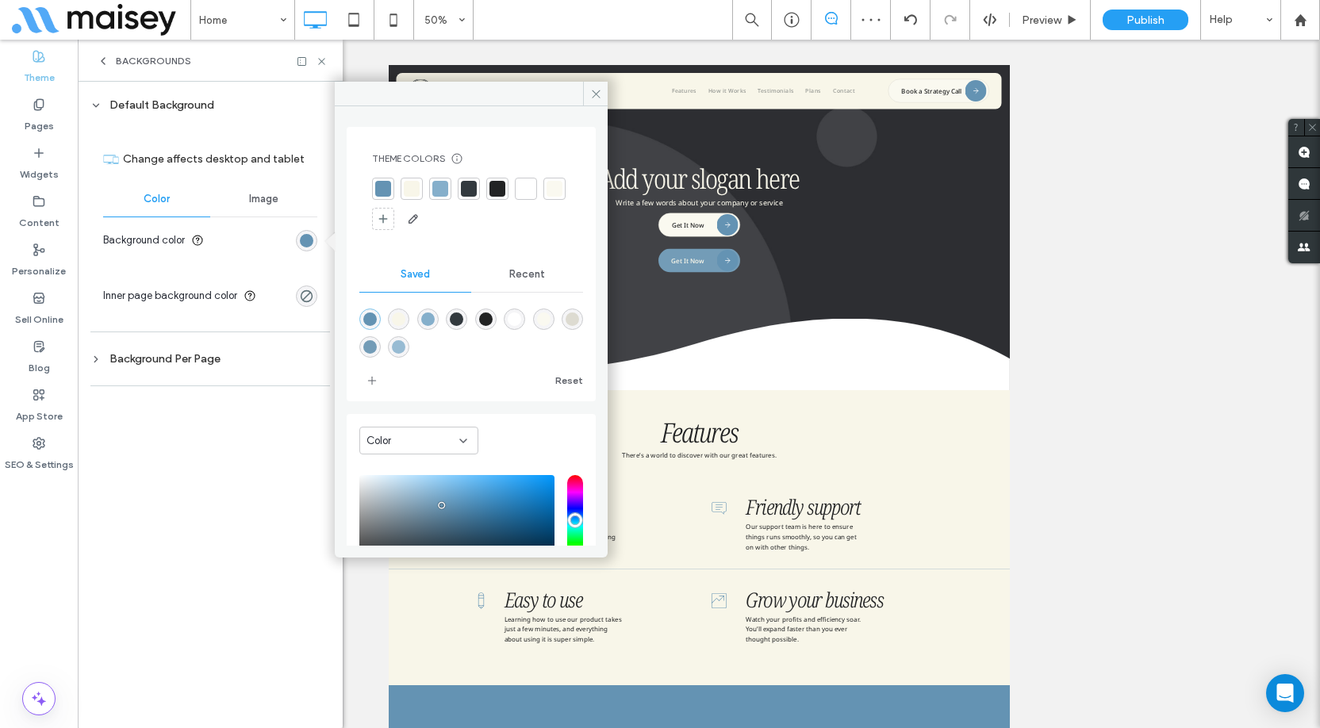
type input "*******"
click at [380, 191] on div at bounding box center [383, 189] width 16 height 16
click at [294, 443] on div "Default Background Change affects desktop and tablet Color Image Background col…" at bounding box center [210, 405] width 265 height 647
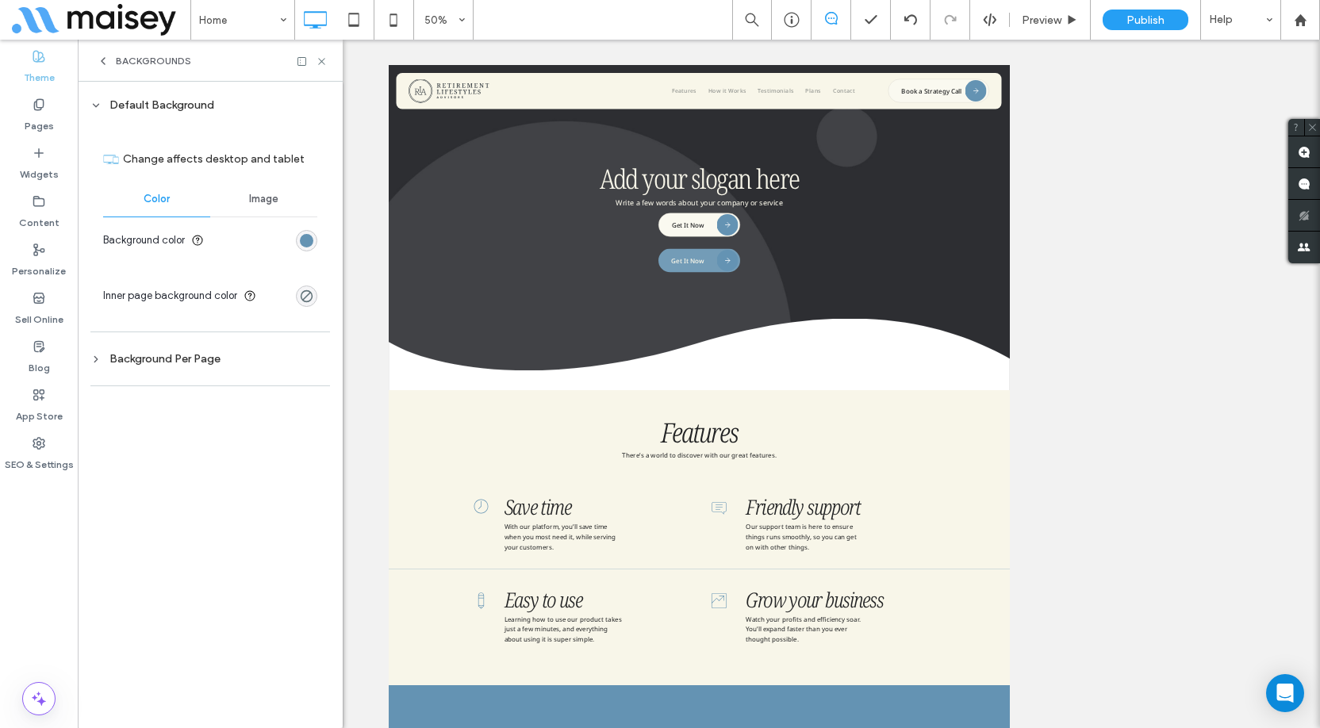
click at [244, 351] on div "Background Per Page" at bounding box center [210, 358] width 240 height 21
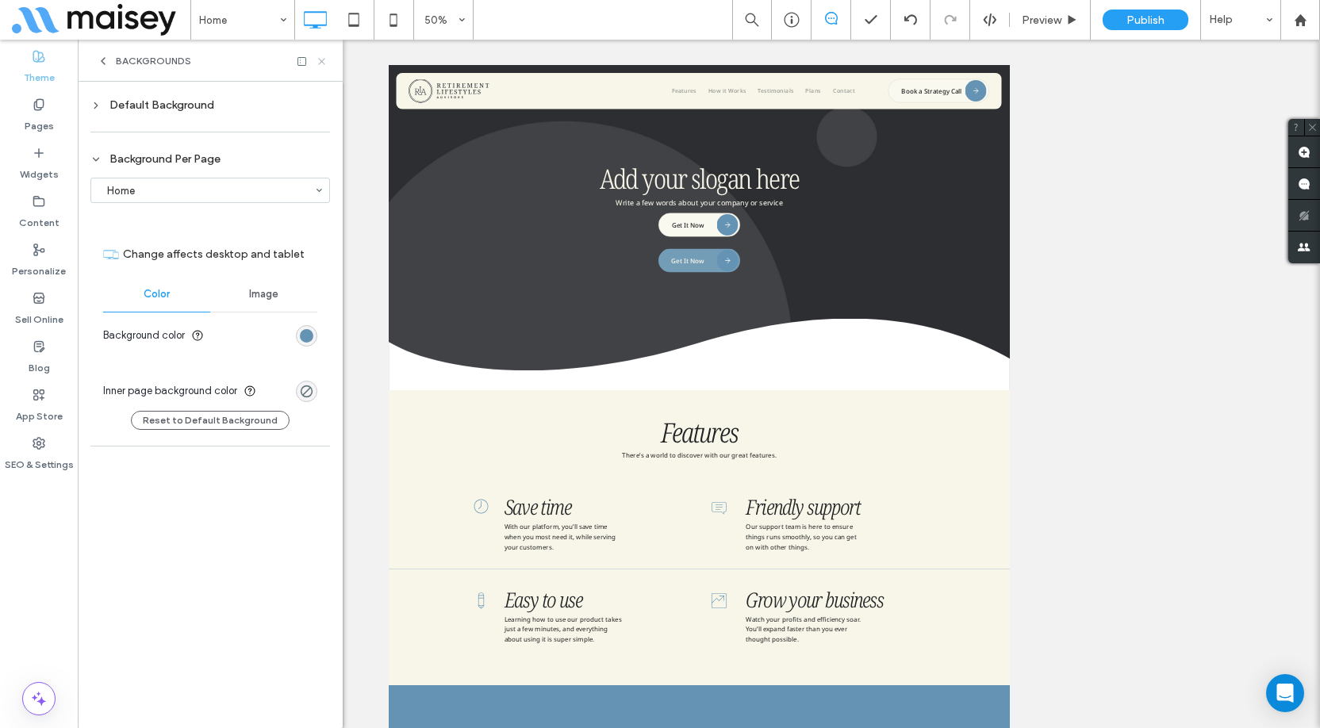
click at [321, 57] on icon at bounding box center [322, 62] width 12 height 12
